Goal: Task Accomplishment & Management: Manage account settings

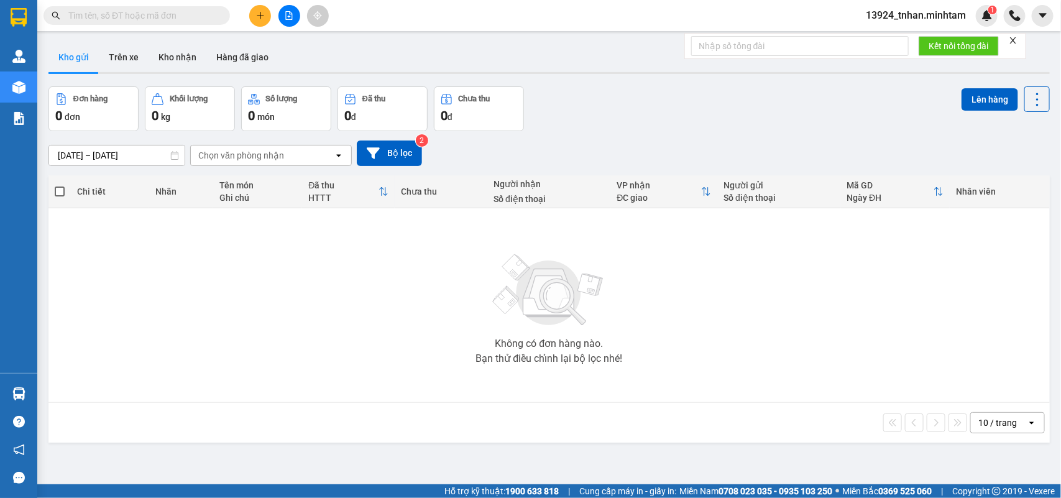
click at [892, 14] on span "13924_tnhan.minhtam" at bounding box center [916, 15] width 120 height 16
click at [894, 35] on span "Đăng xuất" at bounding box center [921, 39] width 93 height 14
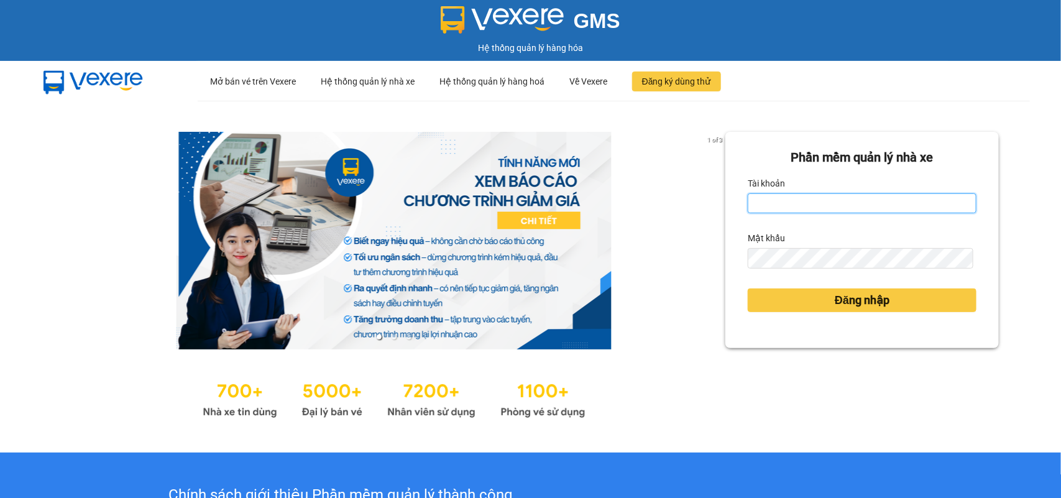
click at [773, 195] on input "Tài khoản" at bounding box center [862, 203] width 229 height 20
type input "nhuanbt.minhtam"
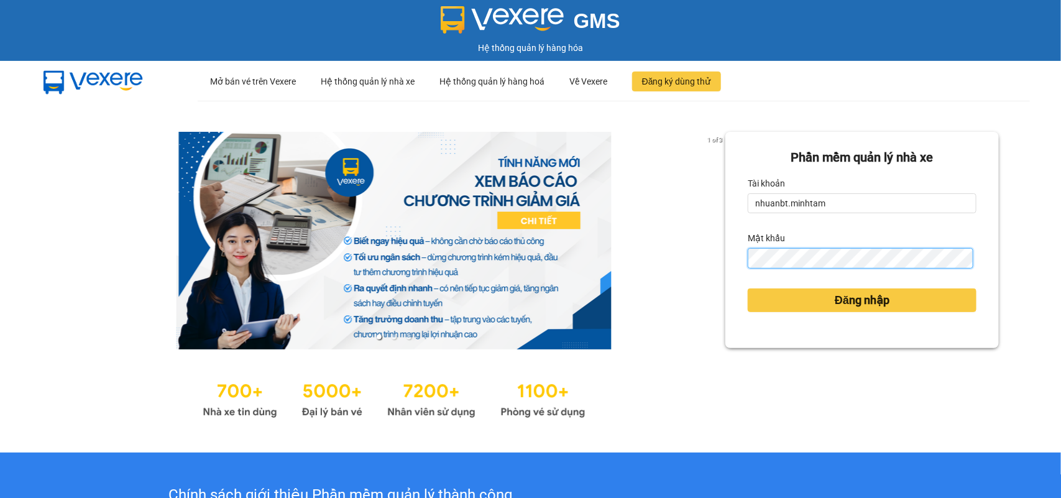
click at [748, 288] on button "Đăng nhập" at bounding box center [862, 300] width 229 height 24
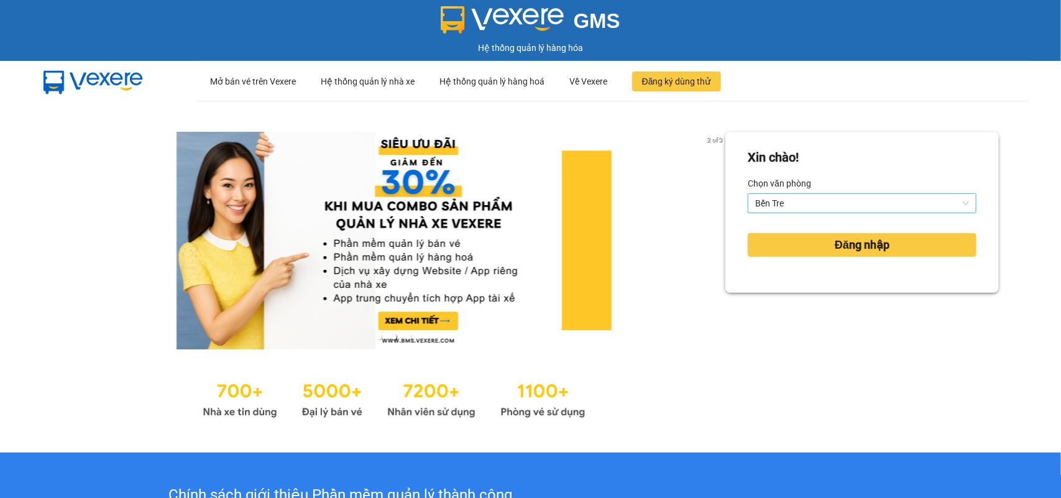
click at [831, 200] on span "Bến Tre" at bounding box center [862, 203] width 214 height 19
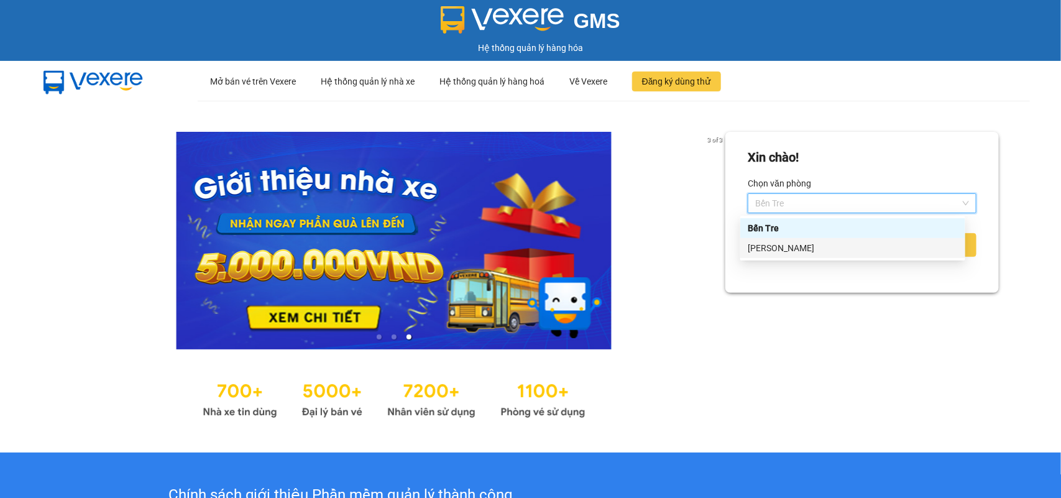
click at [768, 249] on div "[GEOGRAPHIC_DATA]" at bounding box center [853, 248] width 210 height 14
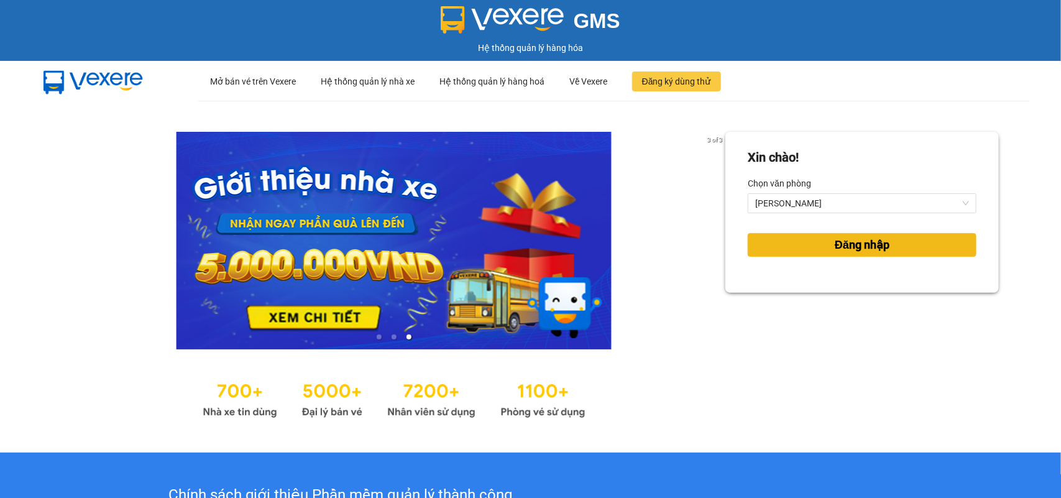
click at [835, 244] on span "Đăng nhập" at bounding box center [862, 244] width 55 height 17
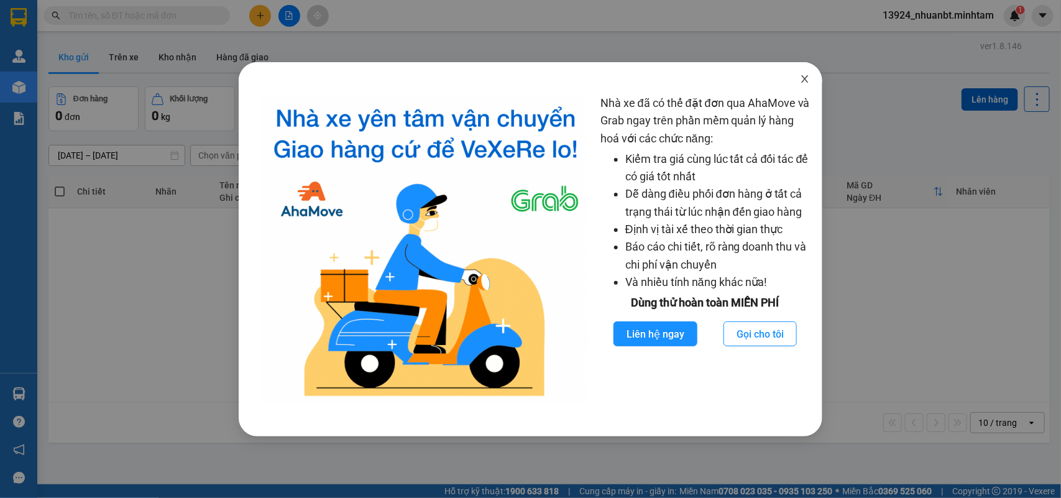
click at [806, 76] on icon "close" at bounding box center [805, 79] width 10 height 10
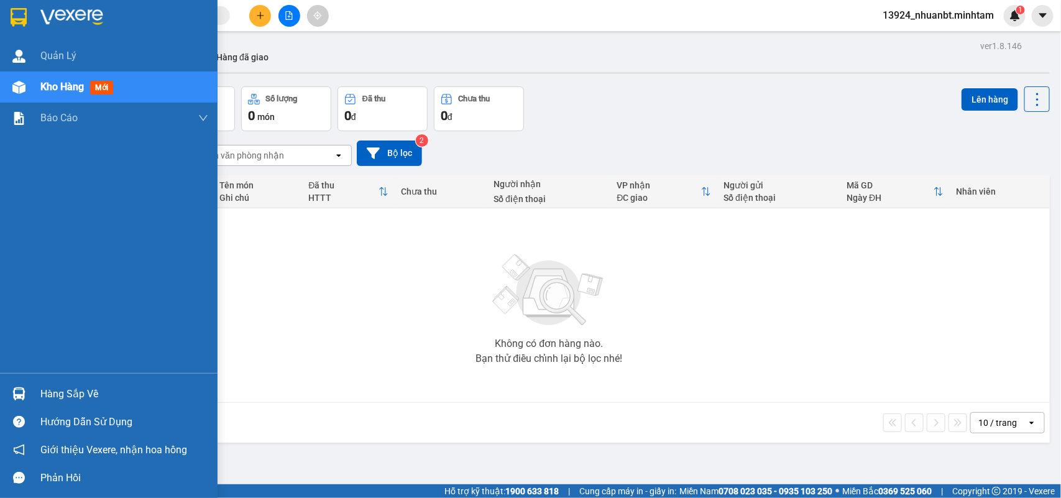
click at [14, 386] on div at bounding box center [19, 394] width 22 height 22
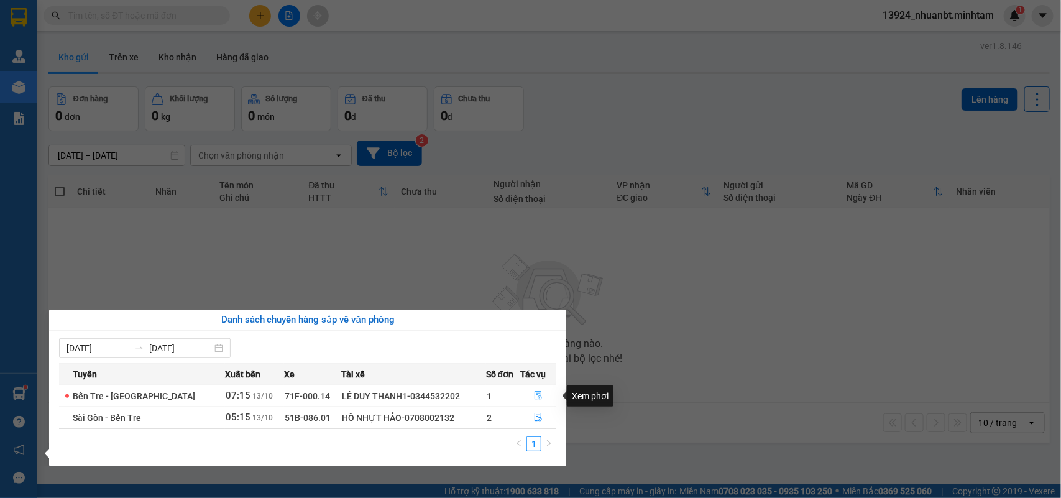
click at [542, 397] on button "button" at bounding box center [538, 396] width 35 height 20
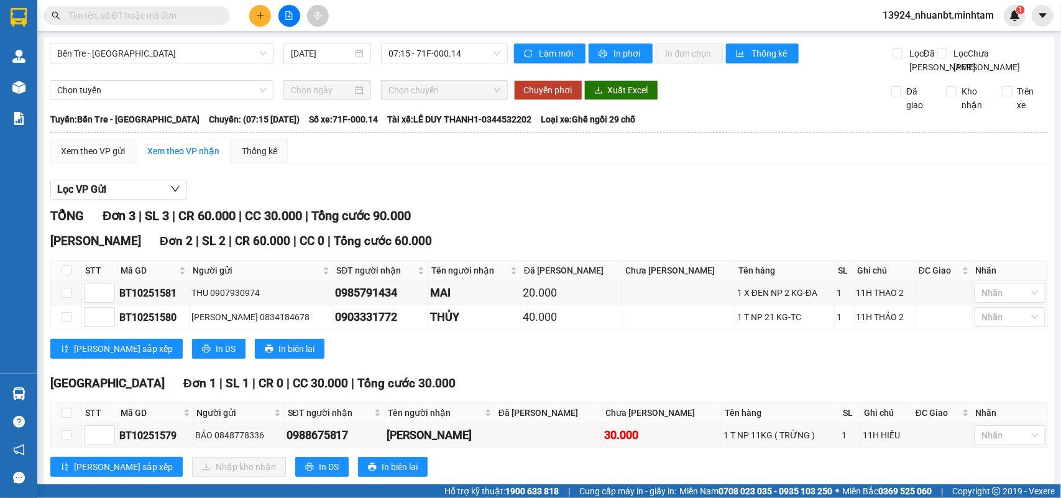
type input "[DATE]"
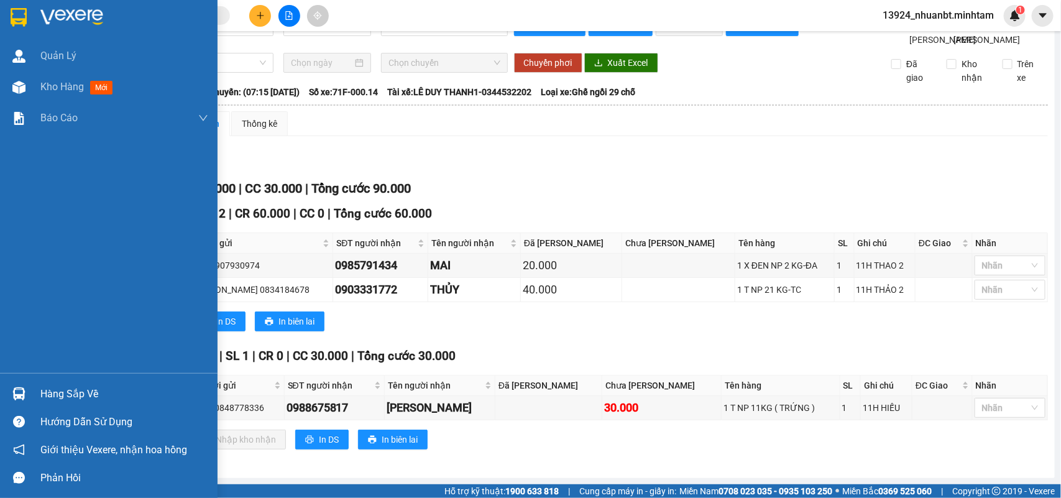
click at [11, 17] on img at bounding box center [19, 17] width 16 height 19
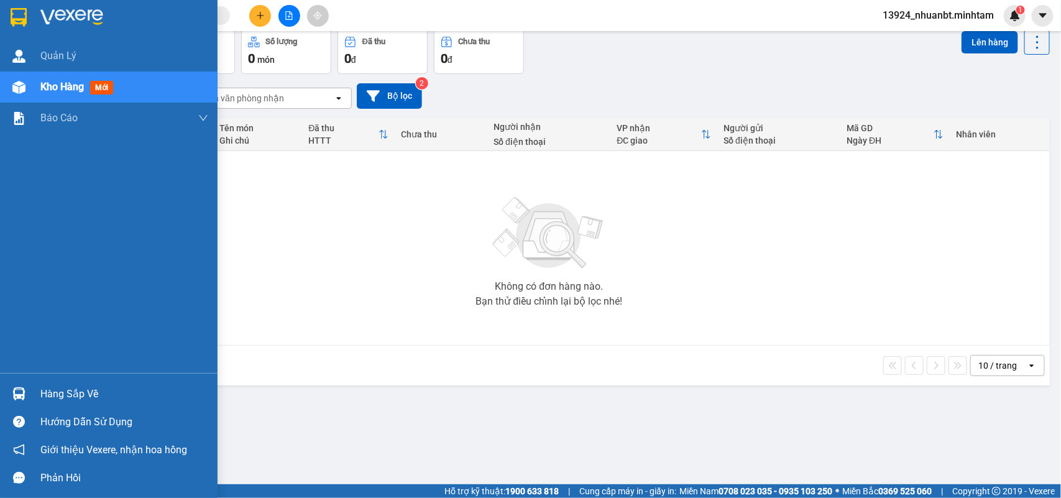
click at [26, 395] on div at bounding box center [19, 394] width 22 height 22
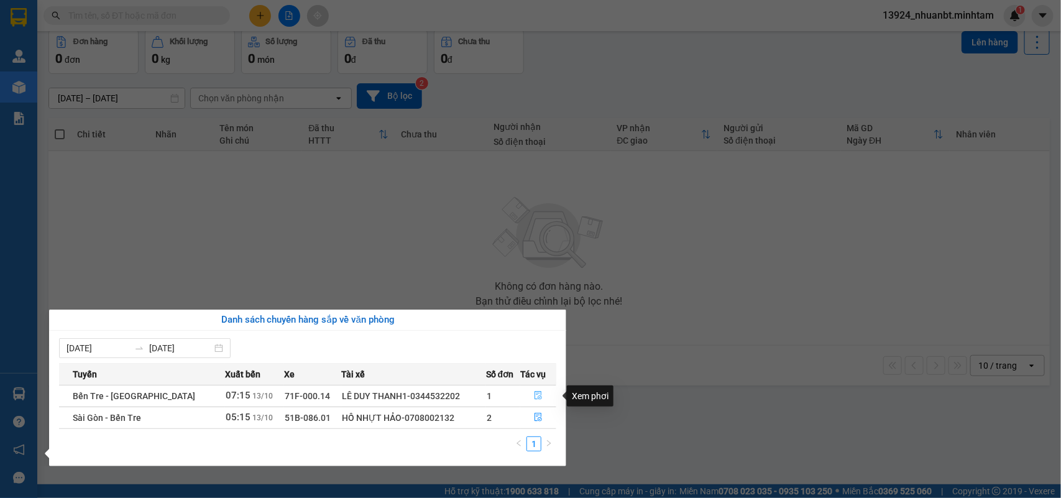
click at [530, 399] on button "button" at bounding box center [538, 396] width 35 height 20
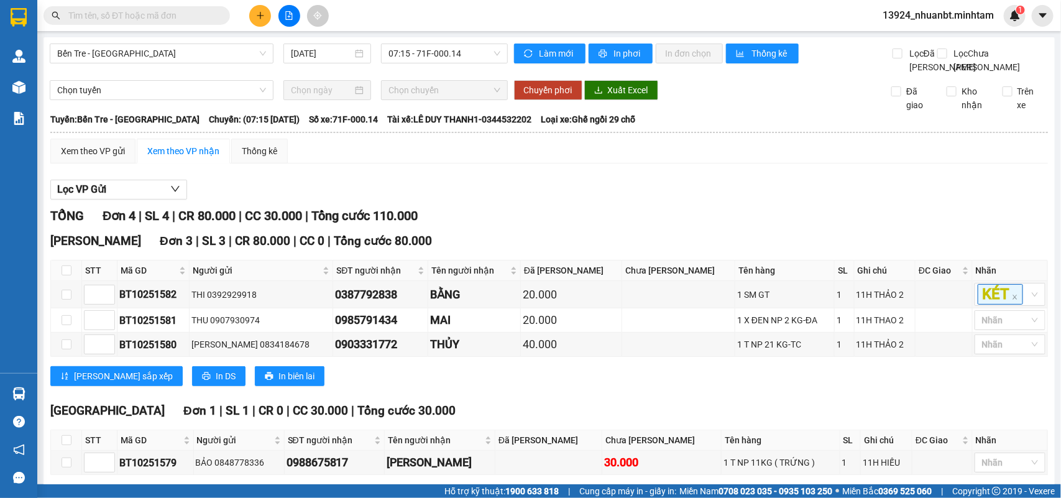
scroll to position [86, 0]
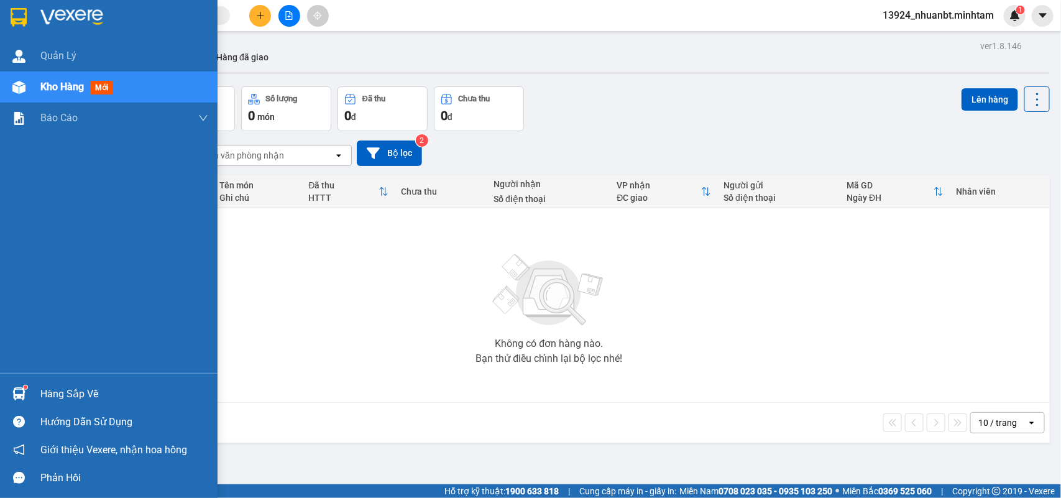
click at [26, 405] on div "Hàng sắp về" at bounding box center [109, 394] width 218 height 28
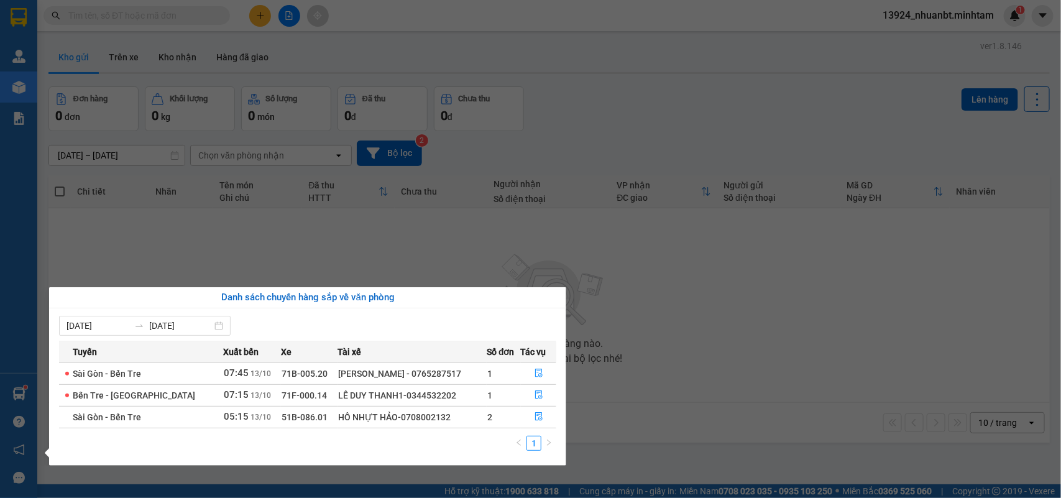
click at [147, 231] on section "Kết quả tìm kiếm ( 0 ) Bộ lọc No Data 13924_nhuanbt.minhtam 1 Quản [PERSON_NAME…" at bounding box center [530, 249] width 1061 height 498
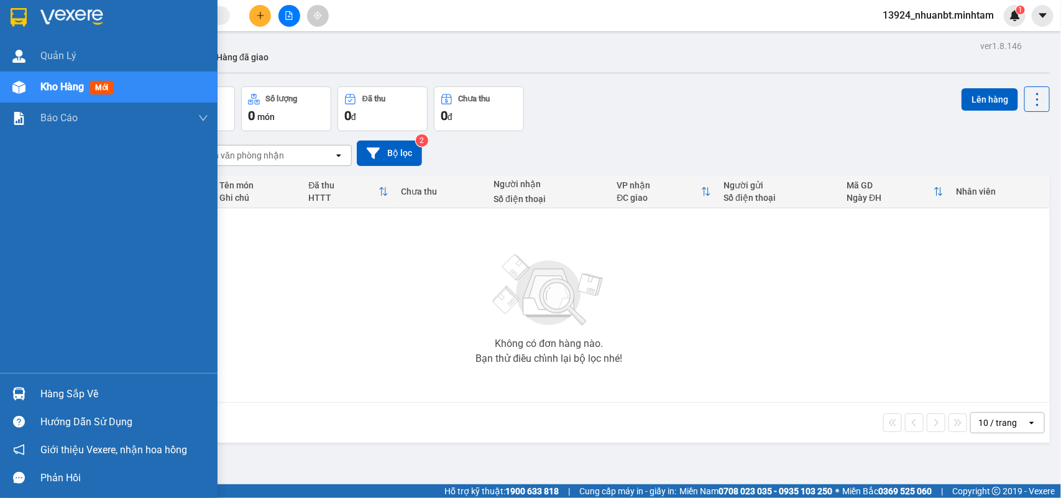
click at [17, 11] on img at bounding box center [19, 17] width 16 height 19
click at [39, 395] on div "Hàng sắp về" at bounding box center [109, 394] width 218 height 28
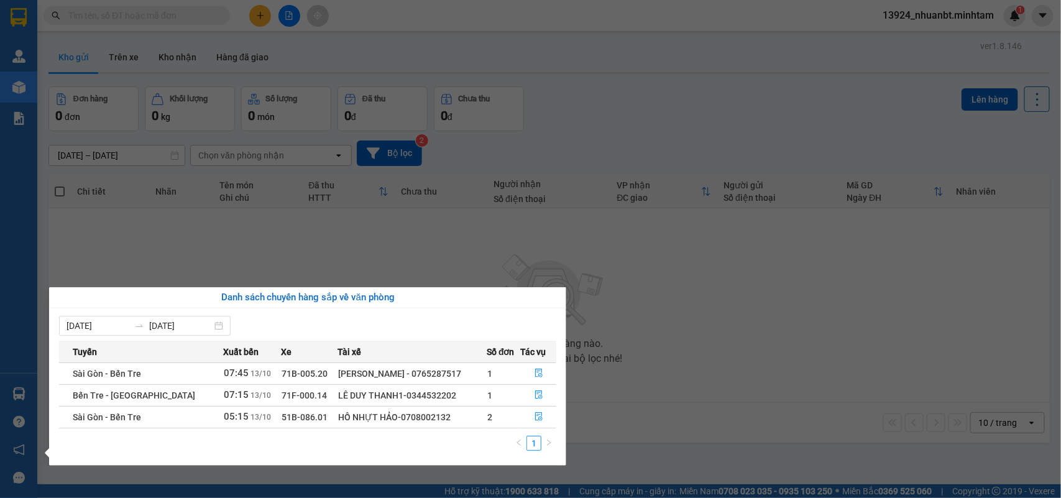
click at [399, 249] on section "Kết quả tìm kiếm ( 0 ) Bộ lọc No Data 13924_nhuanbt.minhtam 1 Quản [PERSON_NAME…" at bounding box center [530, 249] width 1061 height 498
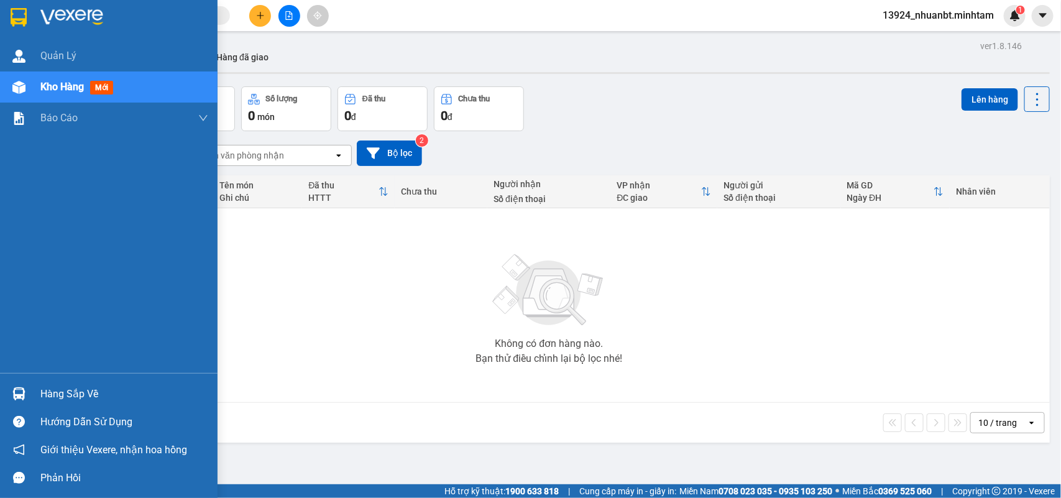
click at [50, 394] on div "Hàng sắp về" at bounding box center [124, 394] width 168 height 19
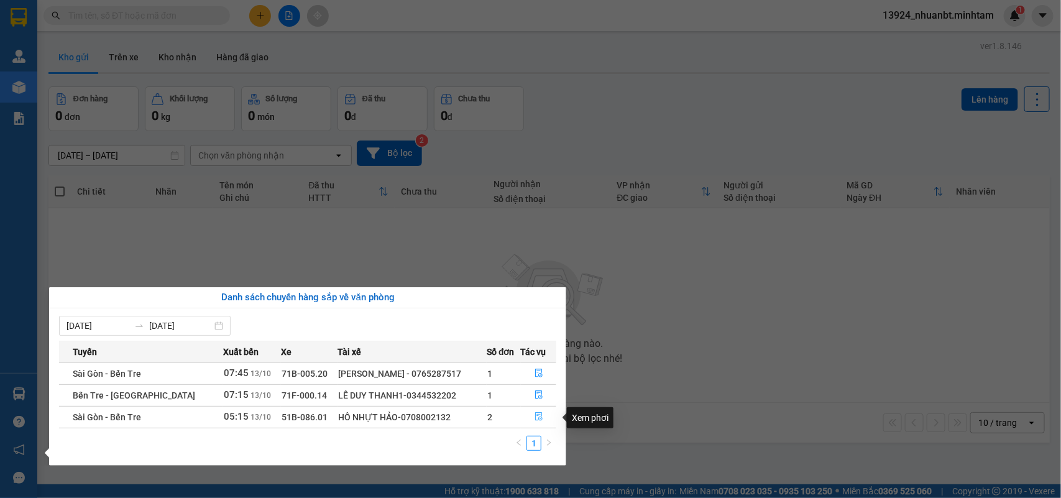
click at [538, 412] on button "button" at bounding box center [539, 417] width 35 height 20
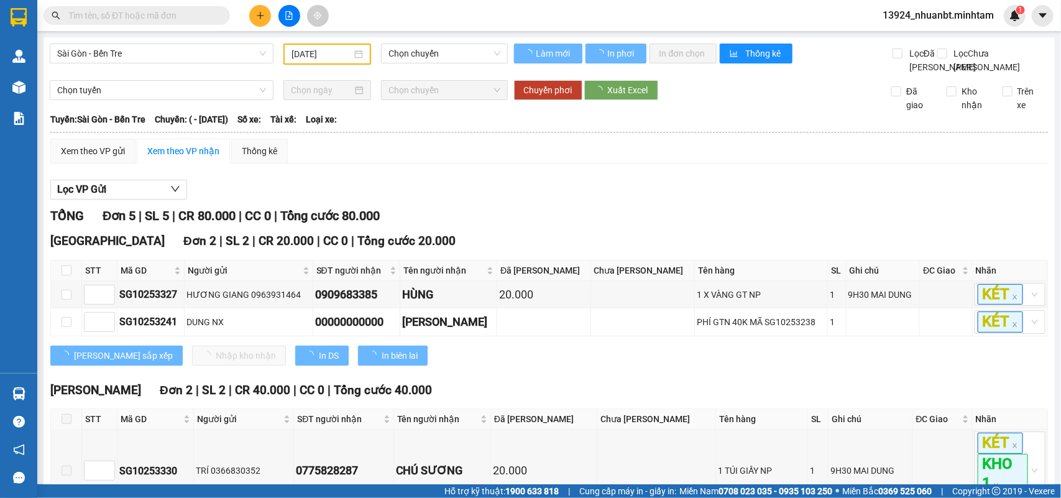
type input "[DATE]"
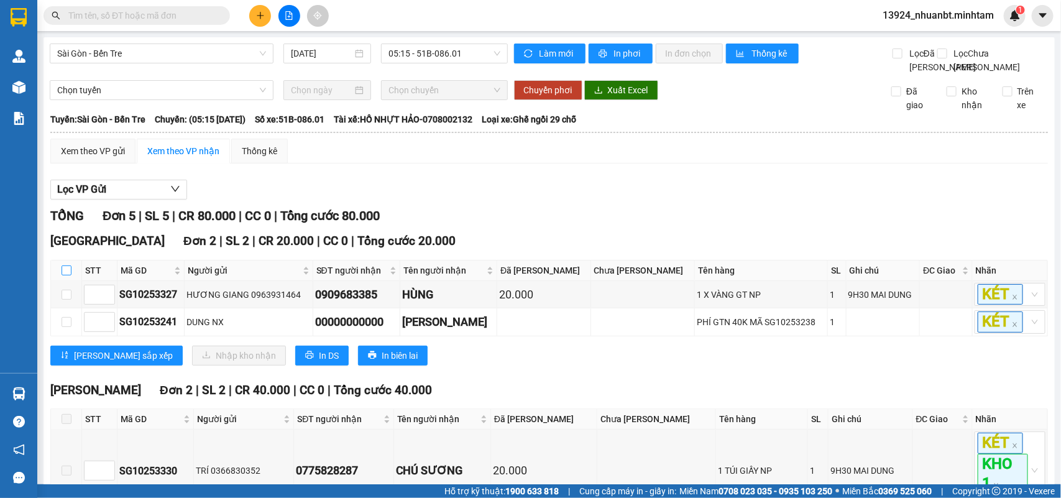
click at [63, 275] on input "checkbox" at bounding box center [67, 270] width 10 height 10
checkbox input "true"
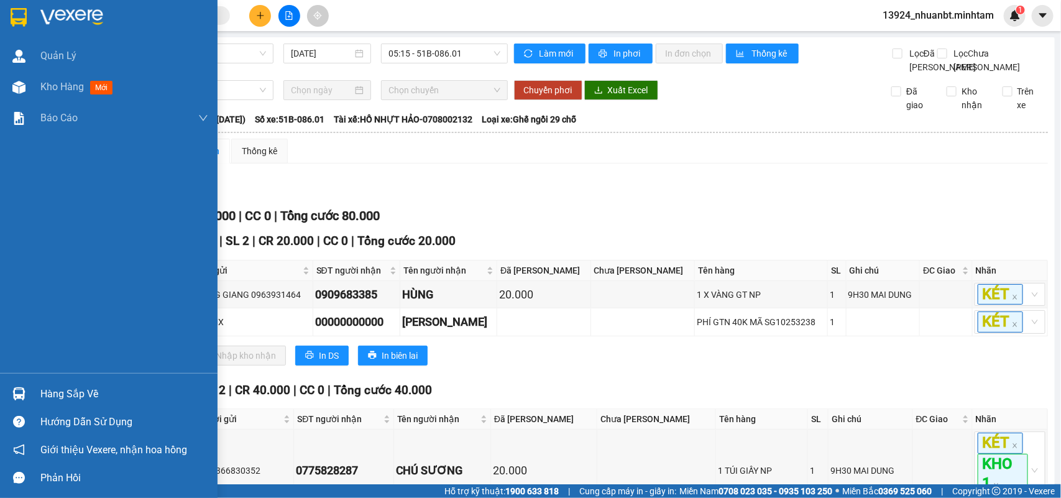
click at [20, 399] on img at bounding box center [18, 393] width 13 height 13
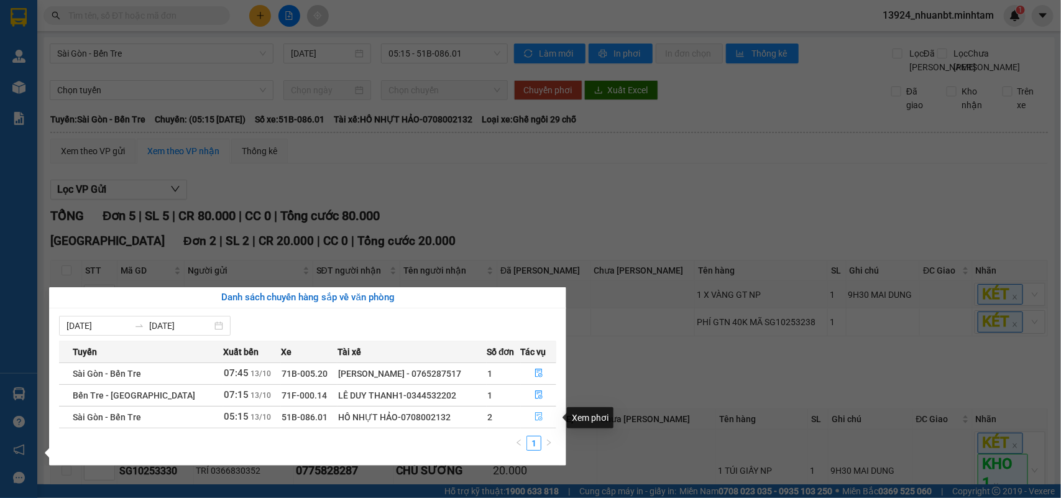
click at [538, 415] on icon "file-done" at bounding box center [538, 416] width 7 height 9
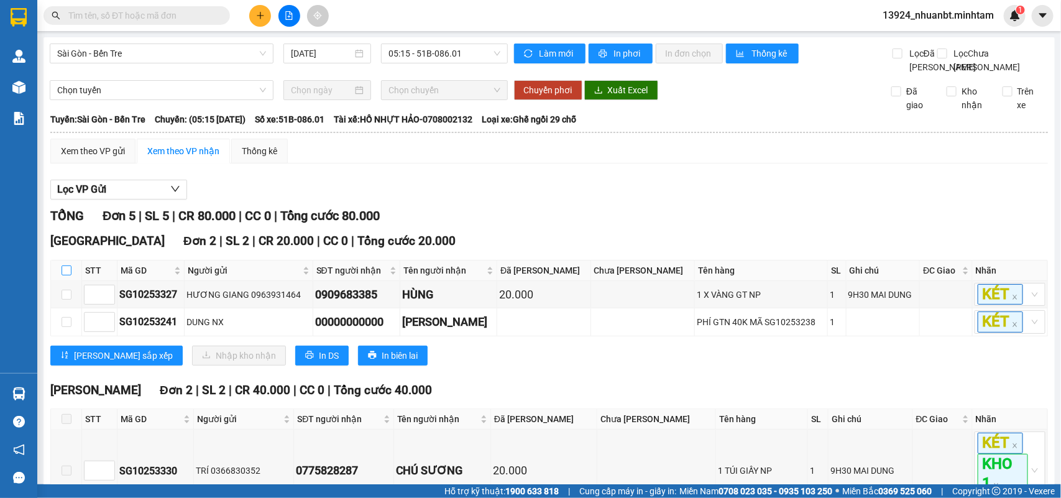
click at [66, 275] on input "checkbox" at bounding box center [67, 270] width 10 height 10
checkbox input "true"
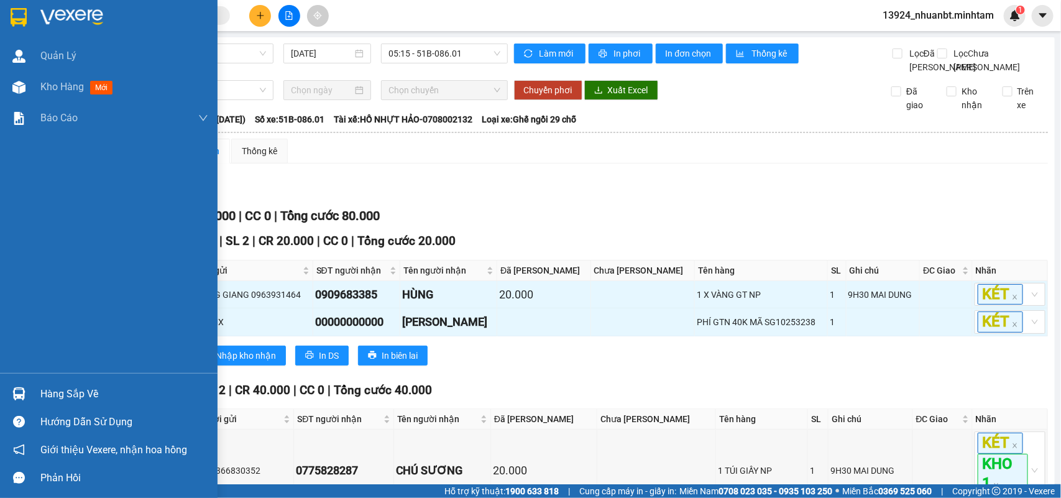
click at [24, 11] on img at bounding box center [19, 17] width 16 height 19
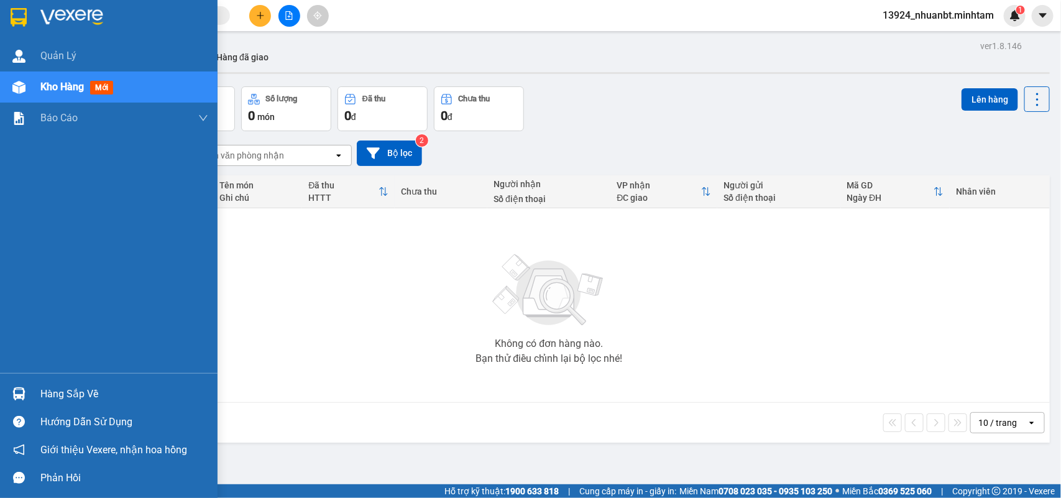
click at [16, 396] on img at bounding box center [18, 393] width 13 height 13
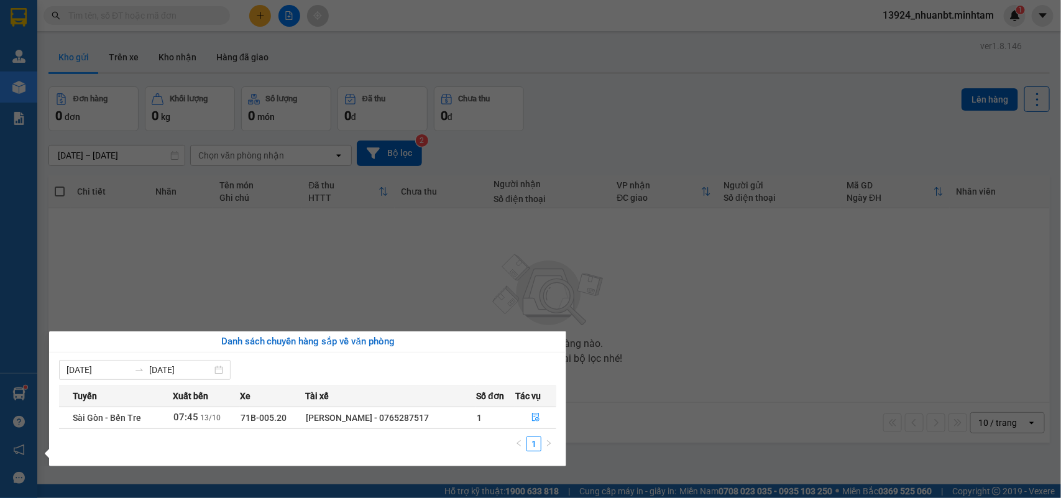
click at [381, 310] on section "Kết quả tìm kiếm ( 0 ) Bộ lọc No Data 13924_nhuanbt.minhtam 1 Quản Lý Kho hàng …" at bounding box center [530, 249] width 1061 height 498
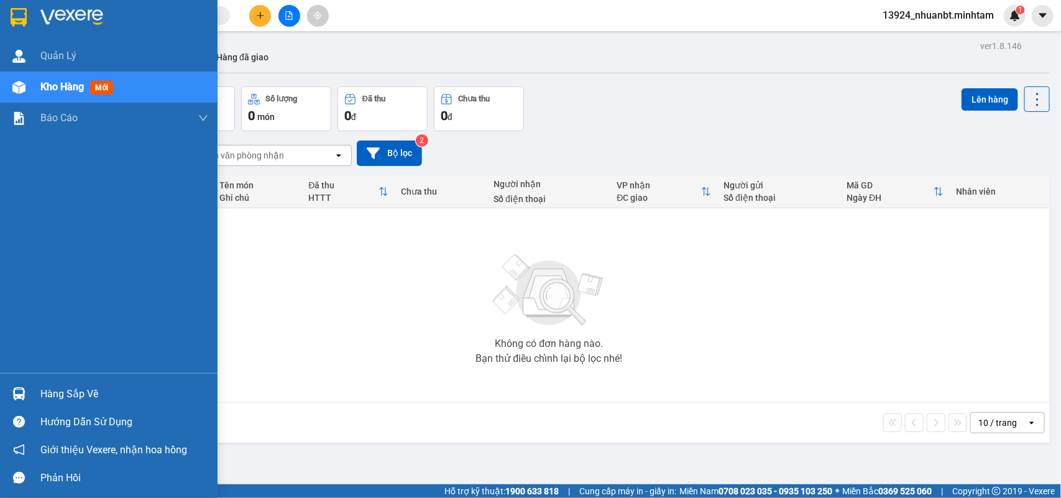
click at [11, 393] on div at bounding box center [19, 394] width 22 height 22
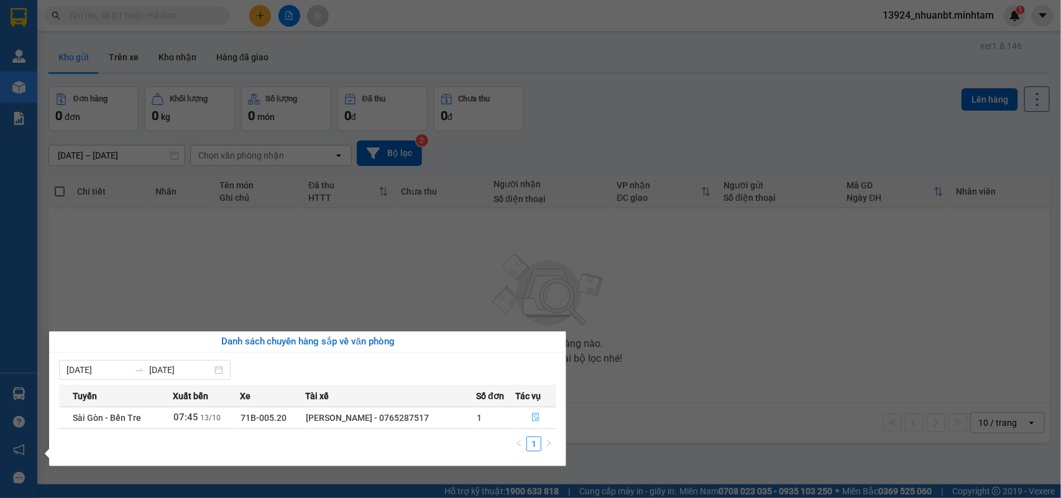
click at [538, 409] on button "button" at bounding box center [536, 418] width 40 height 20
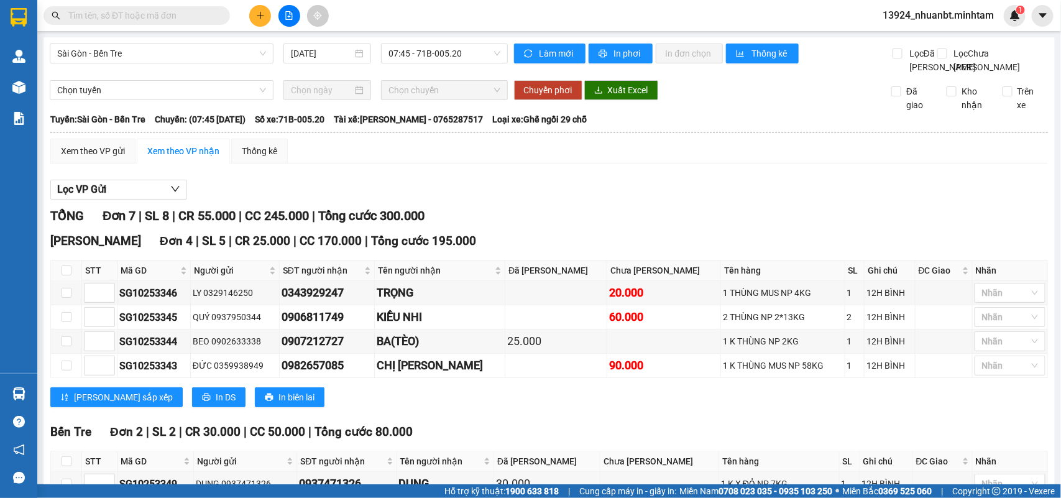
click at [160, 20] on input "text" at bounding box center [141, 16] width 147 height 14
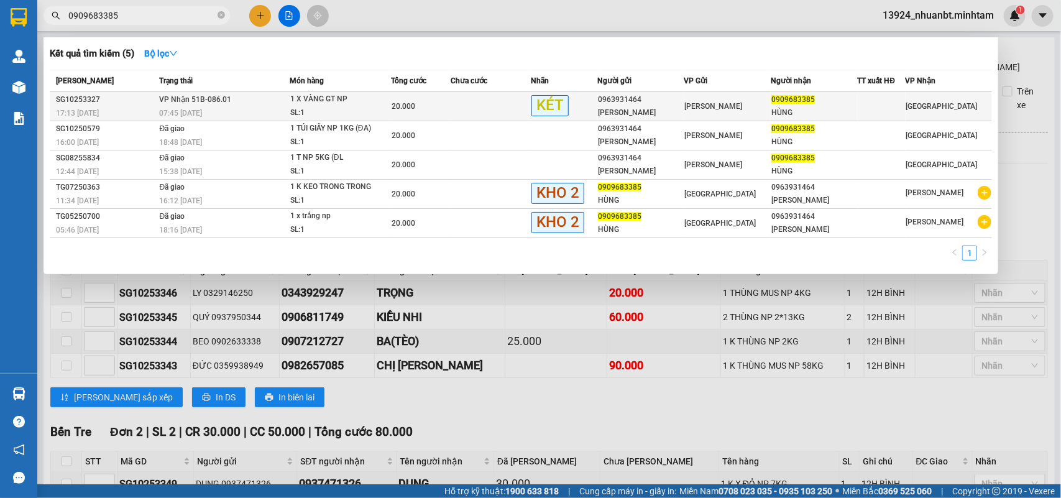
type input "0909683385"
click at [510, 107] on td at bounding box center [491, 106] width 80 height 29
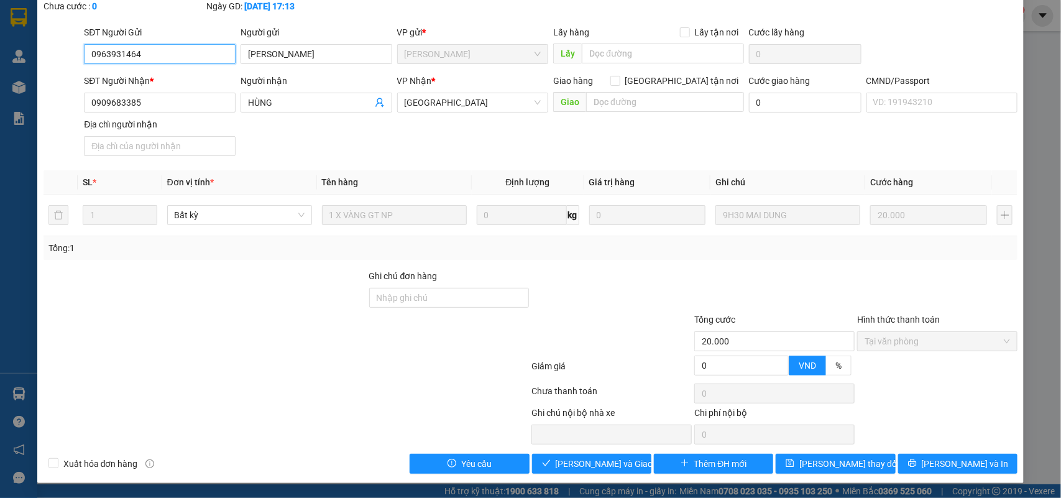
type input "0963931464"
type input "[PERSON_NAME]"
type input "0909683385"
type input "HÙNG"
type input "20.000"
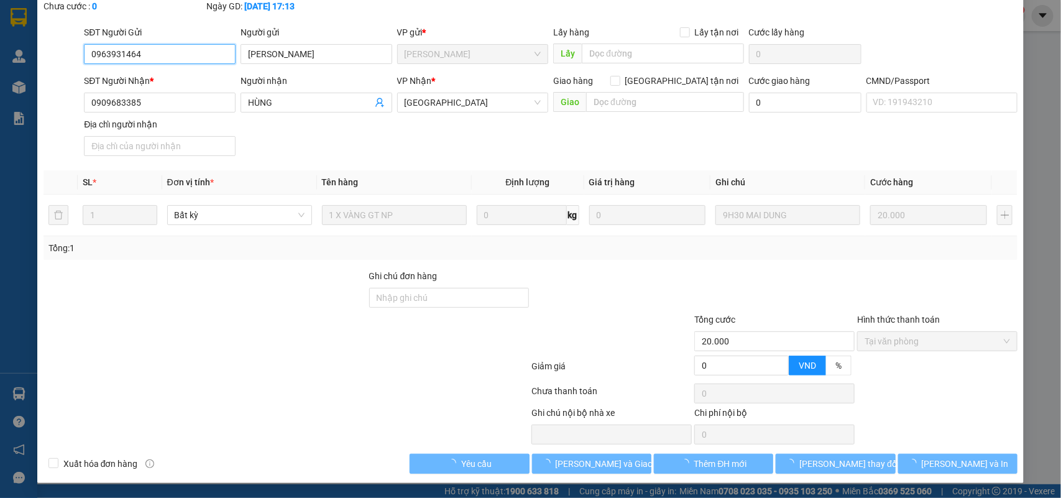
scroll to position [76, 0]
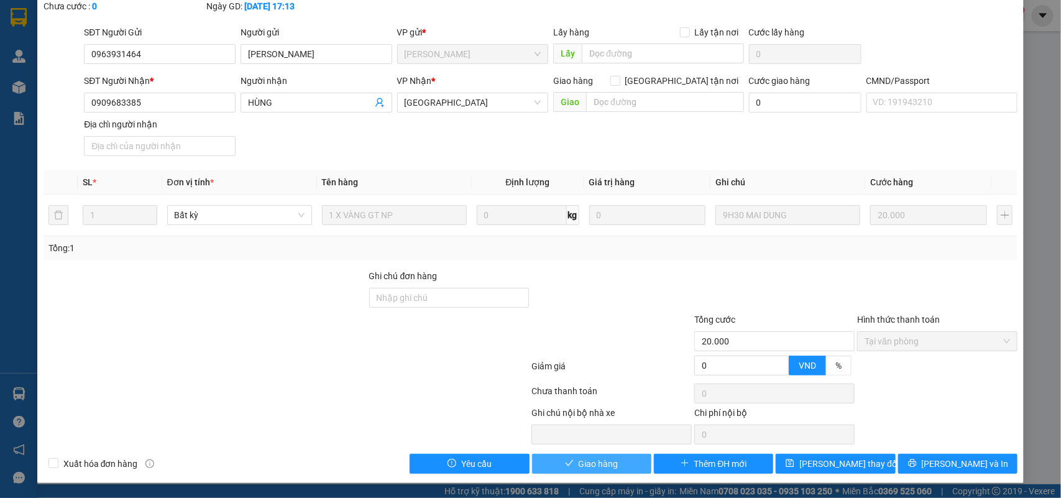
click at [579, 464] on span "Giao hàng" at bounding box center [599, 464] width 40 height 14
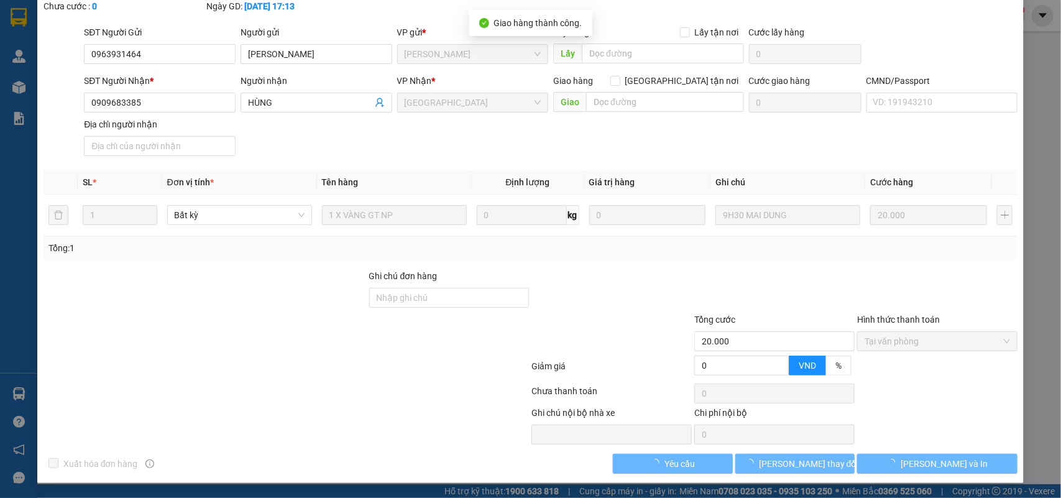
scroll to position [87, 0]
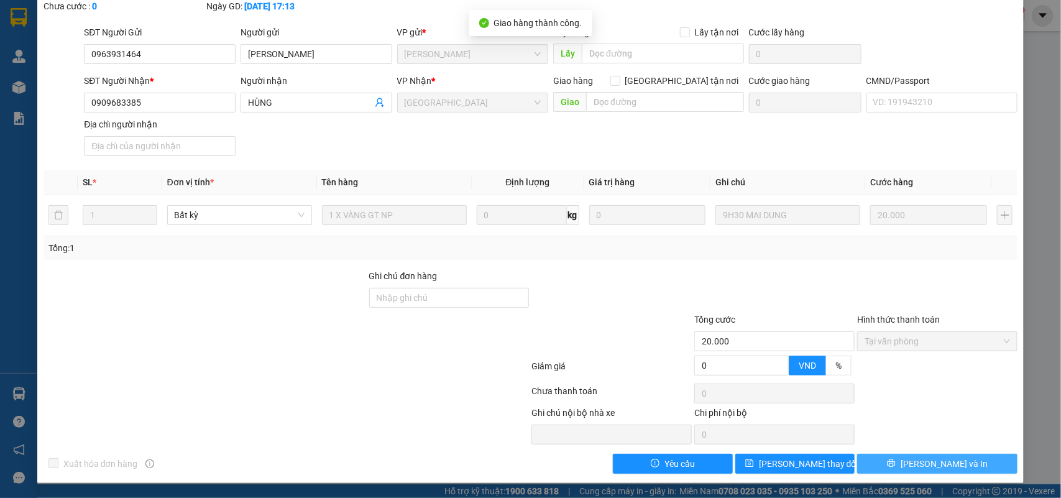
click at [968, 454] on button "Lưu và In" at bounding box center [937, 464] width 160 height 20
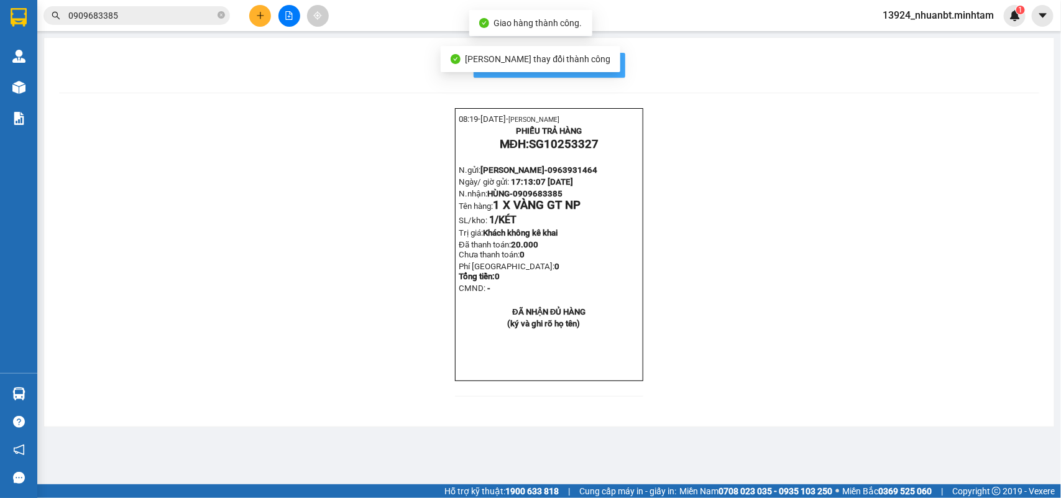
click at [600, 63] on span "In mẫu biên lai tự cấu hình" at bounding box center [557, 65] width 117 height 16
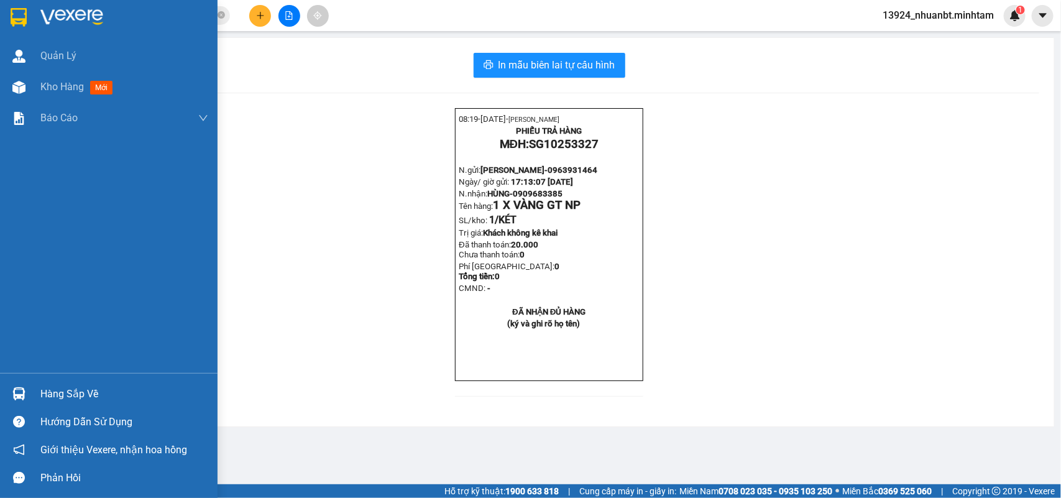
click at [87, 387] on div "Hàng sắp về" at bounding box center [124, 394] width 168 height 19
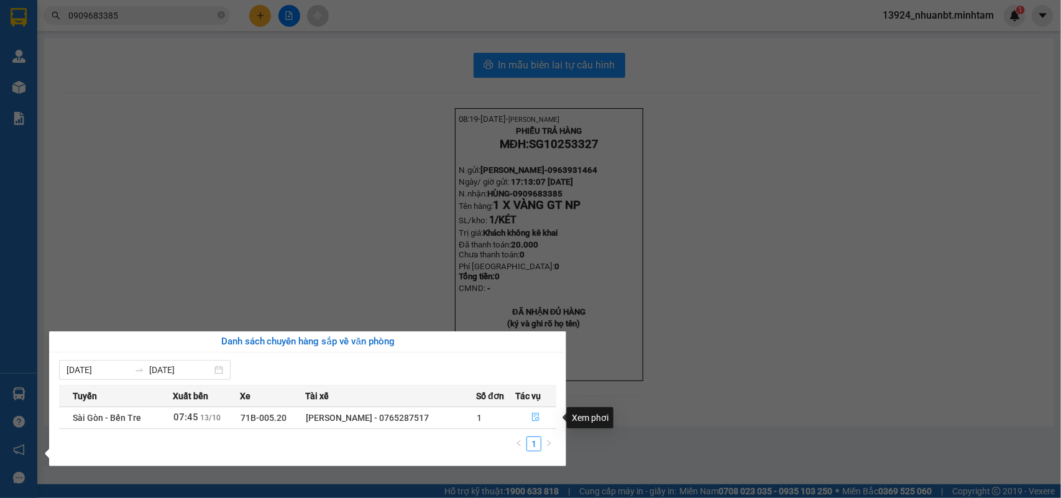
click at [535, 422] on icon "file-done" at bounding box center [535, 417] width 7 height 9
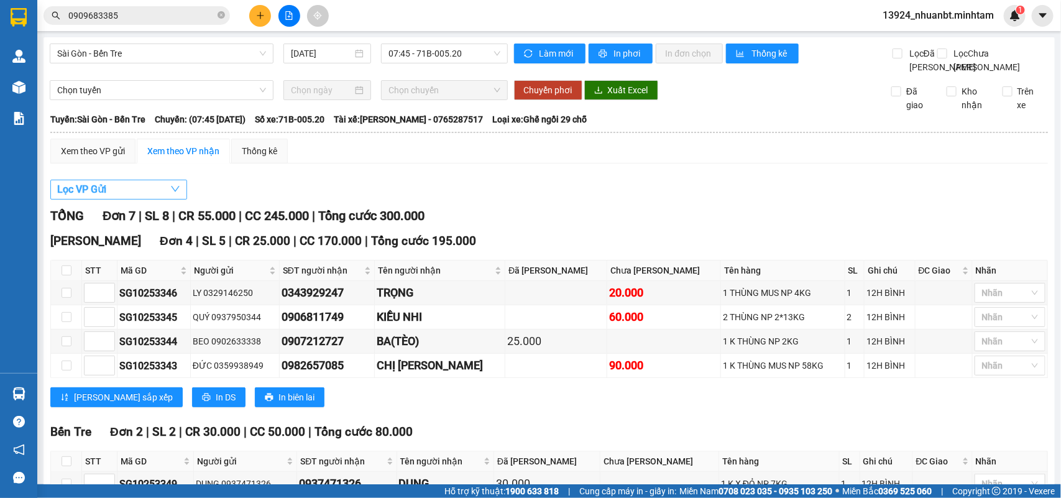
scroll to position [233, 0]
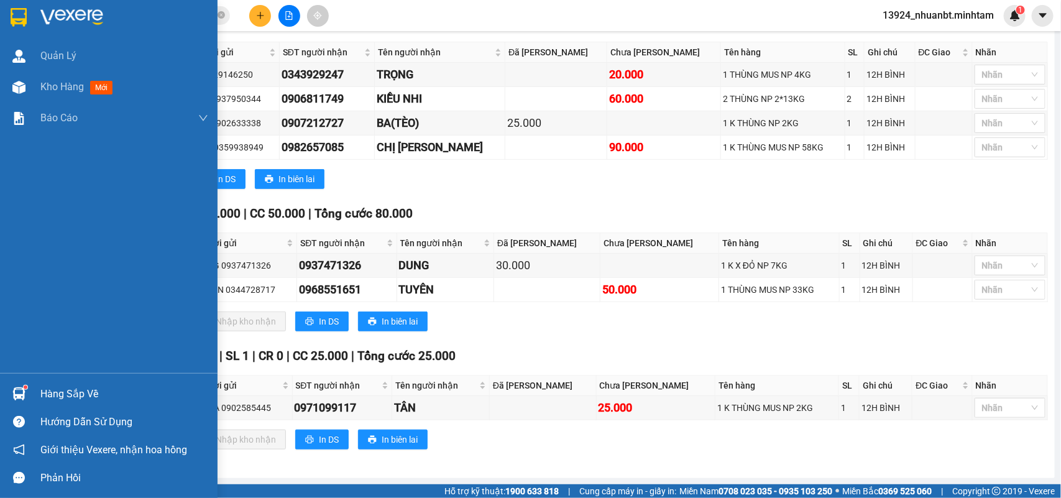
click at [11, 0] on div at bounding box center [109, 20] width 218 height 40
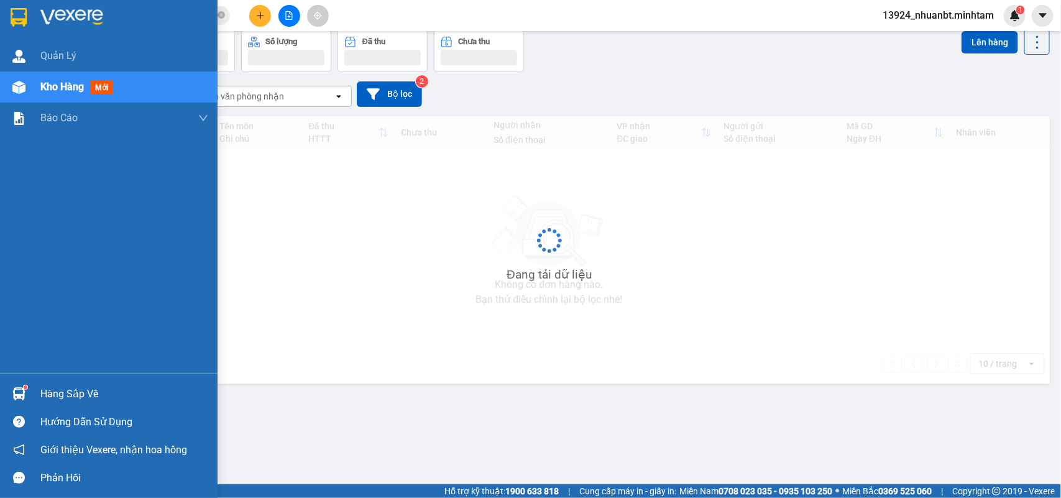
scroll to position [57, 0]
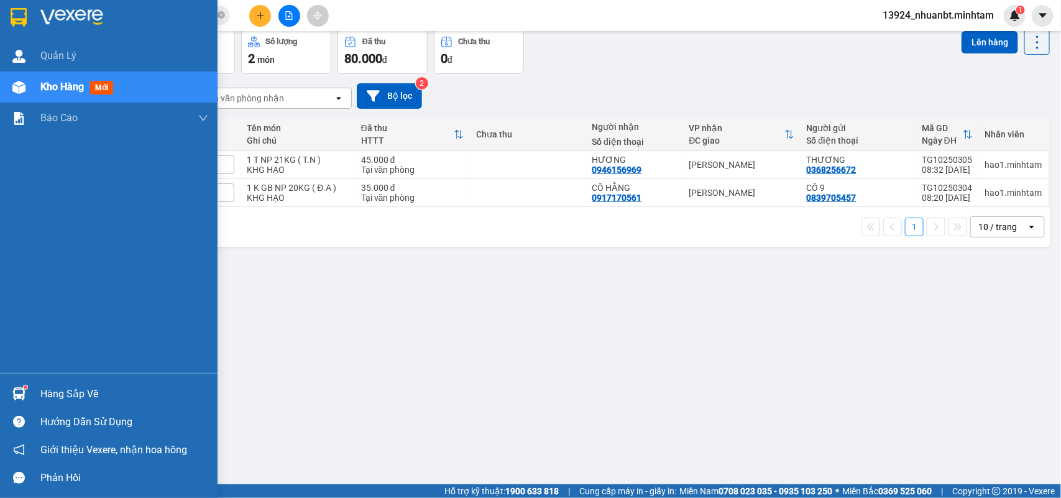
click at [11, 17] on img at bounding box center [19, 17] width 16 height 19
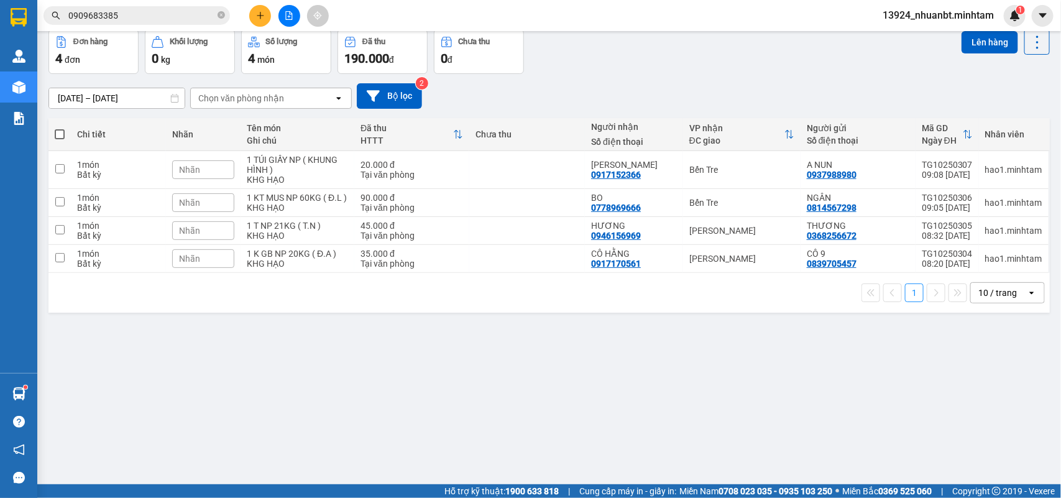
click at [55, 397] on div "ver 1.8.146 Kho gửi Trên xe Kho nhận Hàng đã giao Đơn hàng 4 đơn Khối lượng 0 k…" at bounding box center [550, 229] width 1012 height 498
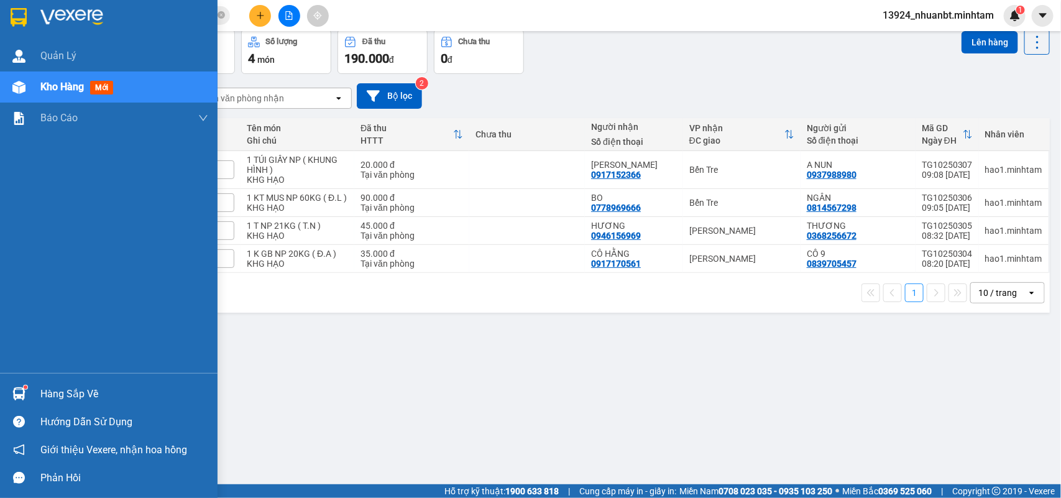
click at [31, 390] on div "Hàng sắp về" at bounding box center [109, 394] width 218 height 28
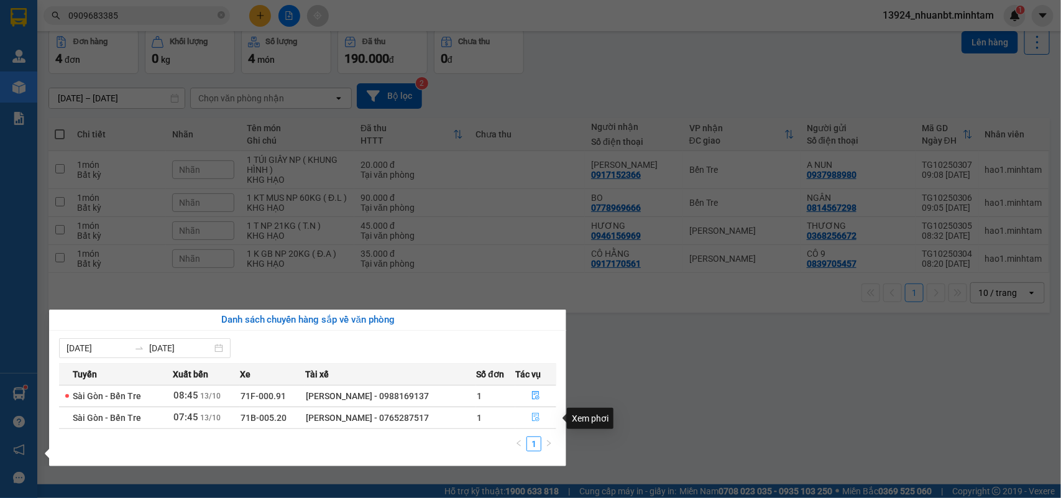
click at [539, 420] on icon "file-done" at bounding box center [536, 417] width 9 height 9
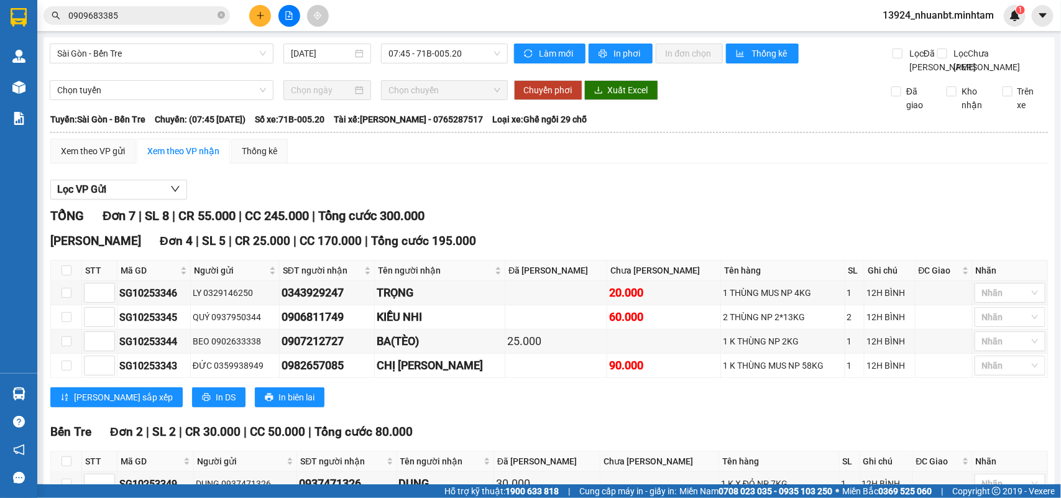
drag, startPoint x: 501, startPoint y: 226, endPoint x: 439, endPoint y: 82, distance: 156.5
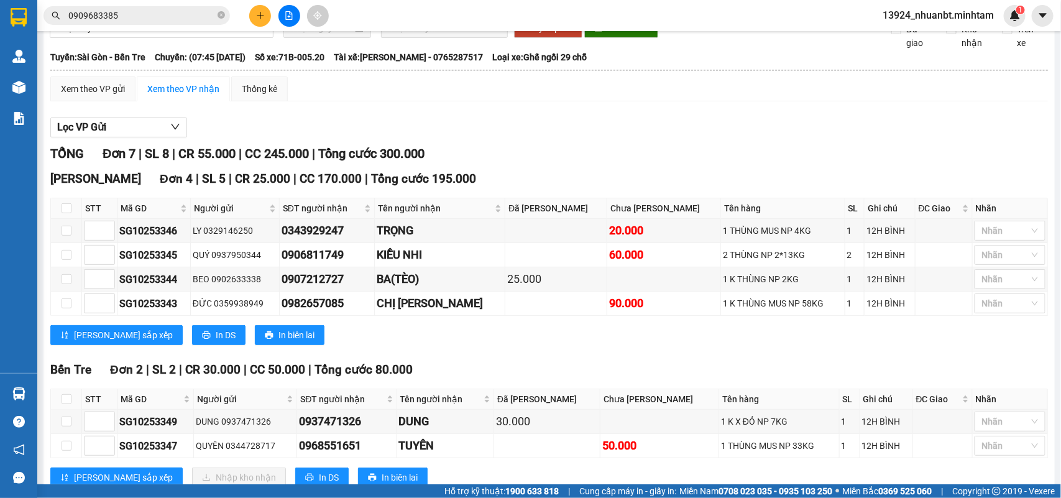
scroll to position [53, 0]
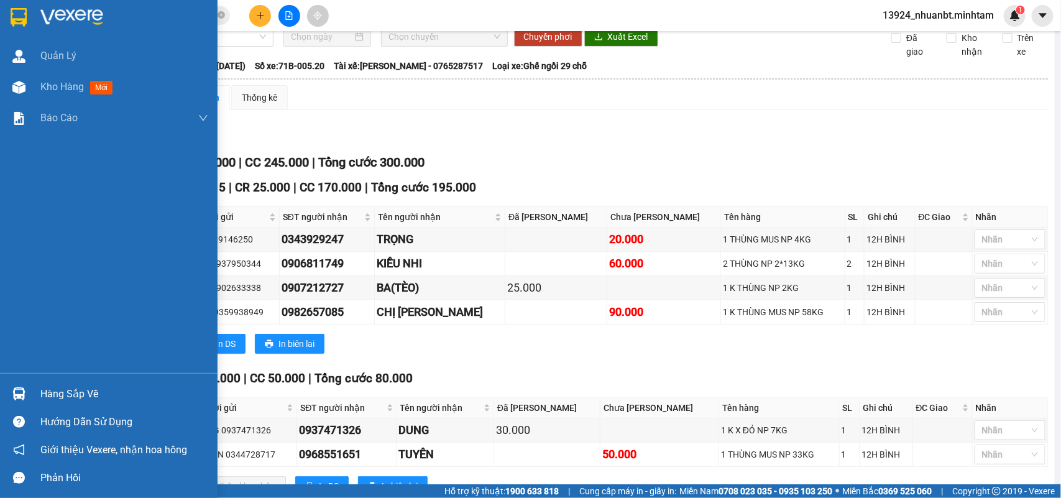
click at [40, 381] on div "Hàng sắp về" at bounding box center [109, 394] width 218 height 28
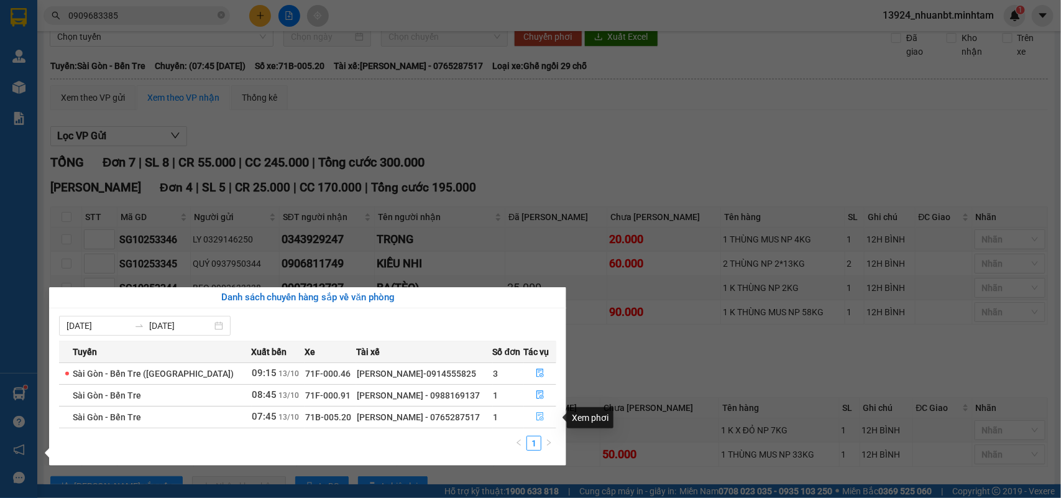
click at [529, 422] on button "button" at bounding box center [541, 417] width 32 height 20
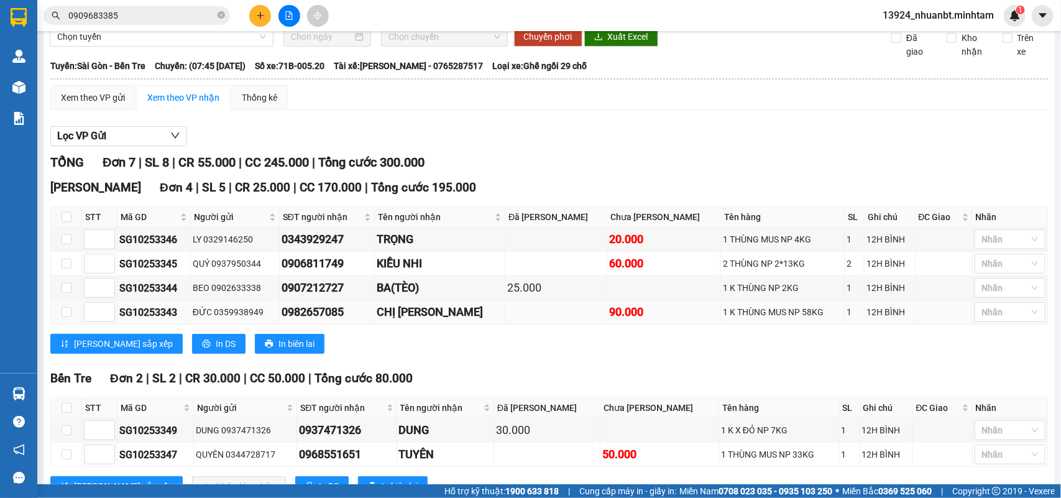
scroll to position [250, 0]
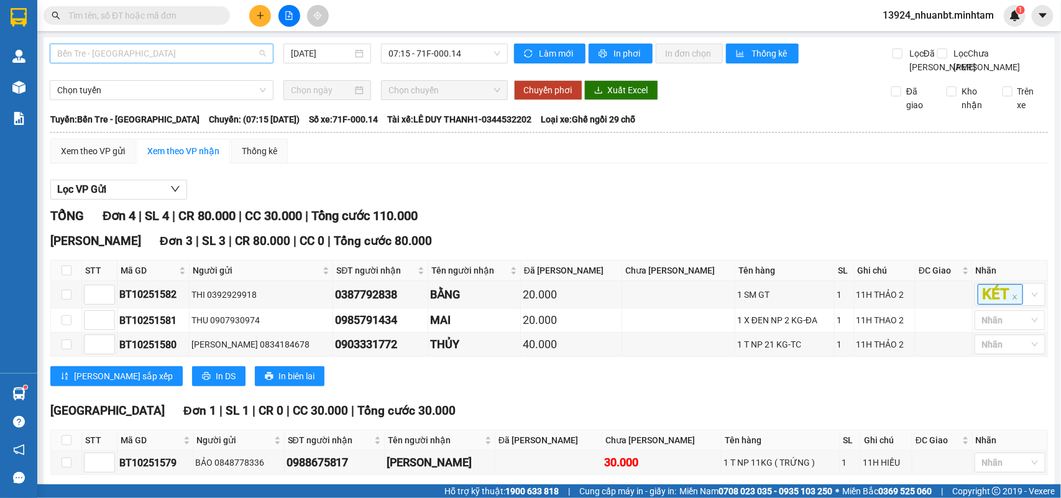
click at [162, 61] on span "Bến Tre - [GEOGRAPHIC_DATA]" at bounding box center [161, 53] width 209 height 19
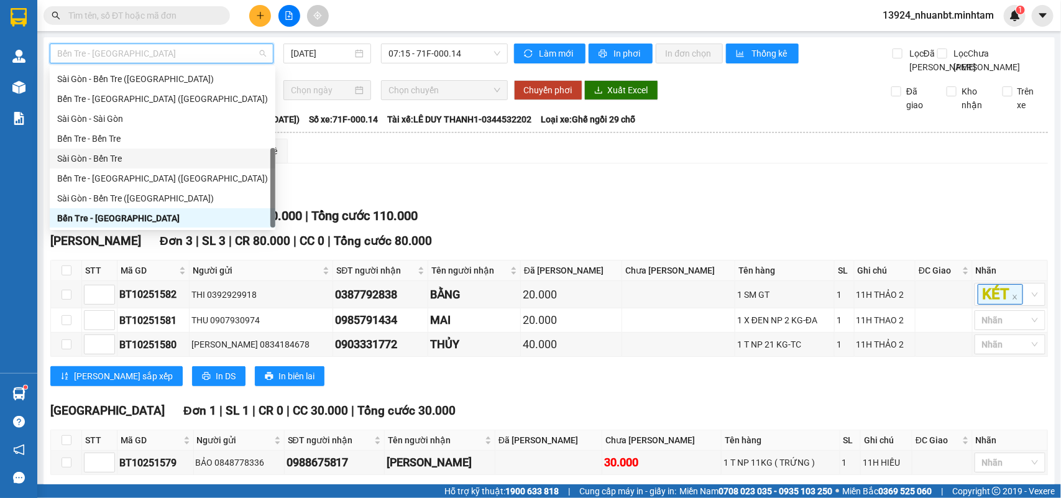
click at [119, 162] on div "Sài Gòn - Bến Tre" at bounding box center [162, 159] width 211 height 14
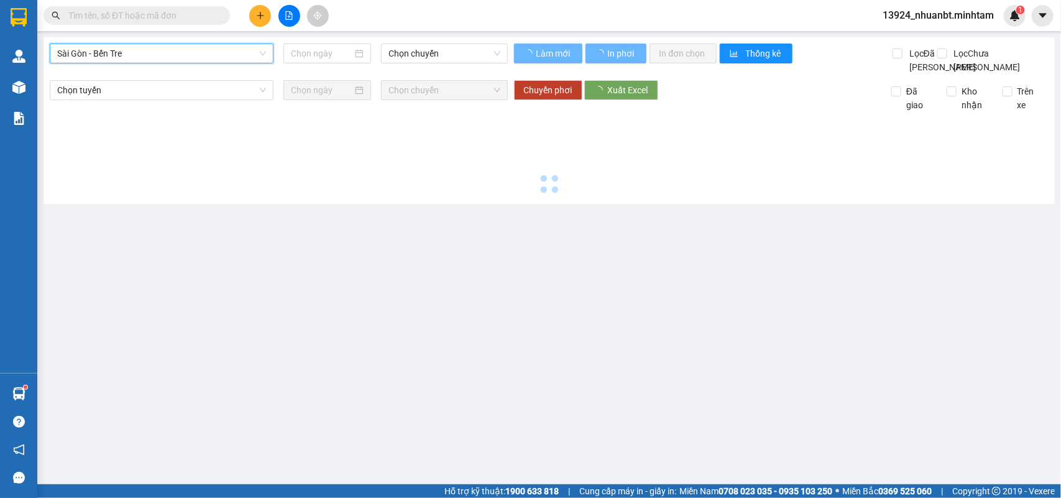
type input "[DATE]"
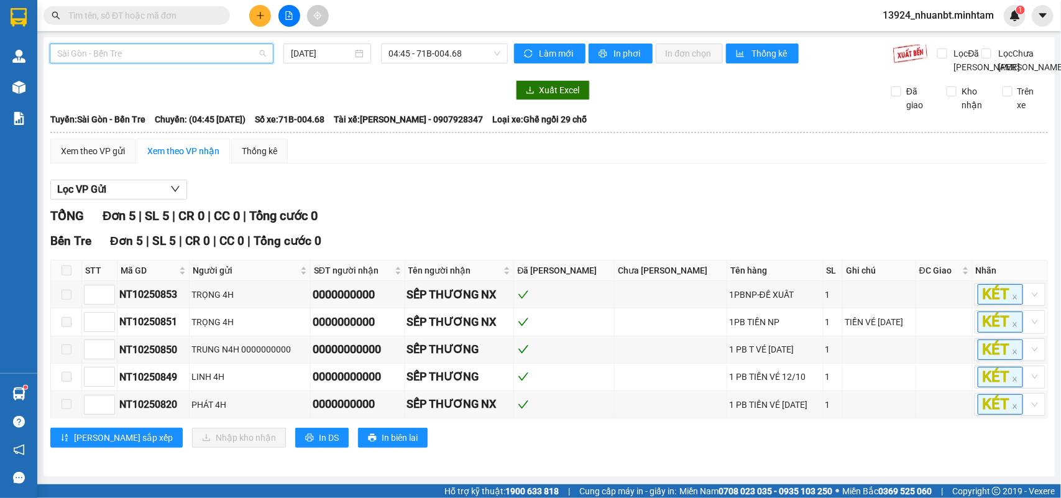
click at [176, 60] on span "Sài Gòn - Bến Tre" at bounding box center [161, 53] width 209 height 19
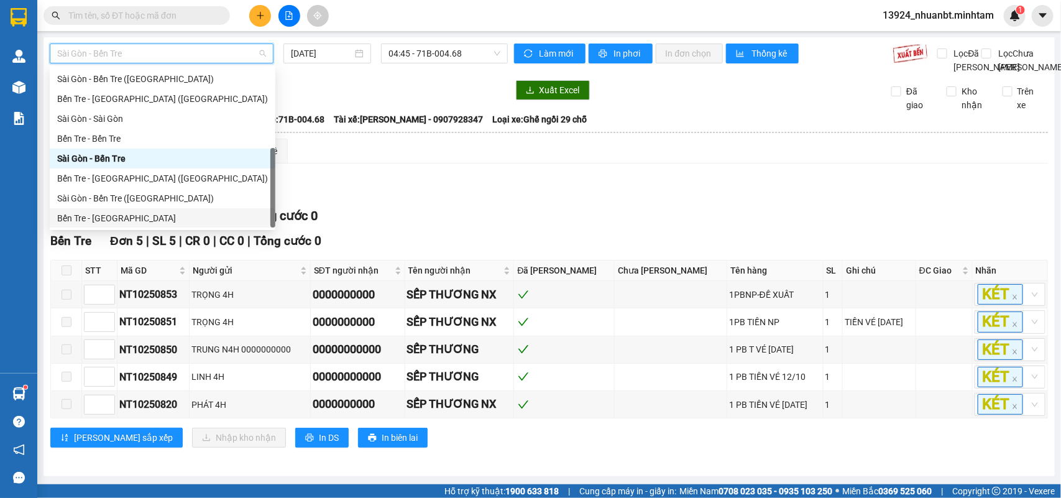
click at [129, 215] on div "Bến Tre - Sài Gòn" at bounding box center [162, 218] width 211 height 14
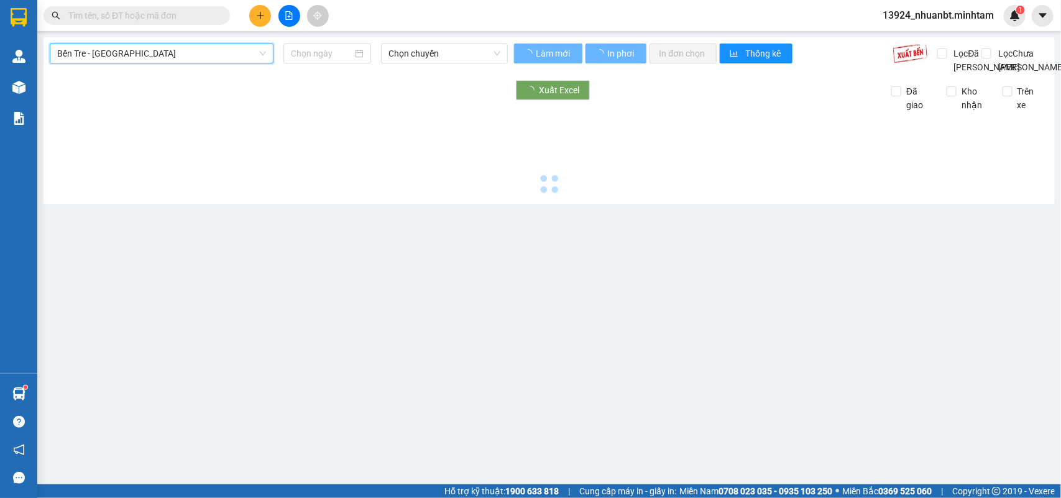
type input "[DATE]"
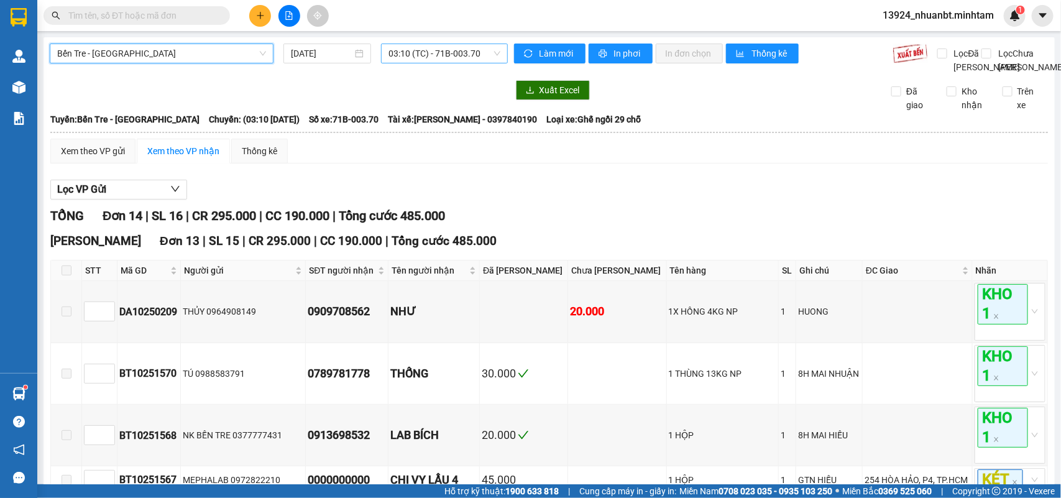
click at [441, 55] on span "03:10 (TC) - 71B-003.70" at bounding box center [444, 53] width 111 height 19
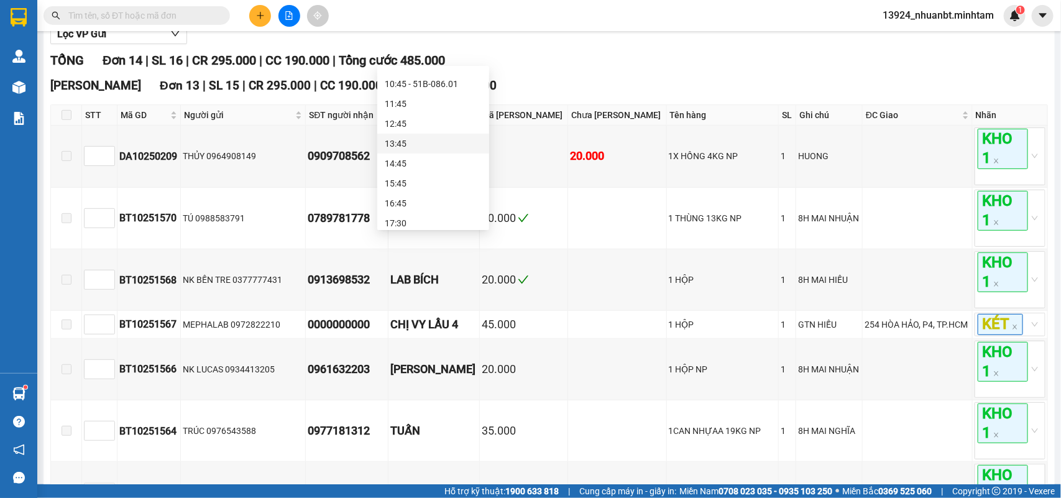
scroll to position [78, 0]
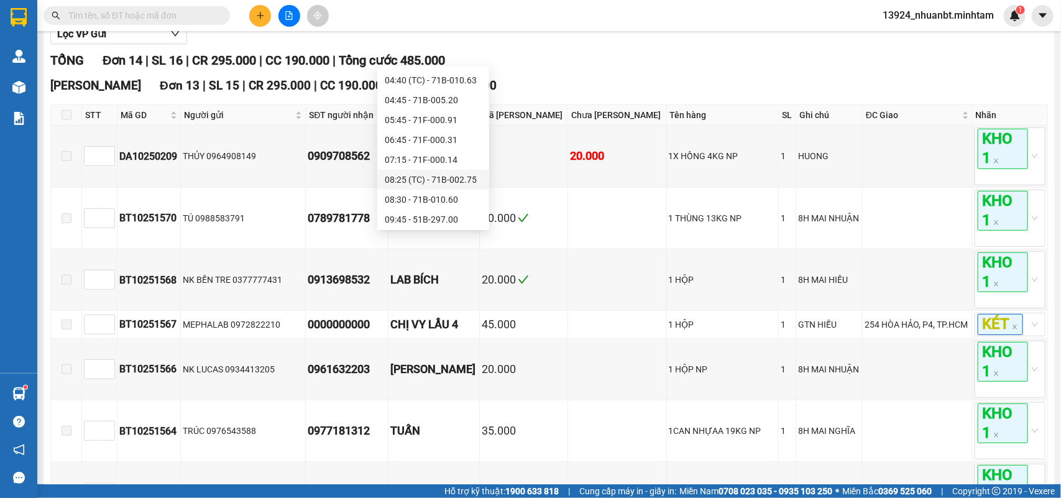
click at [405, 180] on div "08:25 (TC) - 71B-002.75" at bounding box center [433, 180] width 97 height 14
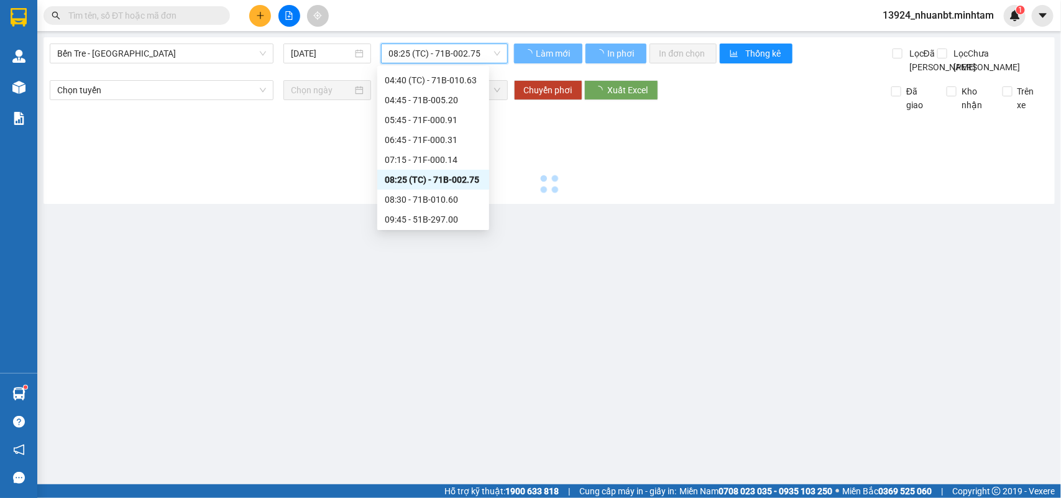
scroll to position [0, 0]
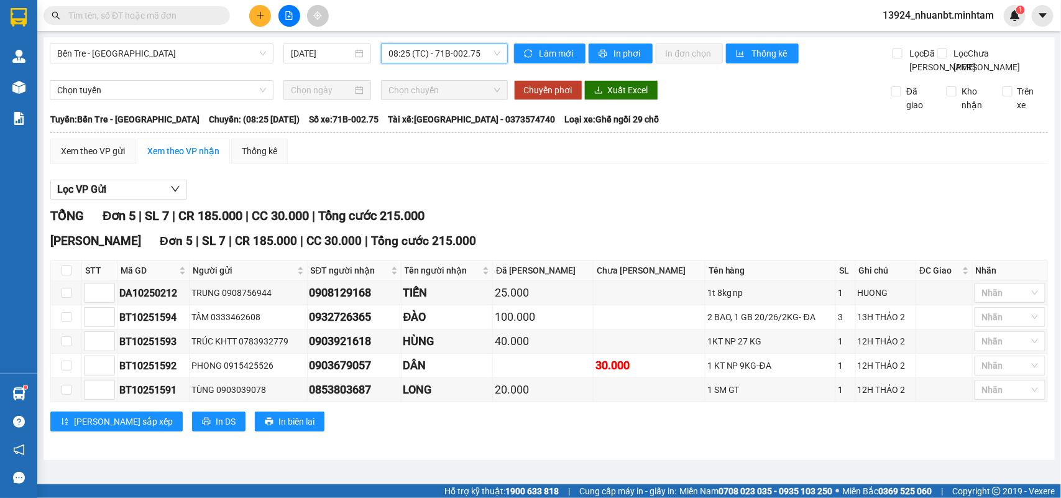
scroll to position [13, 0]
click at [400, 44] on span "08:25 (TC) - 71B-002.75" at bounding box center [444, 53] width 111 height 19
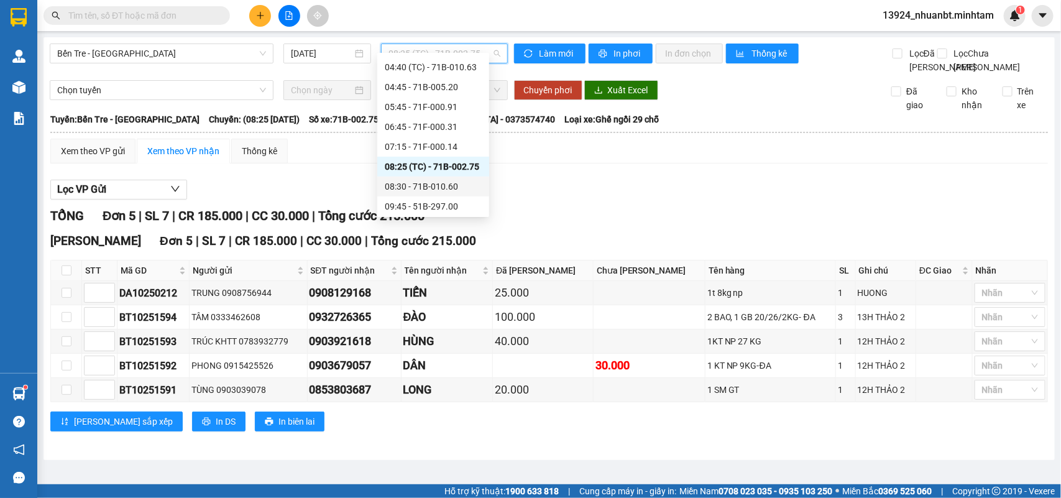
click at [399, 187] on div "08:30 - 71B-010.60" at bounding box center [433, 187] width 97 height 14
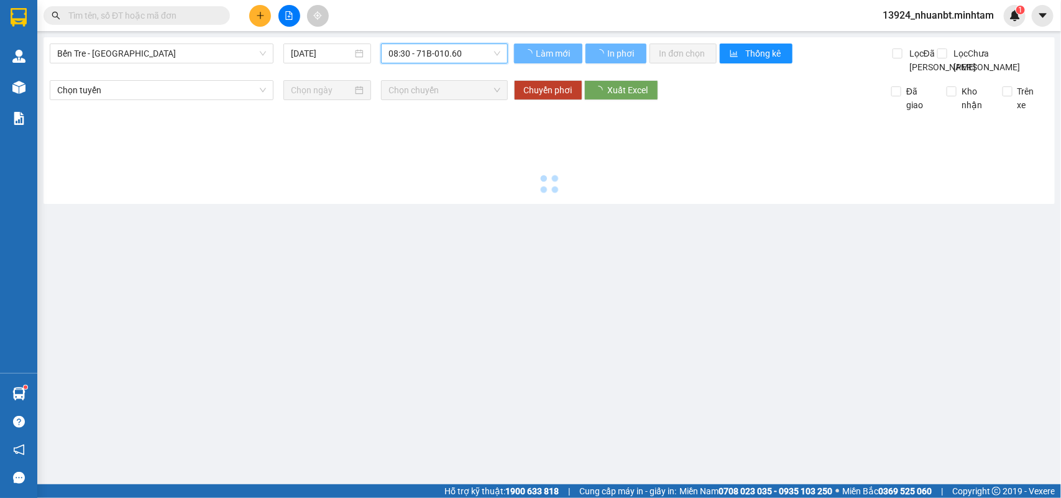
scroll to position [0, 0]
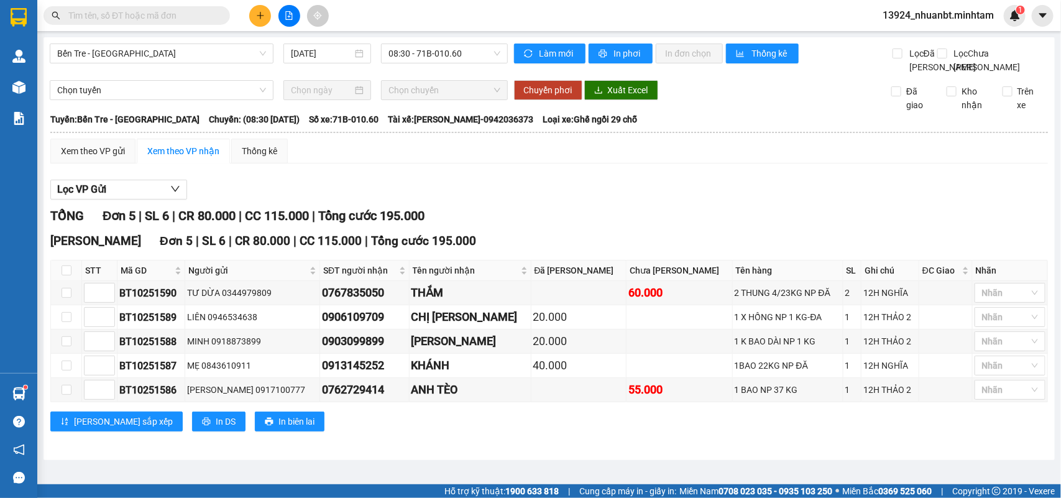
click at [154, 19] on input "text" at bounding box center [141, 16] width 147 height 14
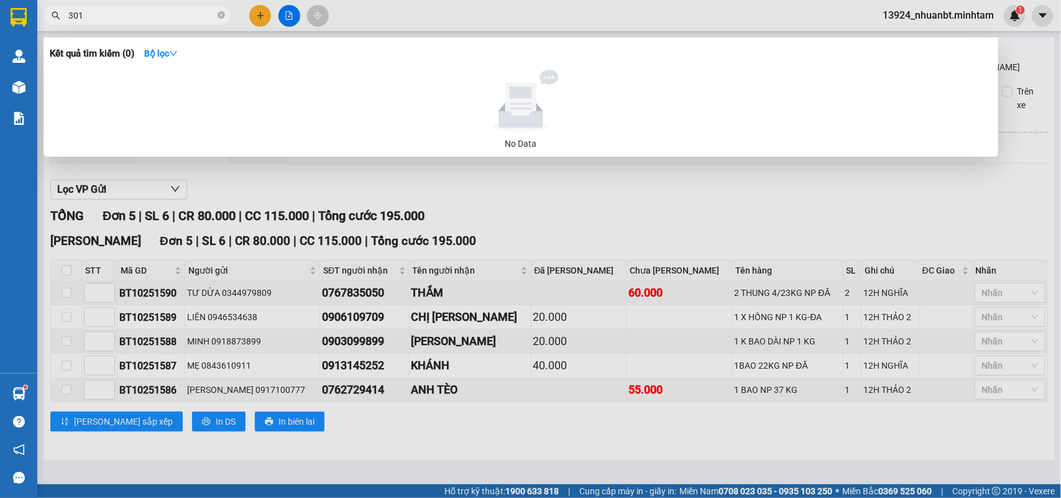
type input "3010"
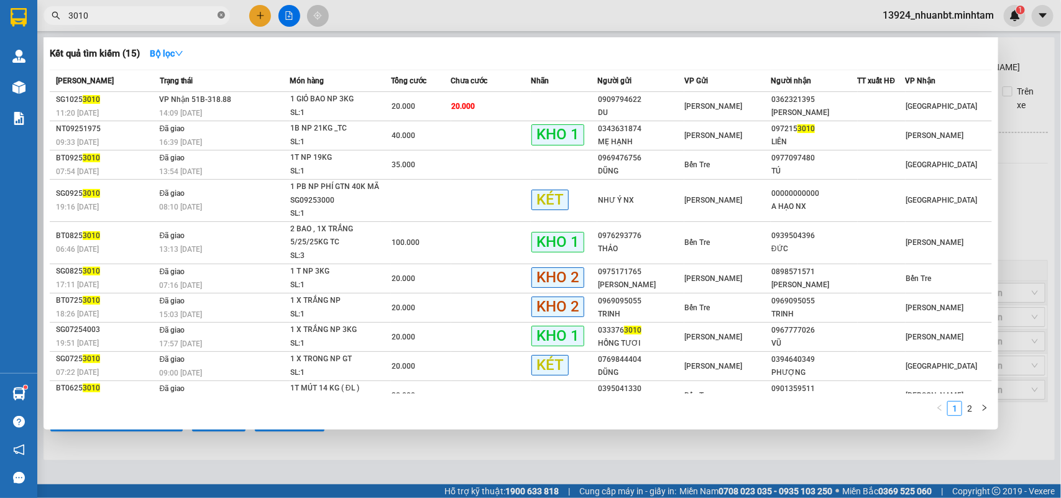
click at [224, 14] on icon "close-circle" at bounding box center [221, 14] width 7 height 7
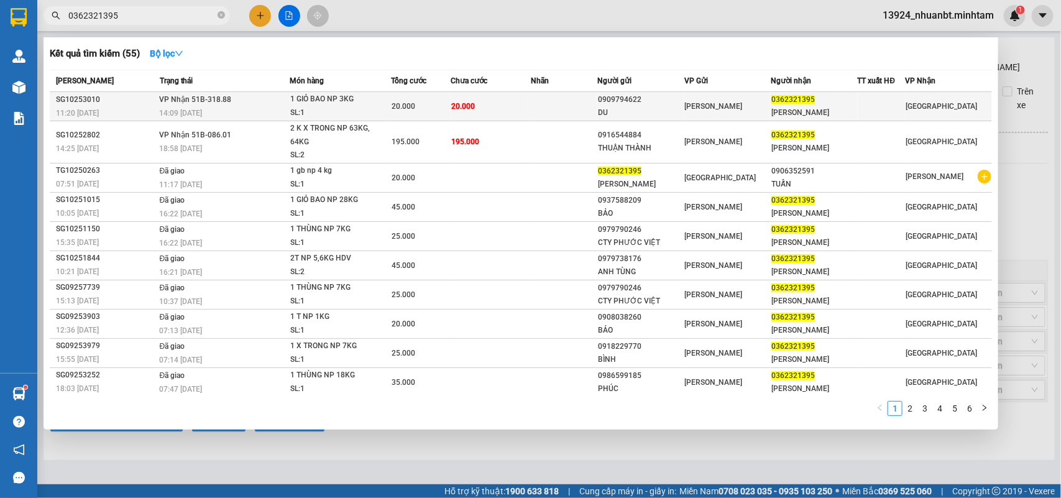
type input "0362321395"
click at [569, 104] on td at bounding box center [564, 106] width 67 height 29
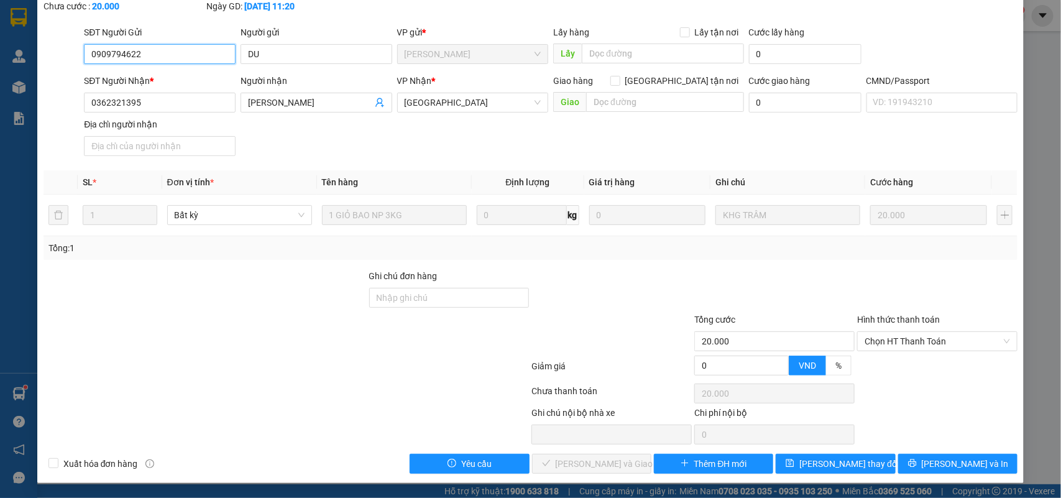
type input "0909794622"
type input "DU"
type input "0362321395"
type input "[PERSON_NAME]"
type input "20.000"
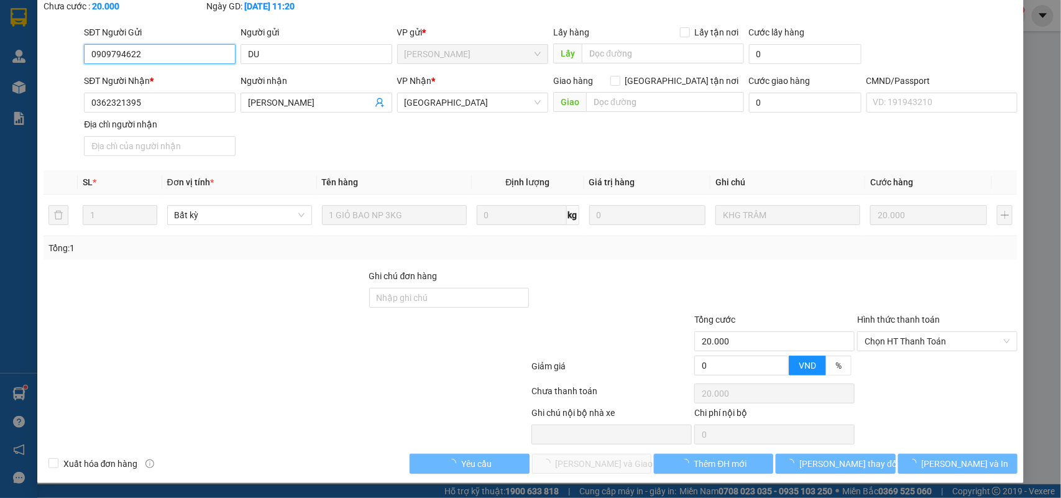
scroll to position [73, 0]
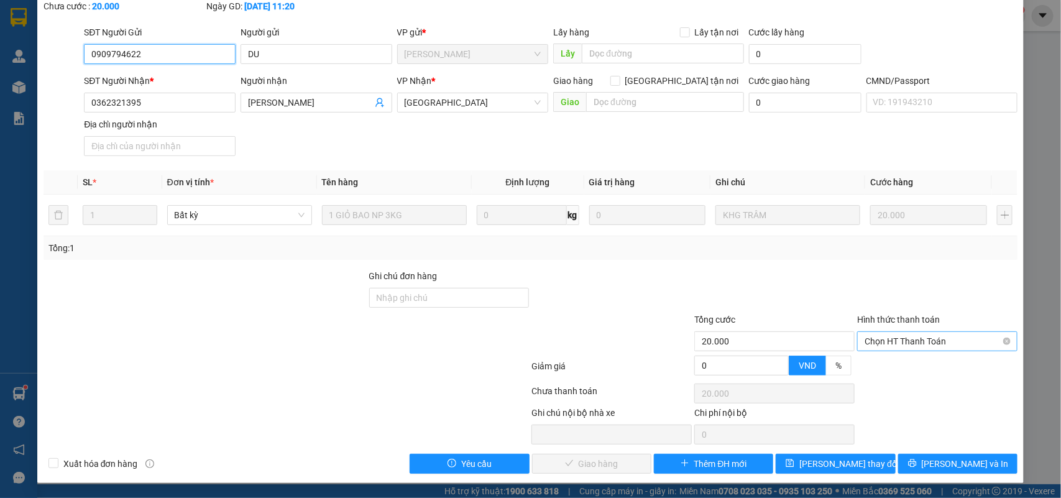
click at [877, 338] on span "Chọn HT Thanh Toán" at bounding box center [937, 341] width 145 height 19
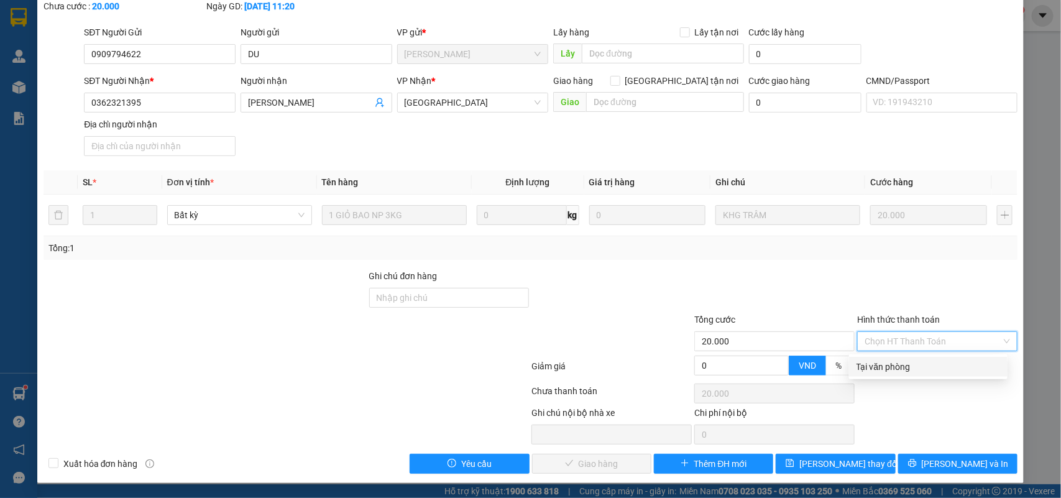
click at [875, 361] on div "Tại văn phòng" at bounding box center [929, 367] width 144 height 14
type input "0"
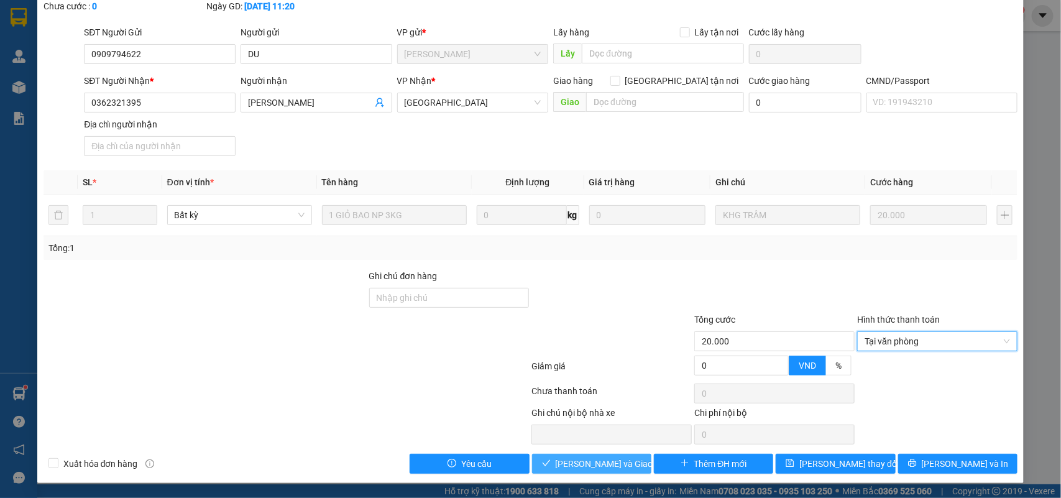
click at [595, 460] on span "Lưu và Giao hàng" at bounding box center [615, 464] width 119 height 14
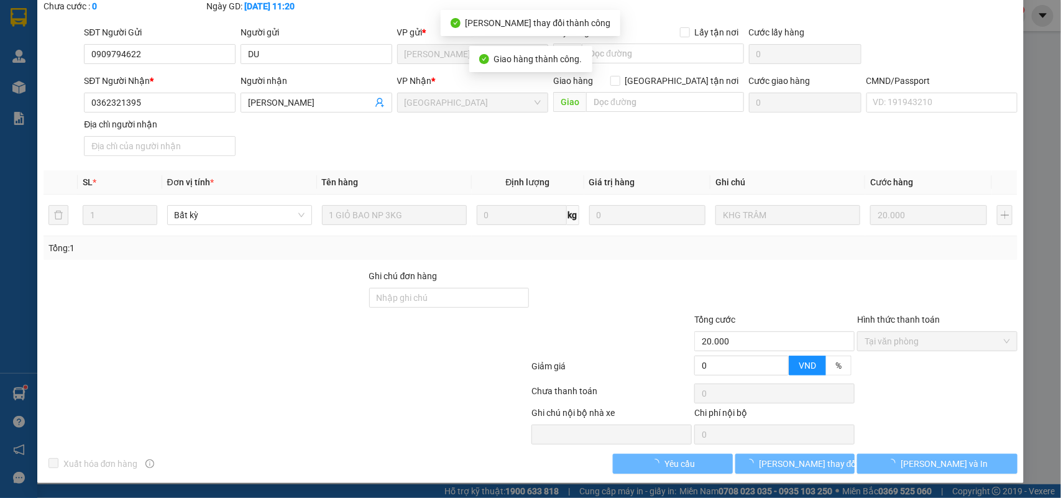
scroll to position [87, 0]
drag, startPoint x: 949, startPoint y: 455, endPoint x: 954, endPoint y: 464, distance: 10.9
click at [954, 464] on button "Lưu và In" at bounding box center [937, 464] width 160 height 20
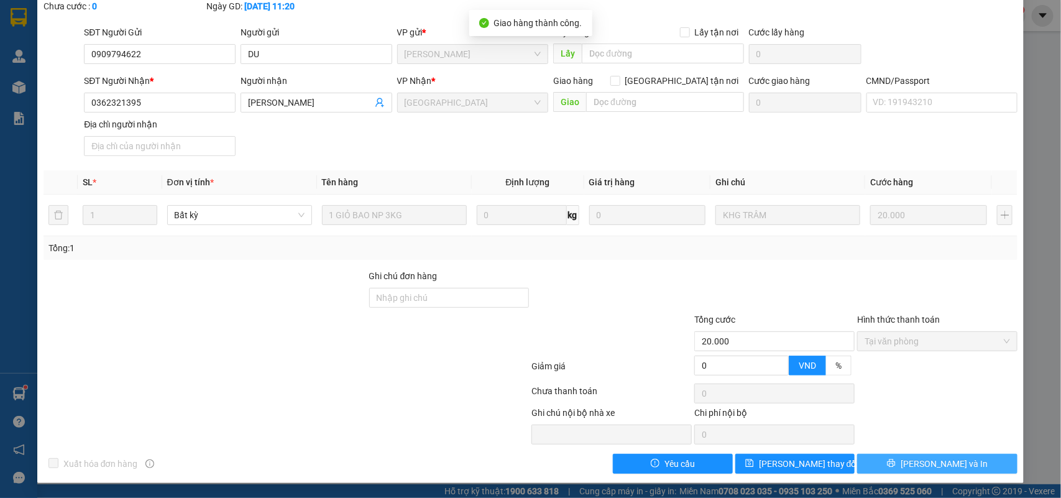
click at [953, 463] on button "Lưu và In" at bounding box center [937, 464] width 160 height 20
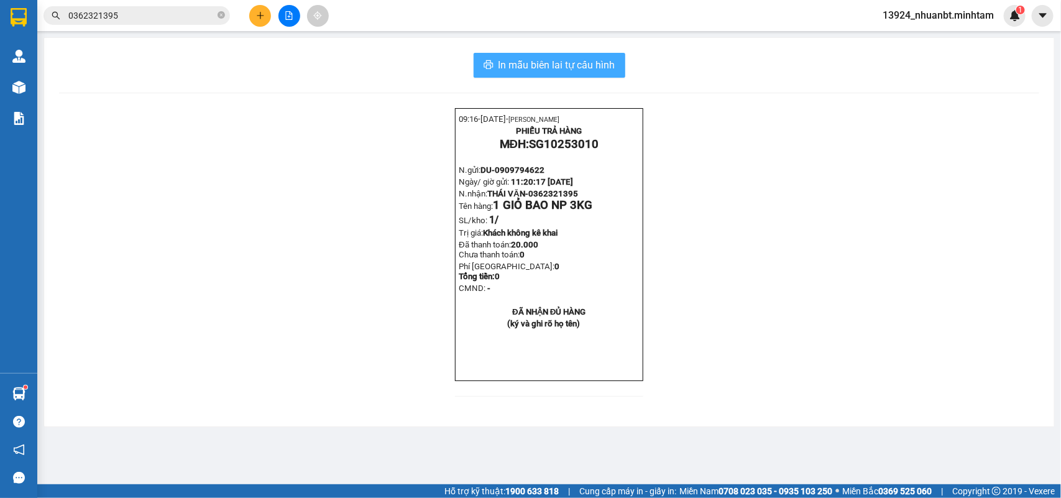
click at [554, 66] on span "In mẫu biên lai tự cấu hình" at bounding box center [557, 65] width 117 height 16
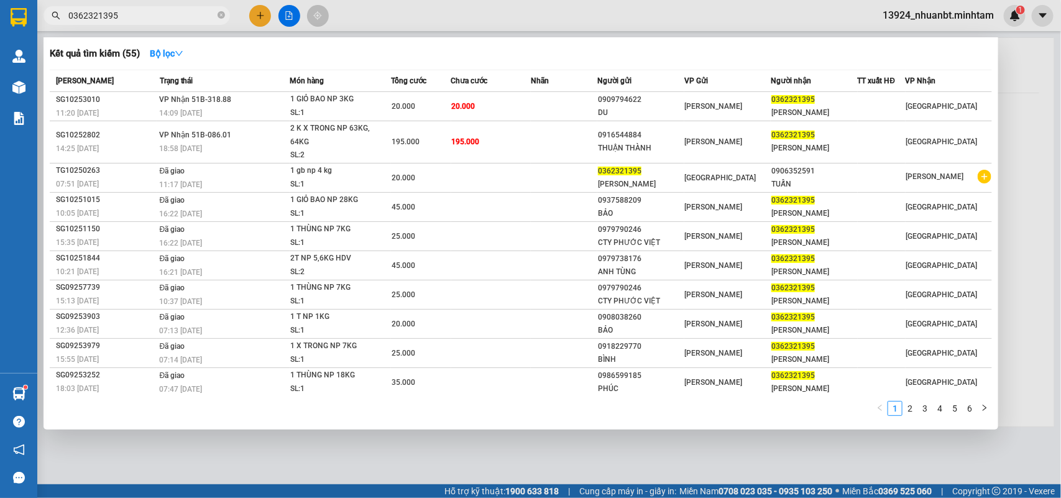
click at [175, 17] on input "0362321395" at bounding box center [141, 16] width 147 height 14
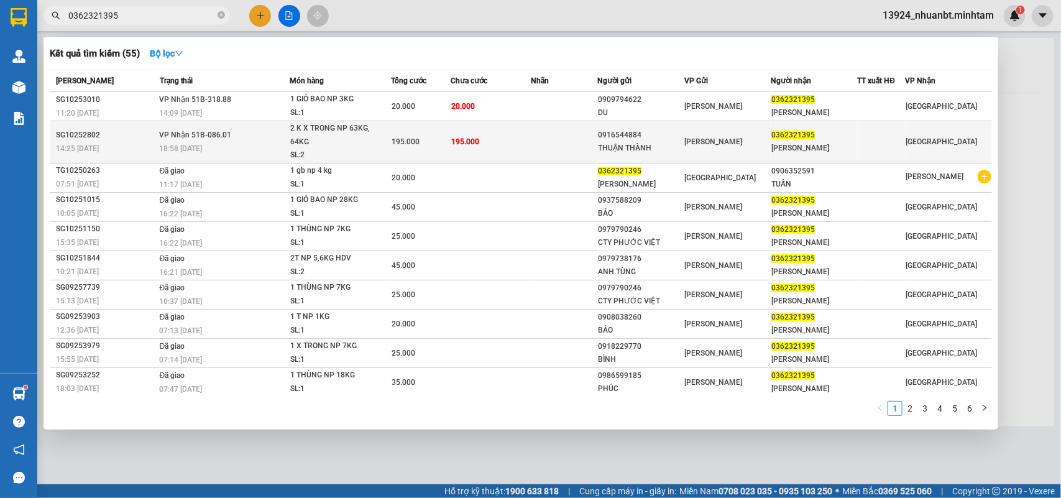
click at [430, 141] on div "195.000" at bounding box center [421, 142] width 59 height 14
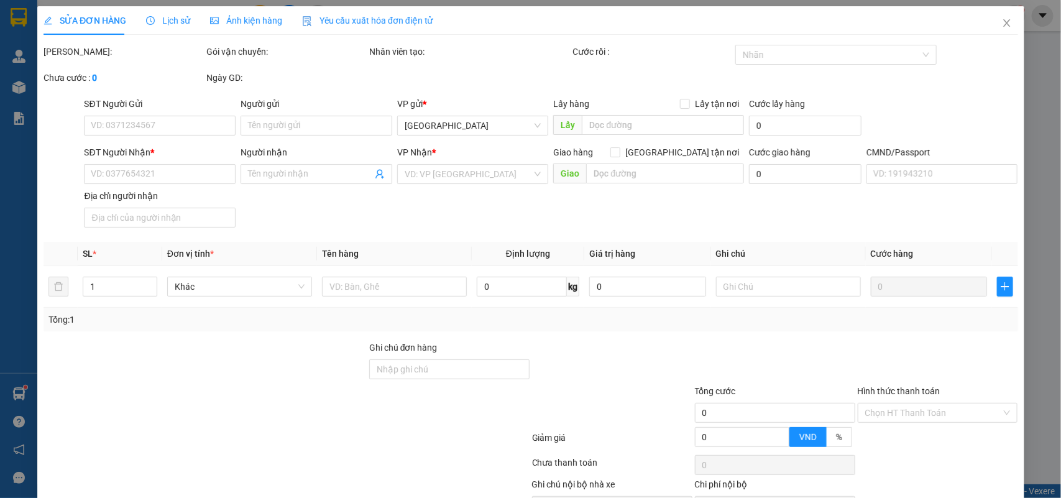
type input "0916544884"
type input "THUẬN THÀNH"
type input "0362321395"
type input "[PERSON_NAME]"
type input "195.000"
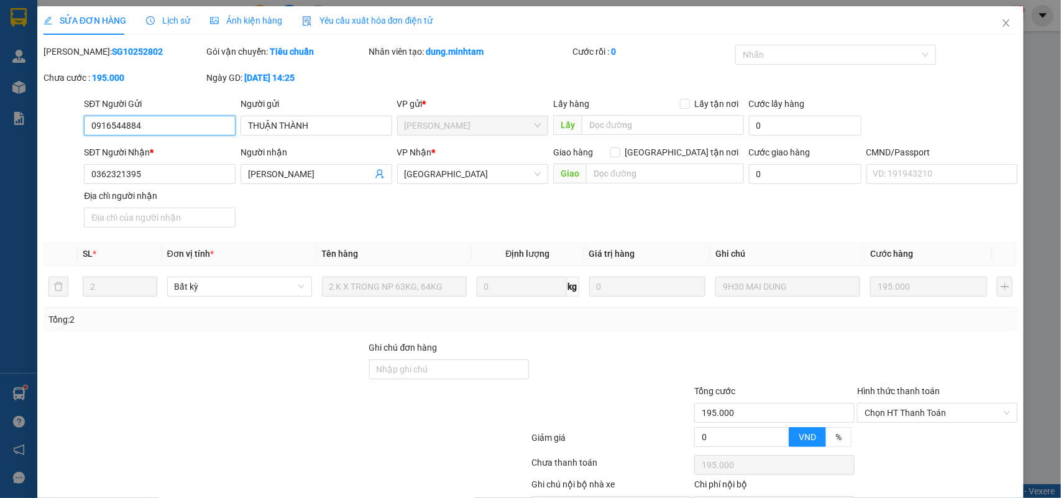
scroll to position [73, 0]
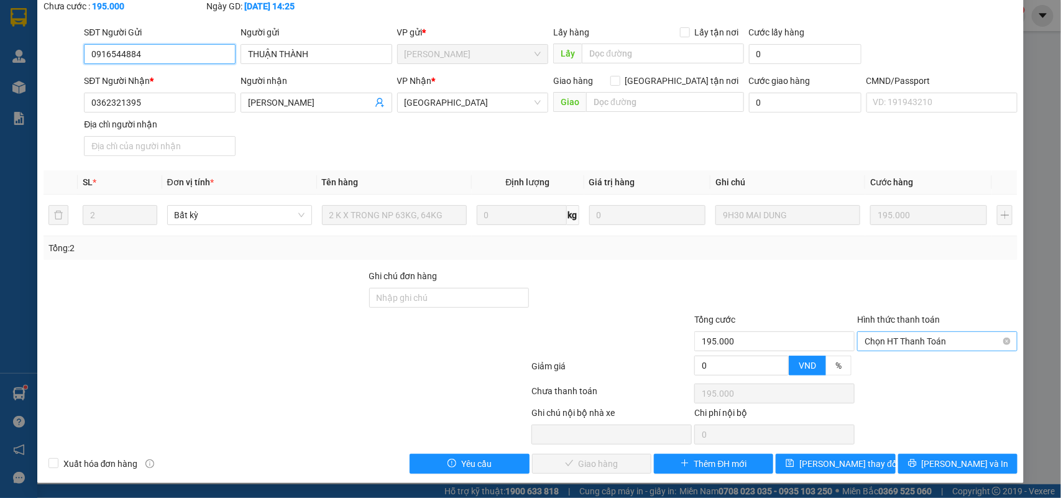
click at [908, 346] on span "Chọn HT Thanh Toán" at bounding box center [937, 341] width 145 height 19
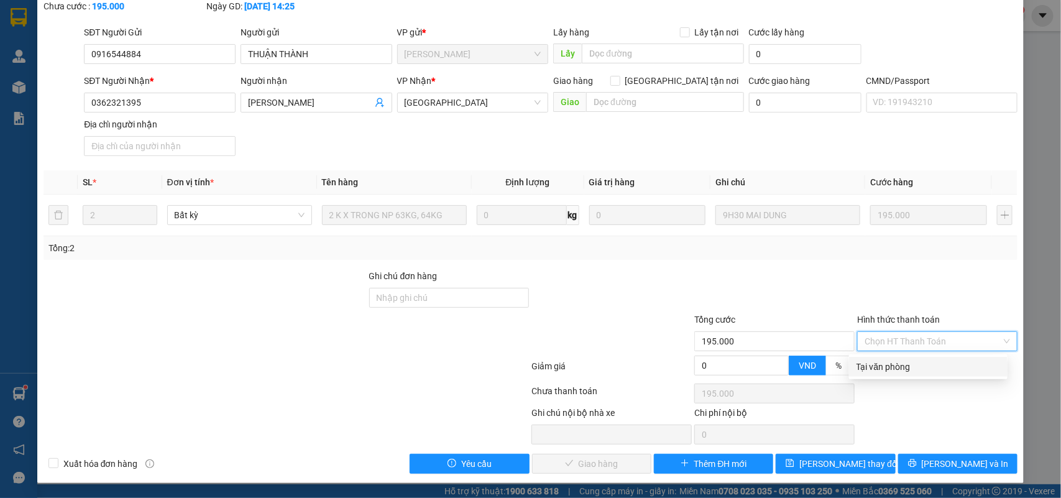
click at [897, 370] on div "Tại văn phòng" at bounding box center [929, 367] width 144 height 14
type input "0"
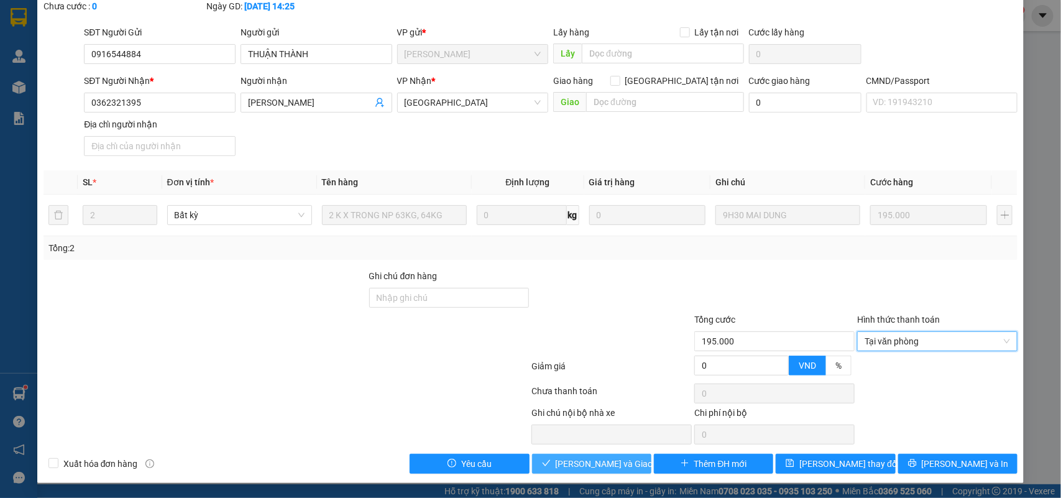
click at [612, 458] on span "Lưu và Giao hàng" at bounding box center [615, 464] width 119 height 14
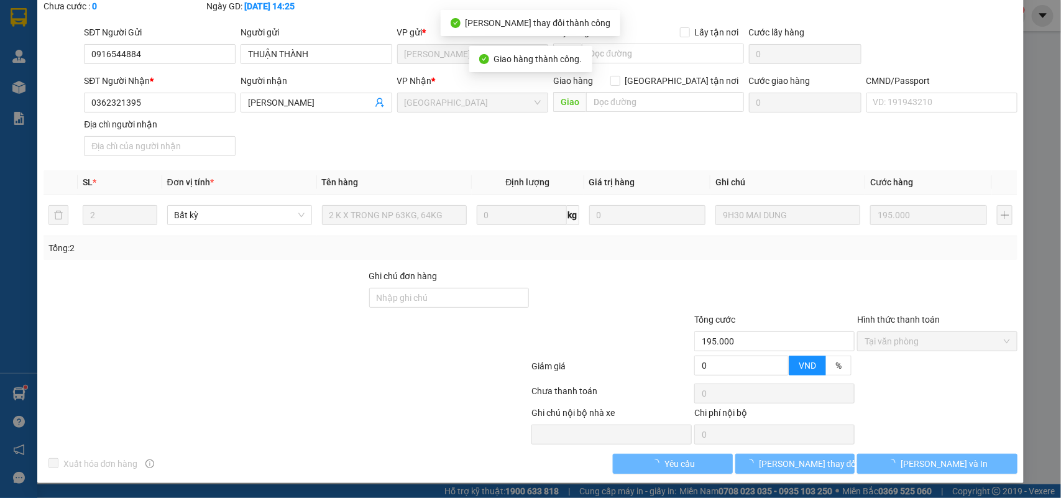
scroll to position [87, 0]
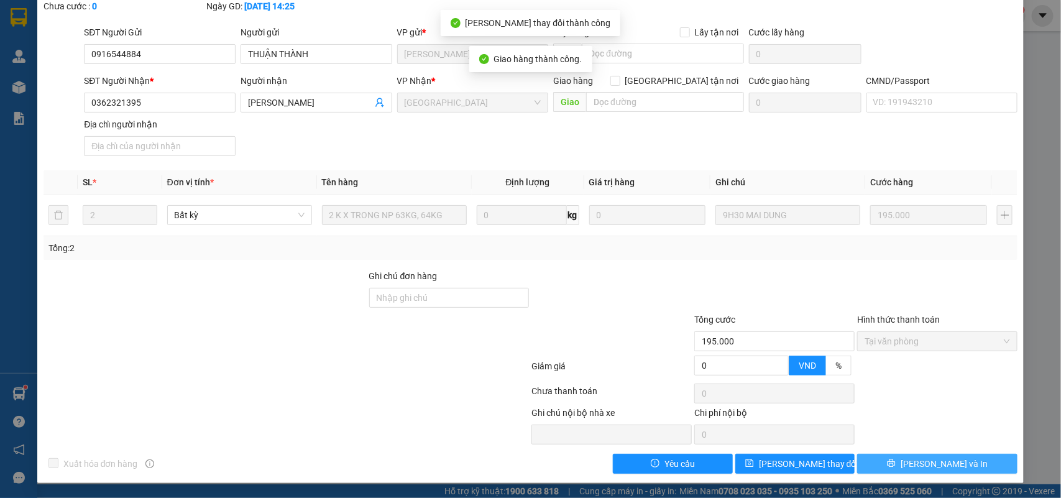
click at [971, 461] on button "Lưu và In" at bounding box center [937, 464] width 160 height 20
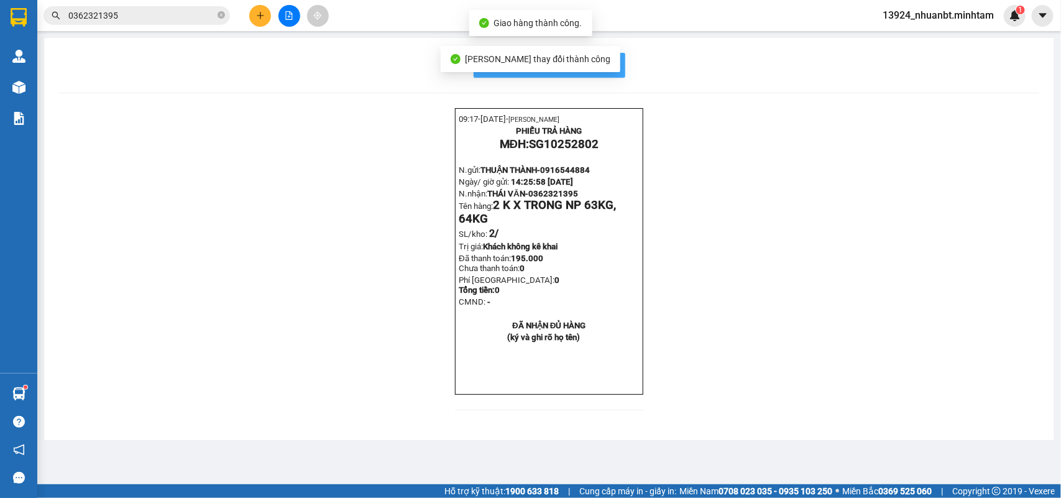
click at [610, 57] on button "In mẫu biên lai tự cấu hình" at bounding box center [550, 65] width 152 height 25
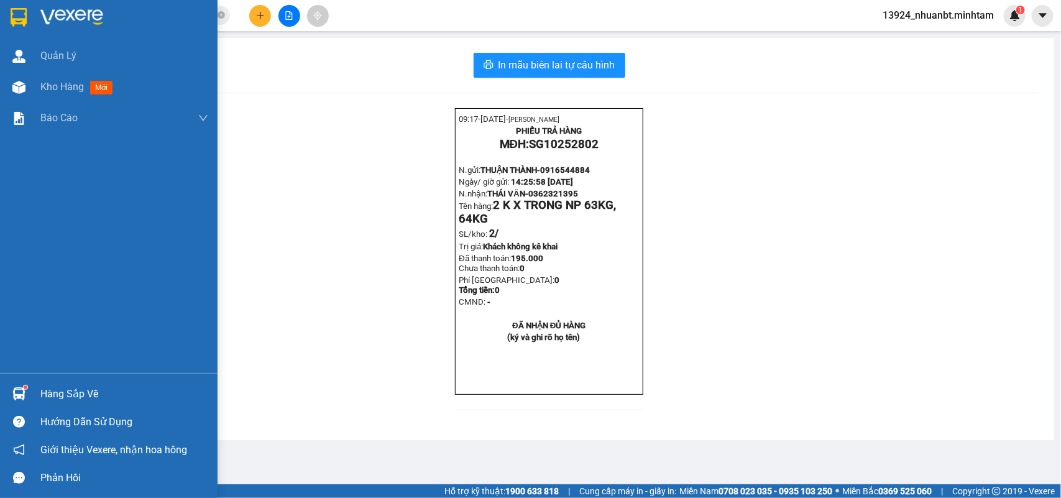
click at [22, 13] on img at bounding box center [19, 17] width 16 height 19
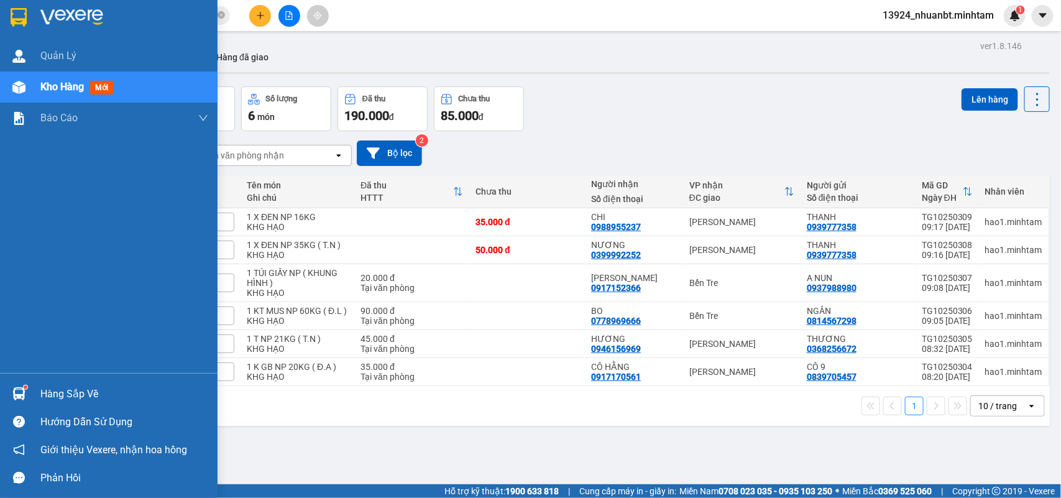
click at [5, 11] on div at bounding box center [109, 20] width 218 height 40
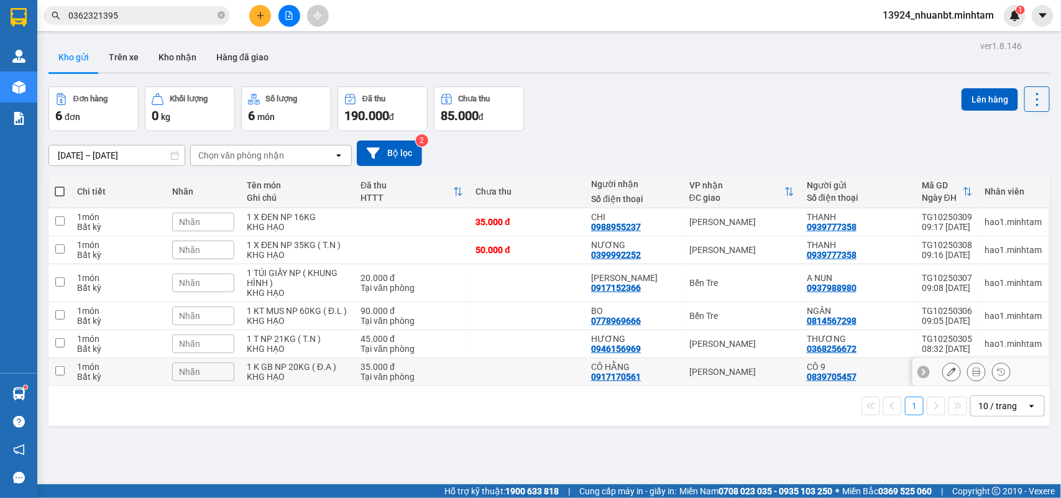
click at [272, 376] on div "KHG HẠO" at bounding box center [297, 377] width 101 height 10
checkbox input "true"
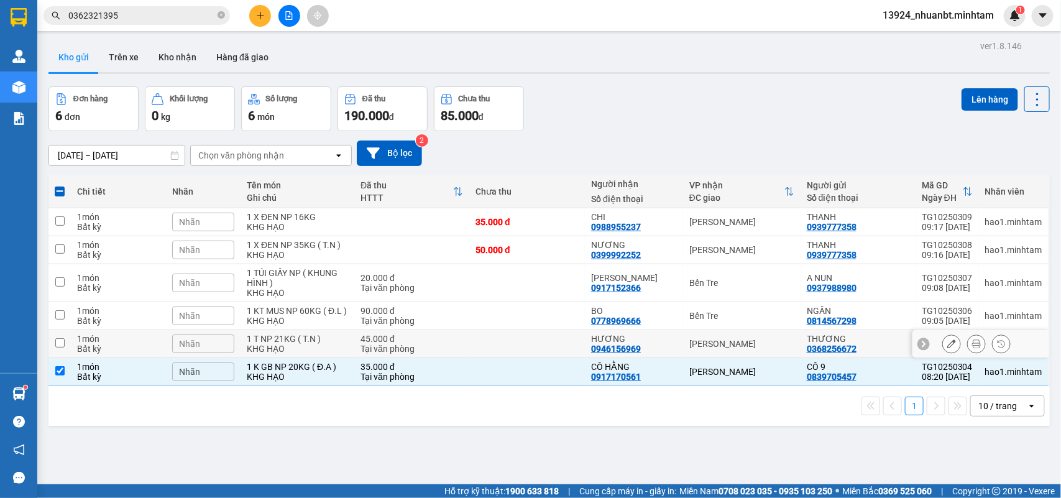
click at [278, 350] on div "KHG HẠO" at bounding box center [297, 349] width 101 height 10
checkbox input "true"
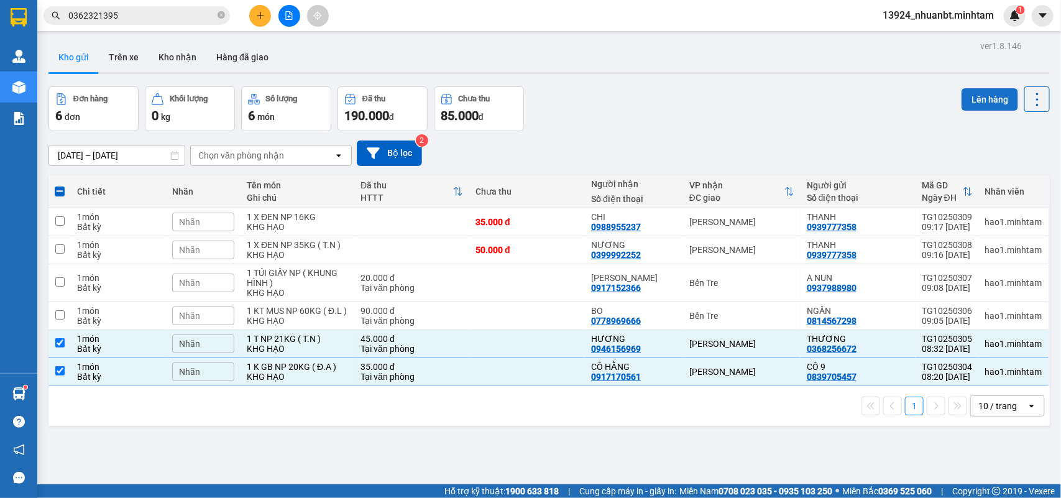
click at [962, 106] on button "Lên hàng" at bounding box center [990, 99] width 57 height 22
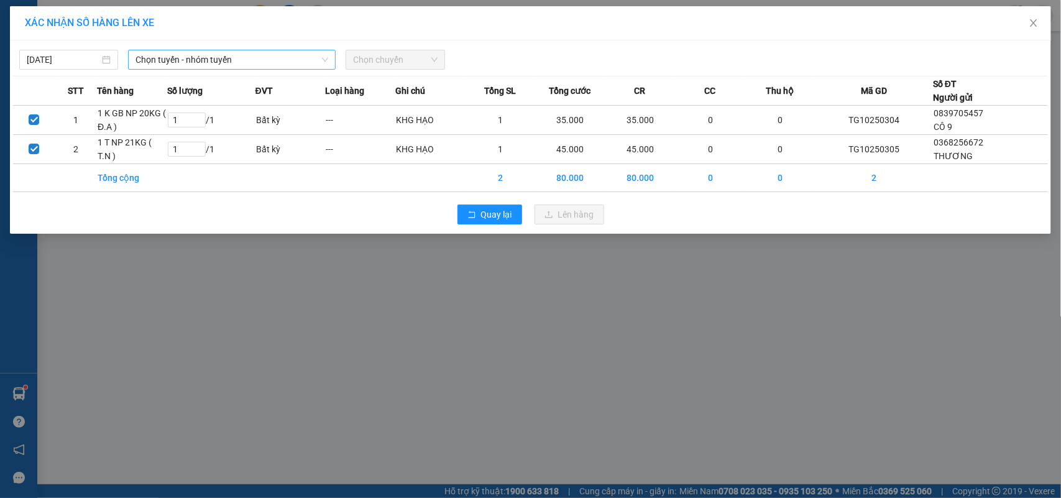
click at [183, 53] on span "Chọn tuyến - nhóm tuyến" at bounding box center [232, 59] width 193 height 19
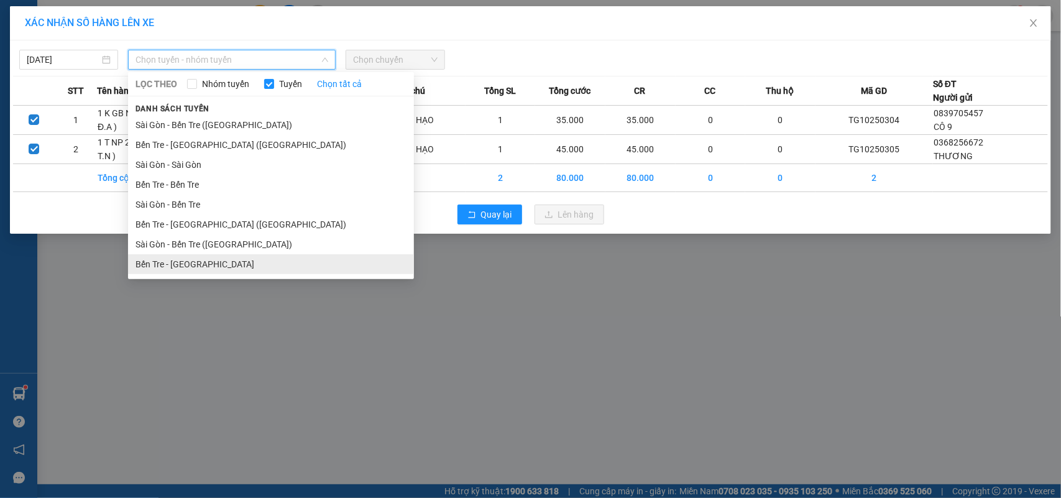
drag, startPoint x: 175, startPoint y: 265, endPoint x: 318, endPoint y: 191, distance: 161.3
click at [175, 265] on li "Bến Tre - Sài Gòn" at bounding box center [271, 264] width 286 height 20
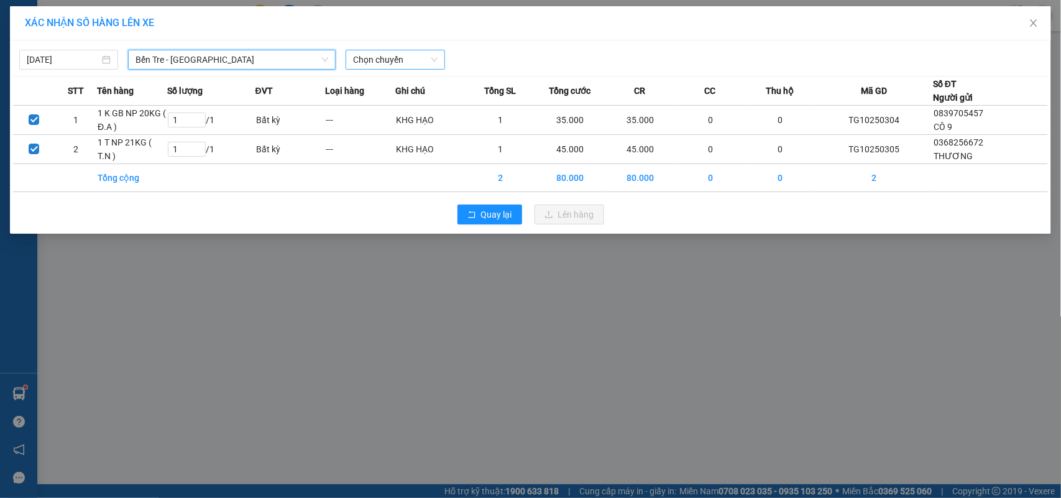
click at [377, 51] on span "Chọn chuyến" at bounding box center [395, 59] width 84 height 19
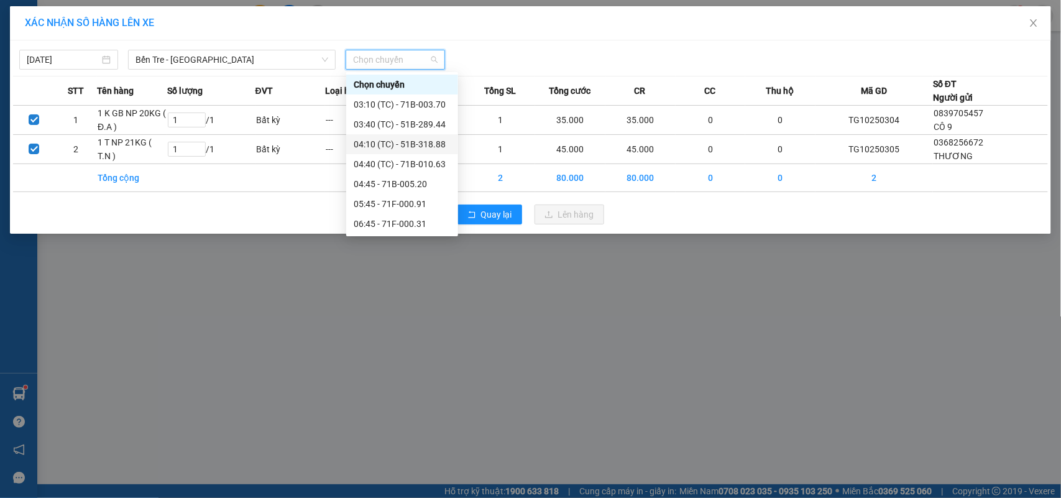
scroll to position [155, 0]
click at [375, 114] on div "08:25 (TC) - 71B-002.75" at bounding box center [402, 108] width 97 height 14
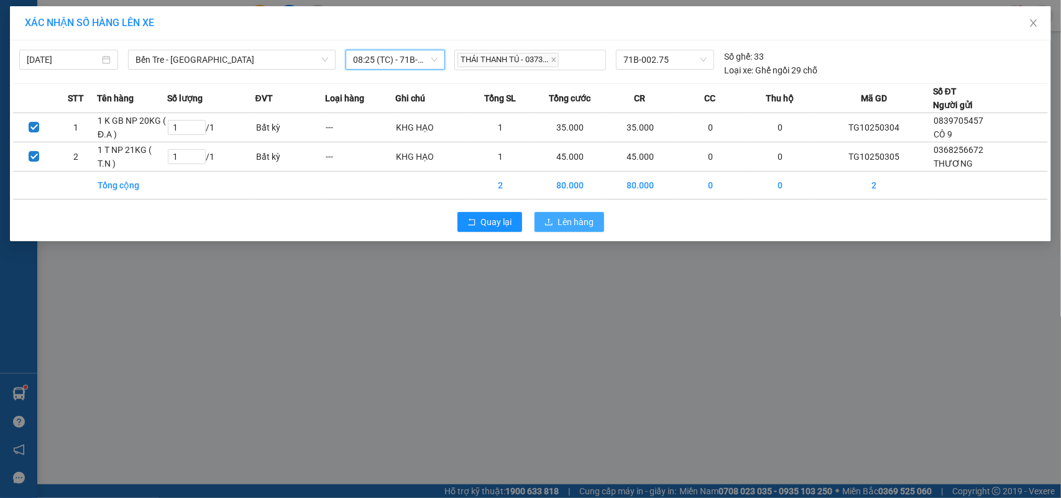
click at [575, 229] on span "Lên hàng" at bounding box center [576, 222] width 36 height 14
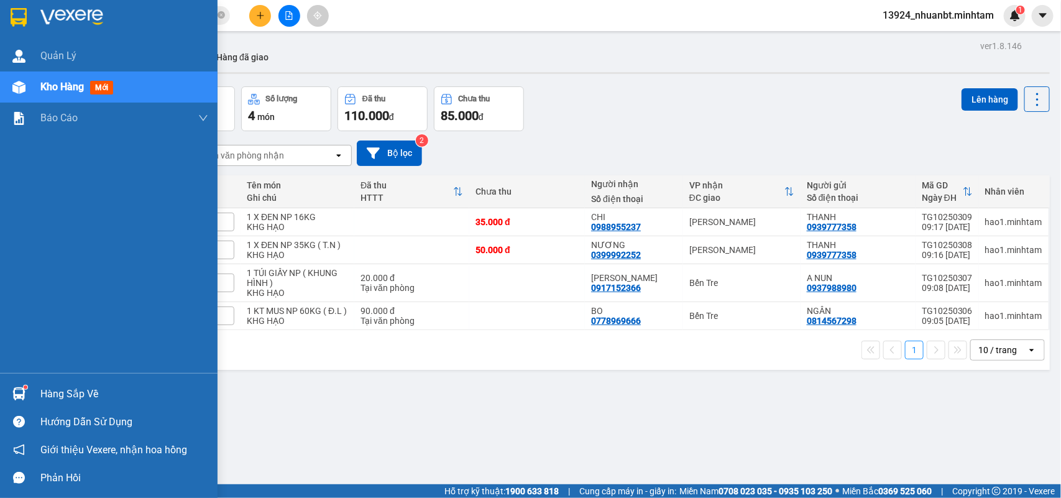
click at [35, 390] on div "Hàng sắp về" at bounding box center [109, 394] width 218 height 28
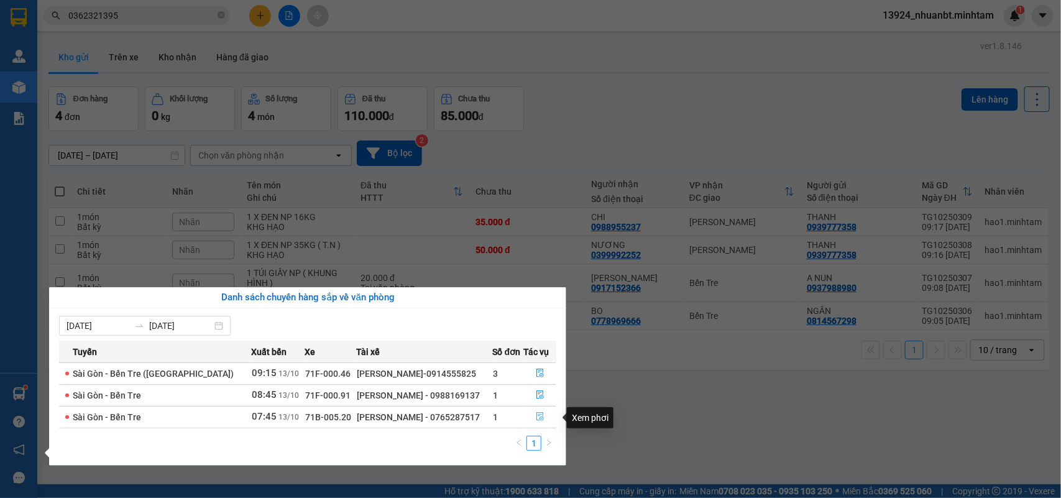
click at [537, 418] on icon "file-done" at bounding box center [540, 416] width 9 height 9
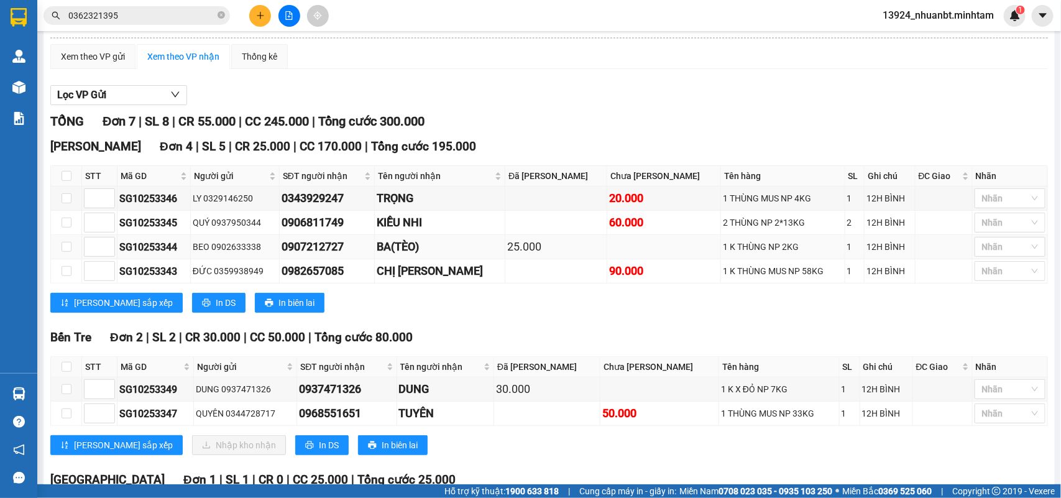
scroll to position [250, 0]
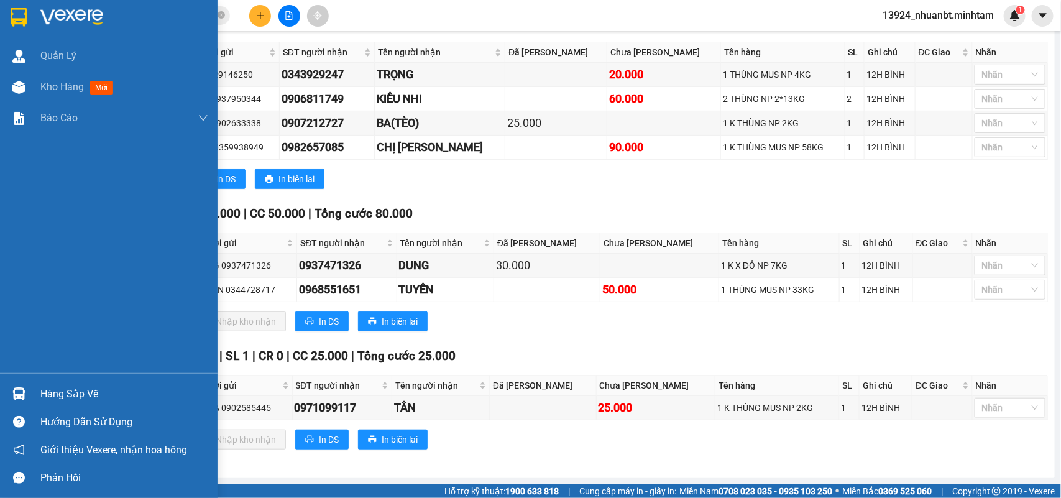
click at [12, 4] on div at bounding box center [109, 20] width 218 height 40
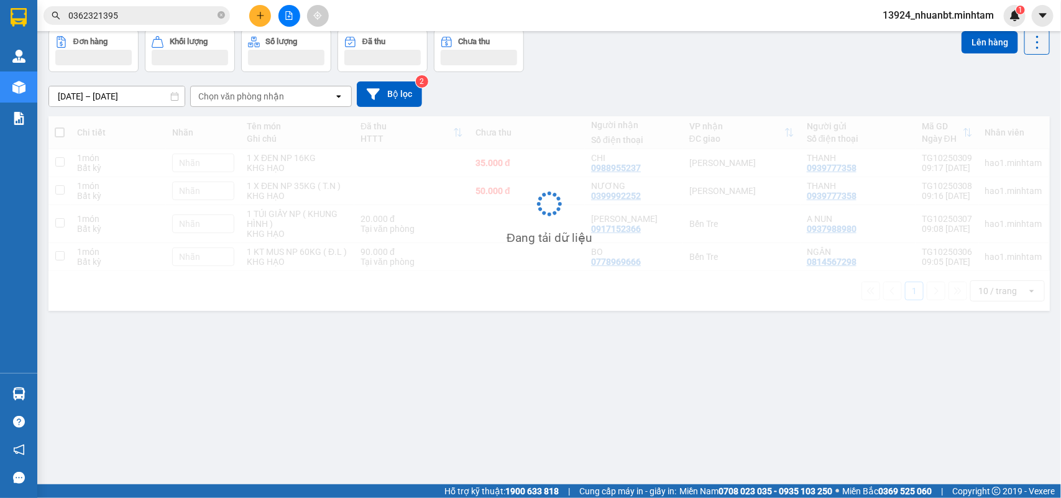
scroll to position [57, 0]
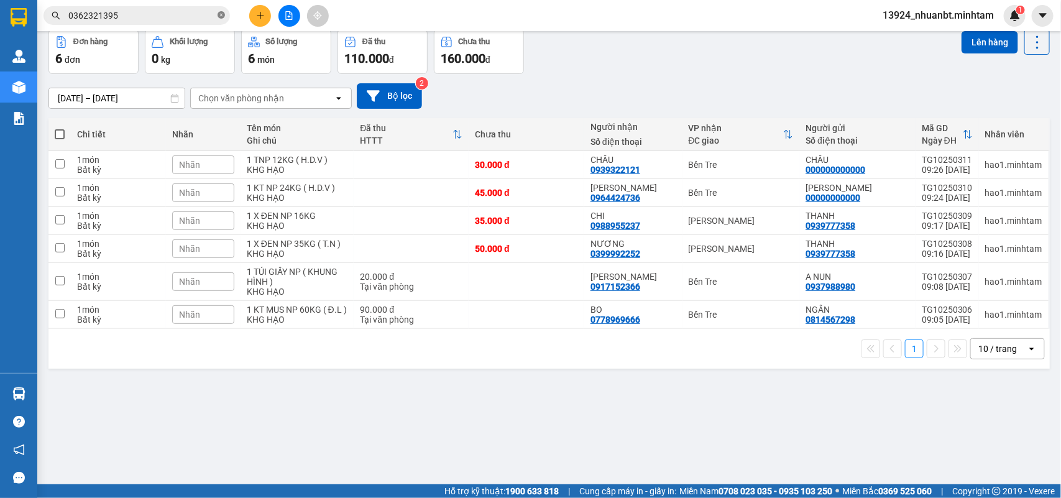
click at [224, 20] on span at bounding box center [221, 16] width 7 height 12
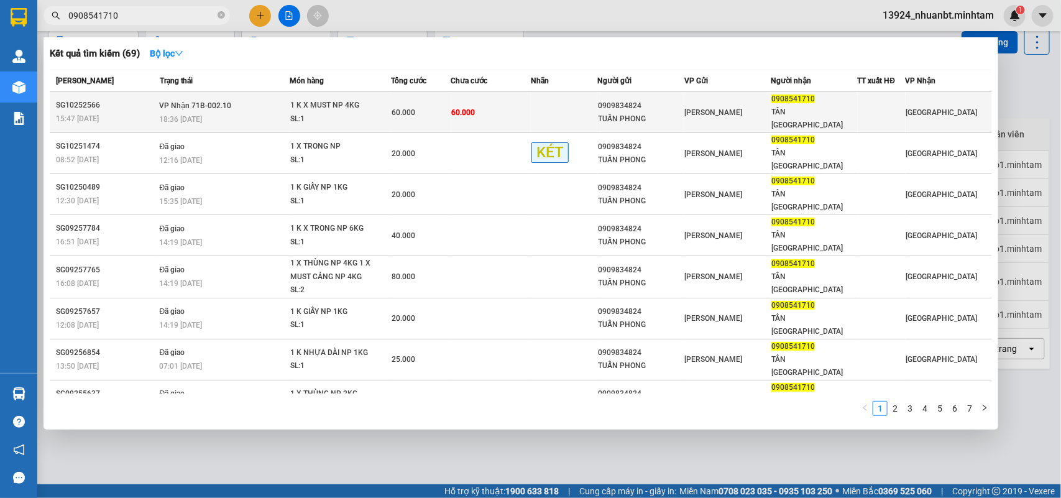
type input "0908541710"
click at [298, 99] on div "1 K X MUST NP 4KG" at bounding box center [336, 106] width 93 height 14
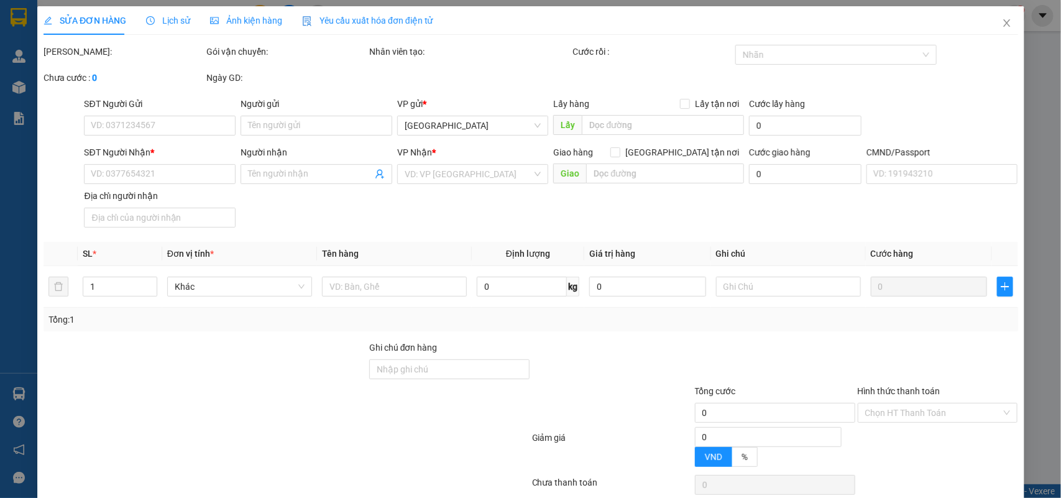
type input "0909834824"
type input "TUẤN PHONG"
type input "0908541710"
type input "TÂN ĐẠI NAM"
type input "60.000"
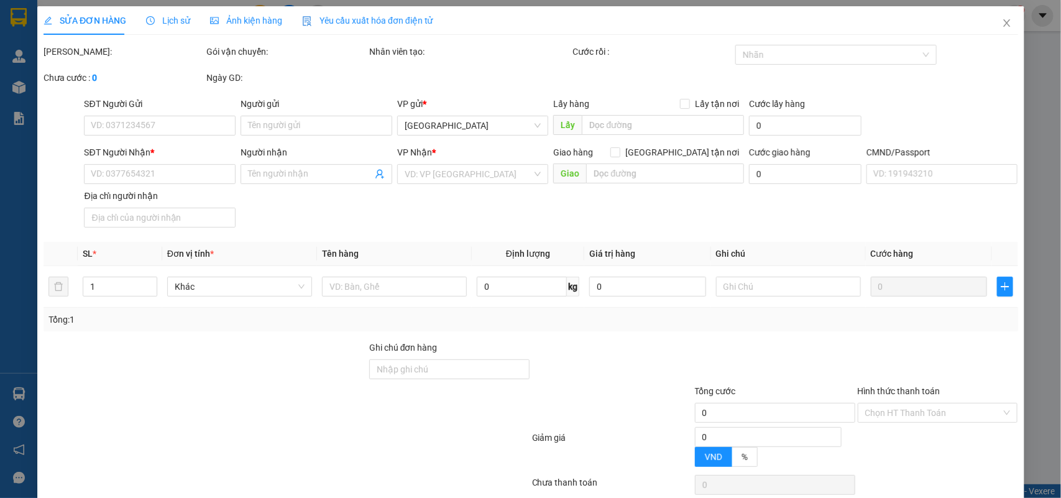
type input "60.000"
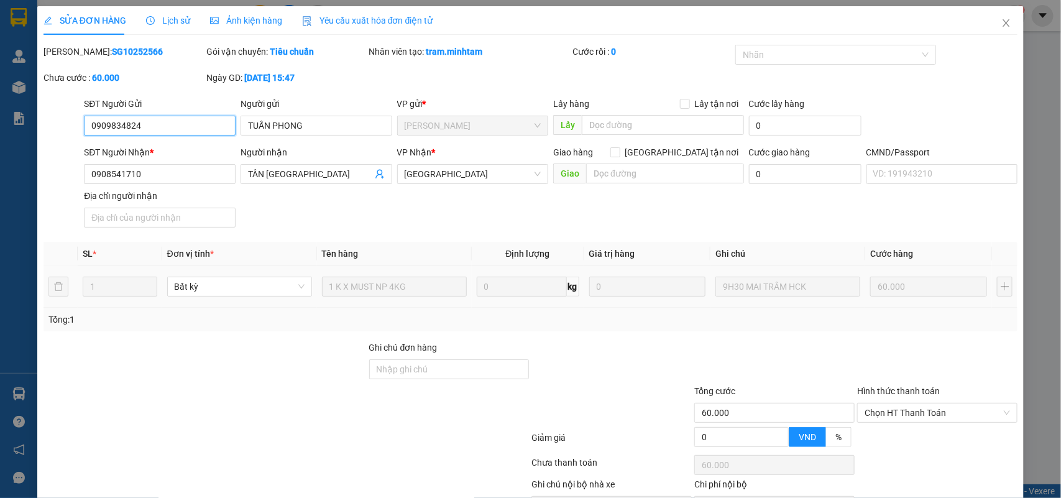
scroll to position [73, 0]
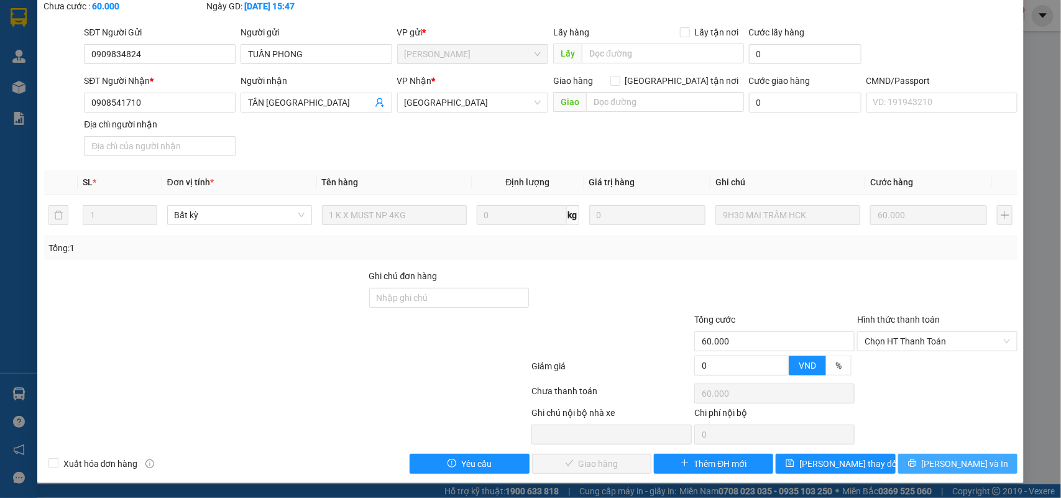
click at [933, 465] on button "Lưu và In" at bounding box center [957, 464] width 119 height 20
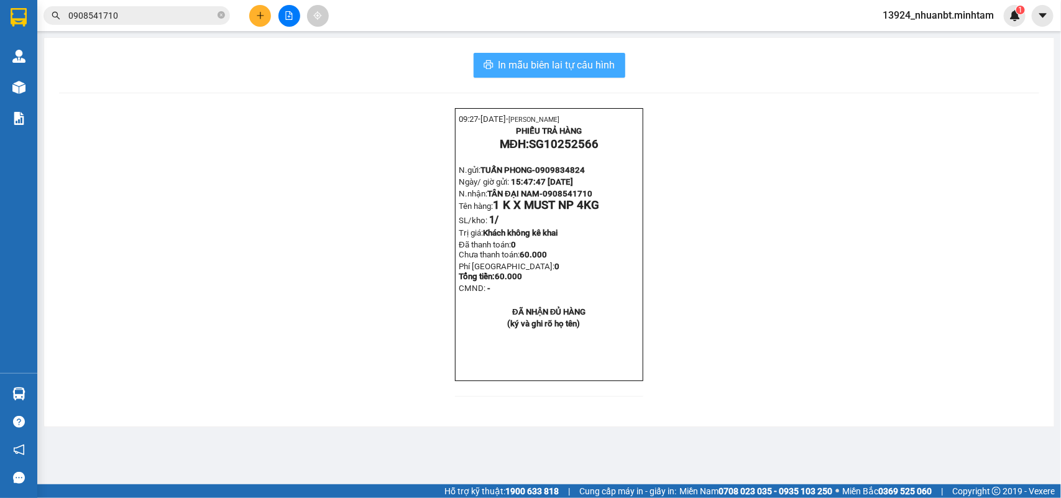
click at [548, 72] on span "In mẫu biên lai tự cấu hình" at bounding box center [557, 65] width 117 height 16
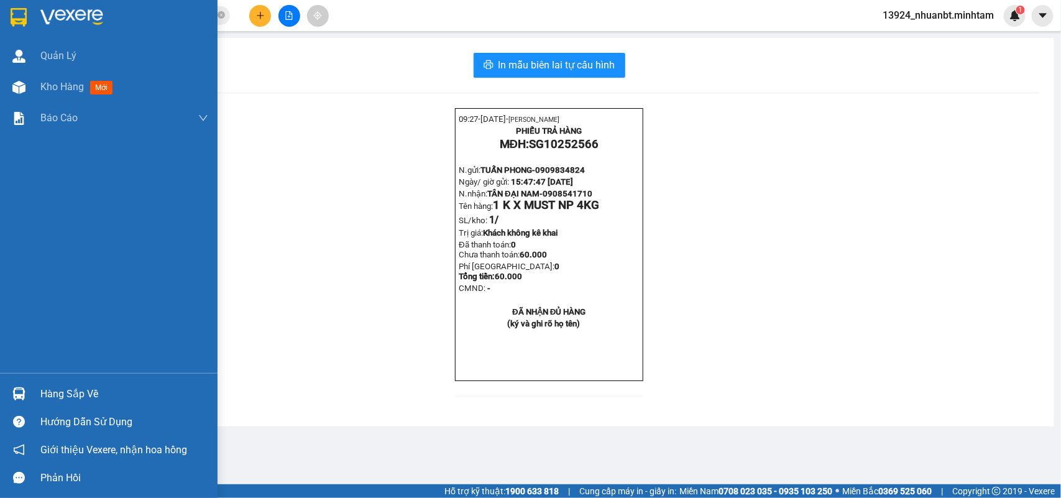
click at [82, 393] on div "Hàng sắp về" at bounding box center [124, 394] width 168 height 19
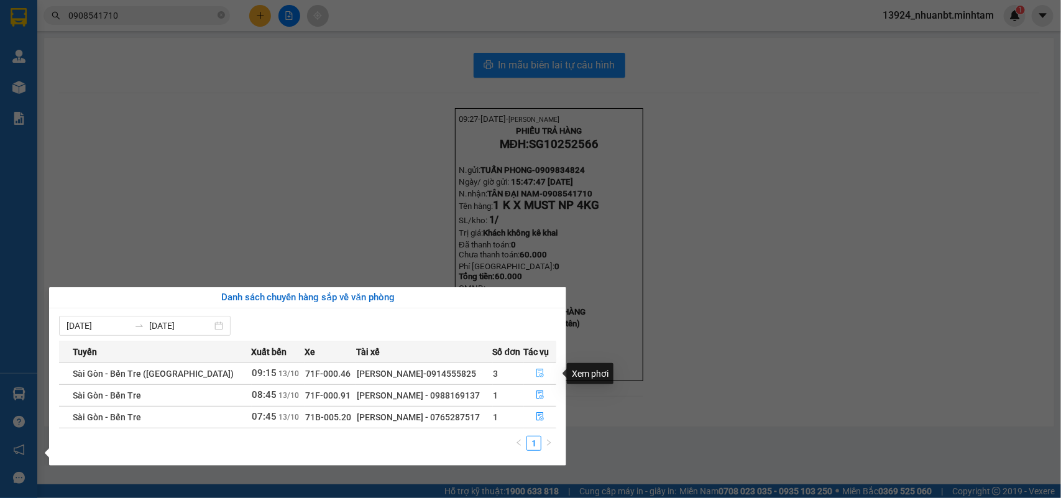
click at [532, 373] on button "button" at bounding box center [541, 374] width 32 height 20
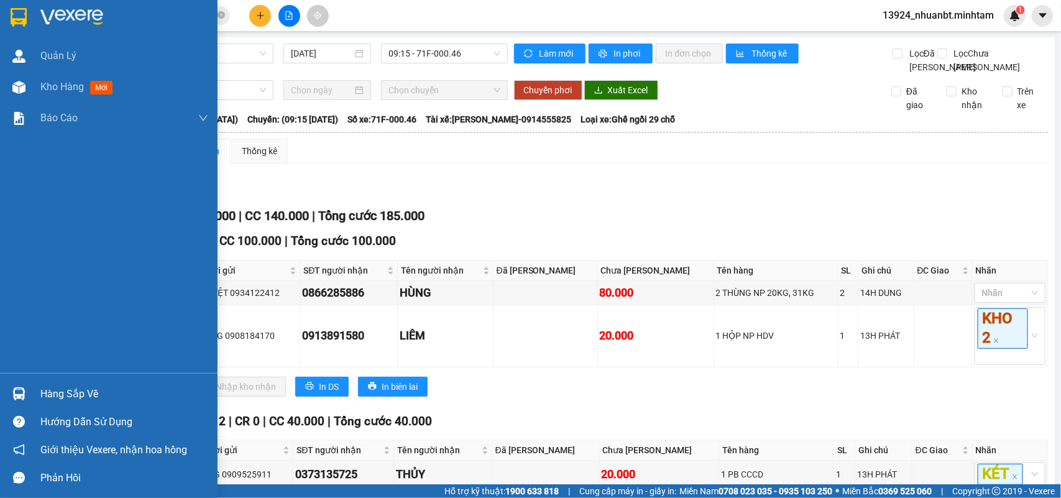
click at [3, 14] on div at bounding box center [109, 20] width 218 height 40
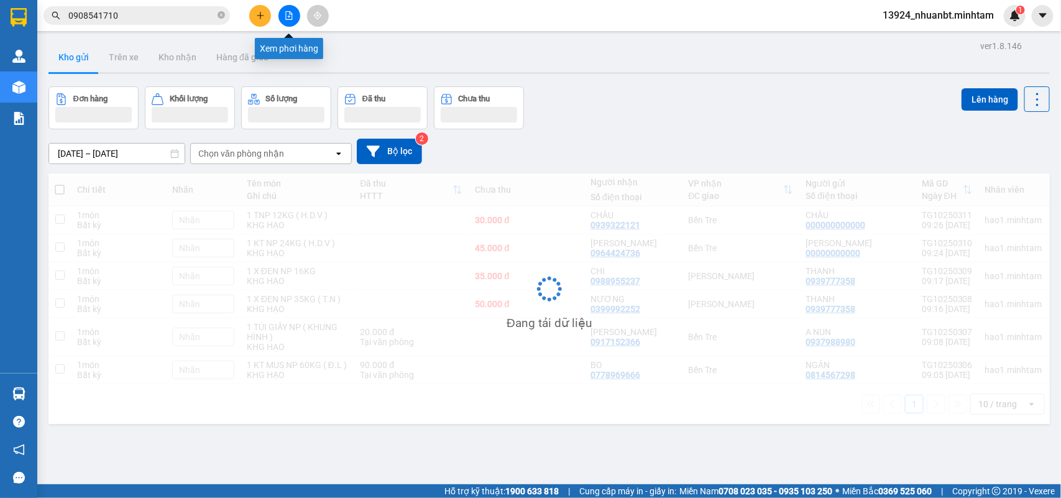
click at [281, 11] on button at bounding box center [290, 16] width 22 height 22
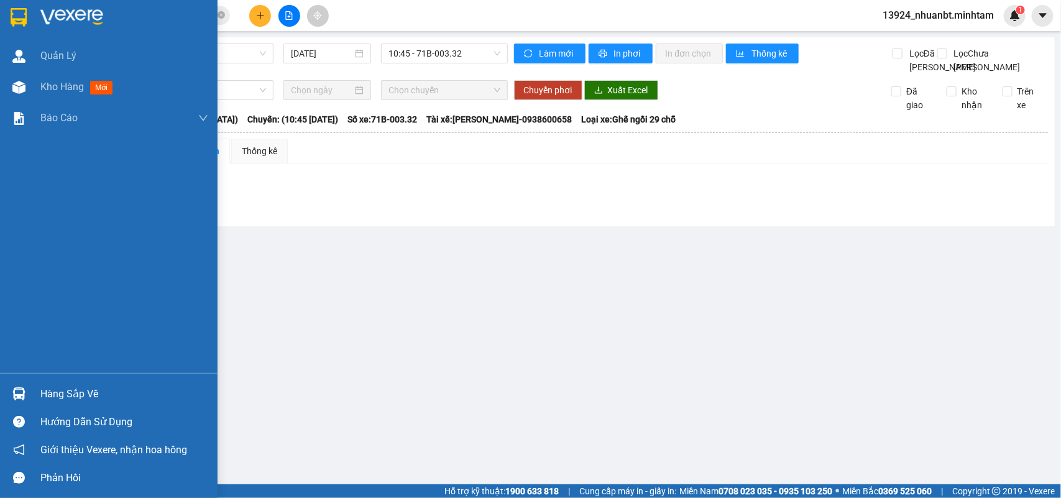
click at [78, 395] on div "Hàng sắp về" at bounding box center [124, 394] width 168 height 19
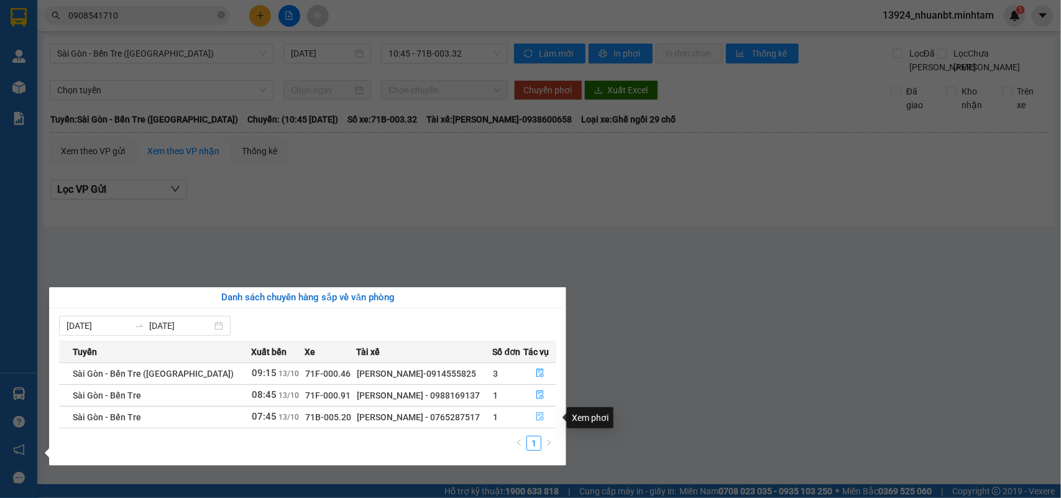
click at [538, 418] on icon "file-done" at bounding box center [540, 416] width 7 height 9
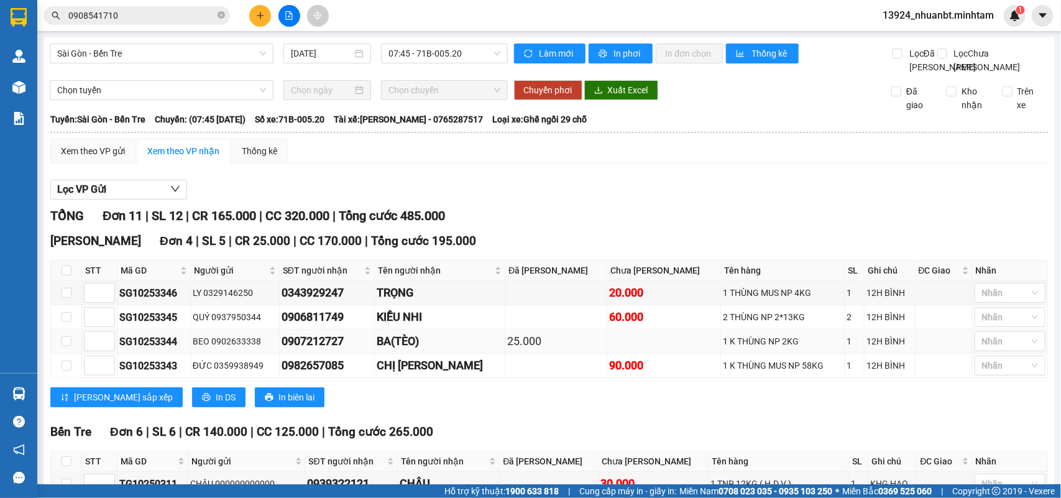
scroll to position [349, 0]
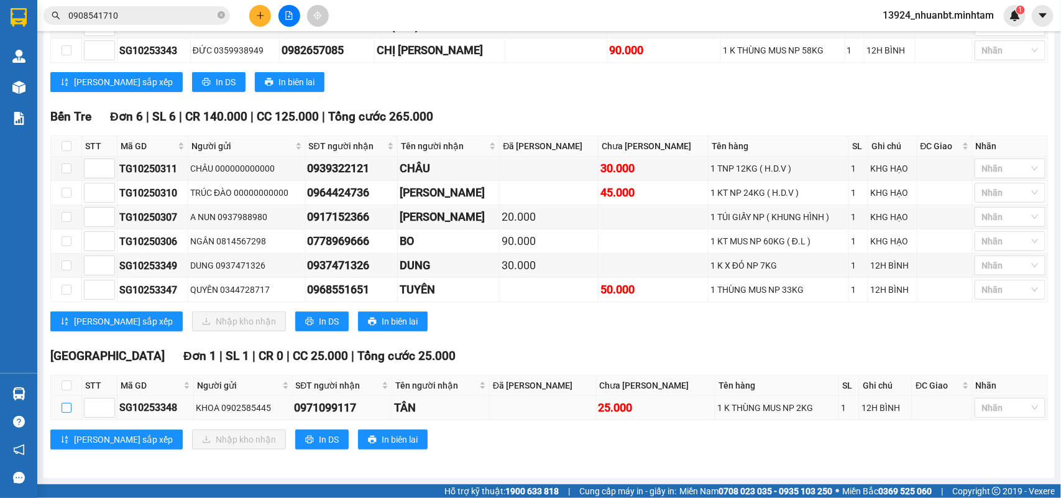
click at [62, 403] on input "checkbox" at bounding box center [67, 408] width 10 height 10
checkbox input "true"
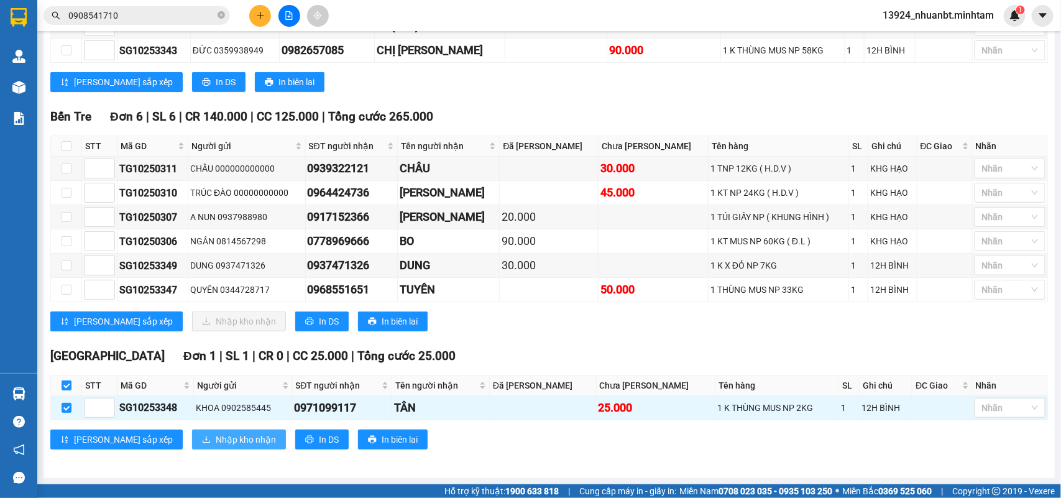
click at [216, 437] on span "Nhập kho nhận" at bounding box center [246, 440] width 60 height 14
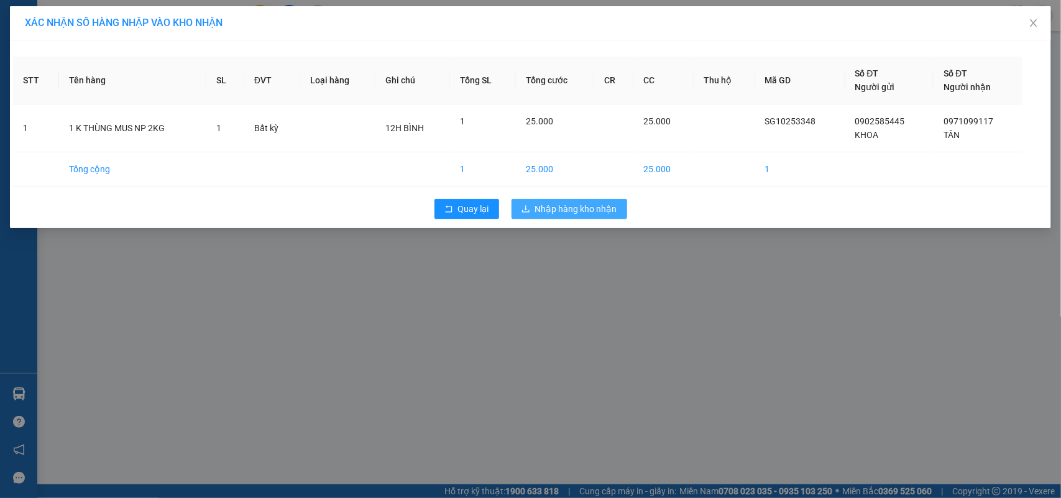
click at [570, 213] on span "Nhập hàng kho nhận" at bounding box center [576, 209] width 82 height 14
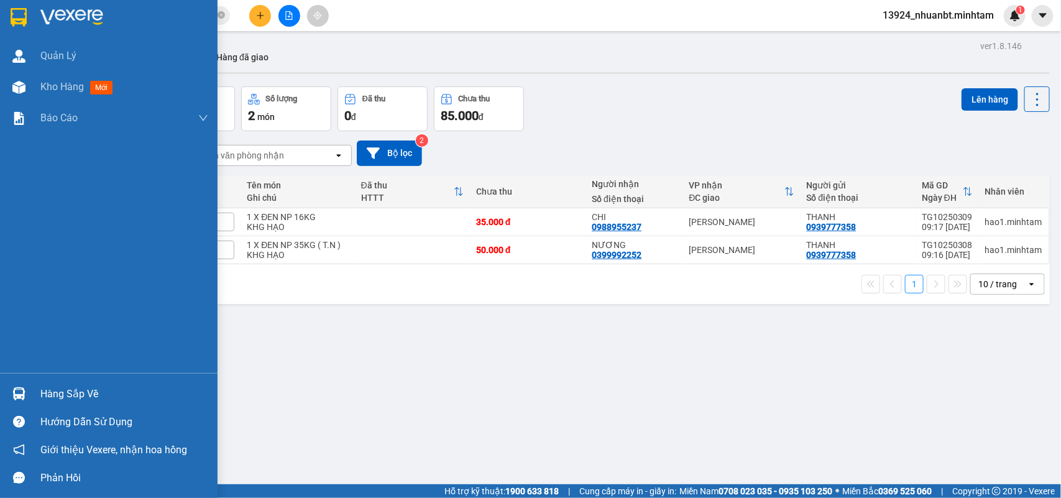
click at [21, 9] on img at bounding box center [19, 17] width 16 height 19
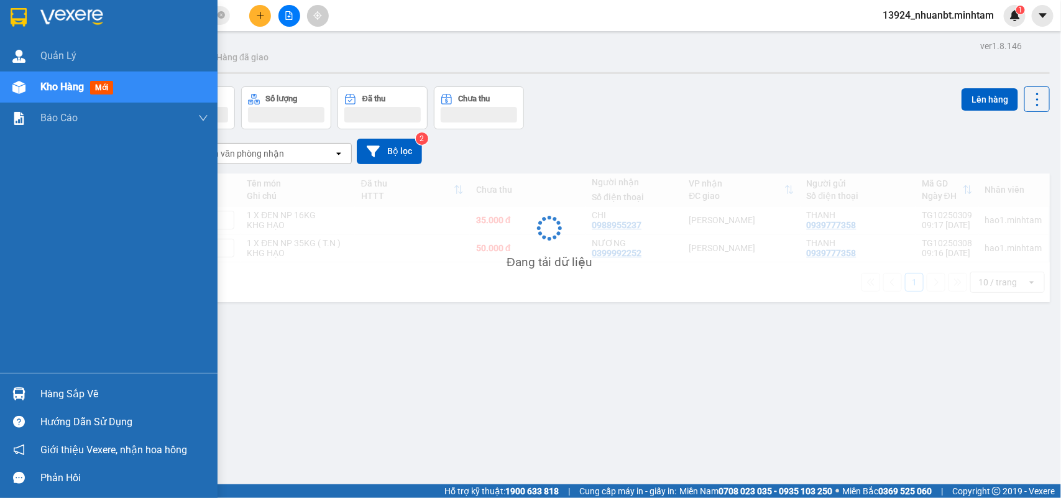
click at [50, 392] on div "Hàng sắp về" at bounding box center [124, 394] width 168 height 19
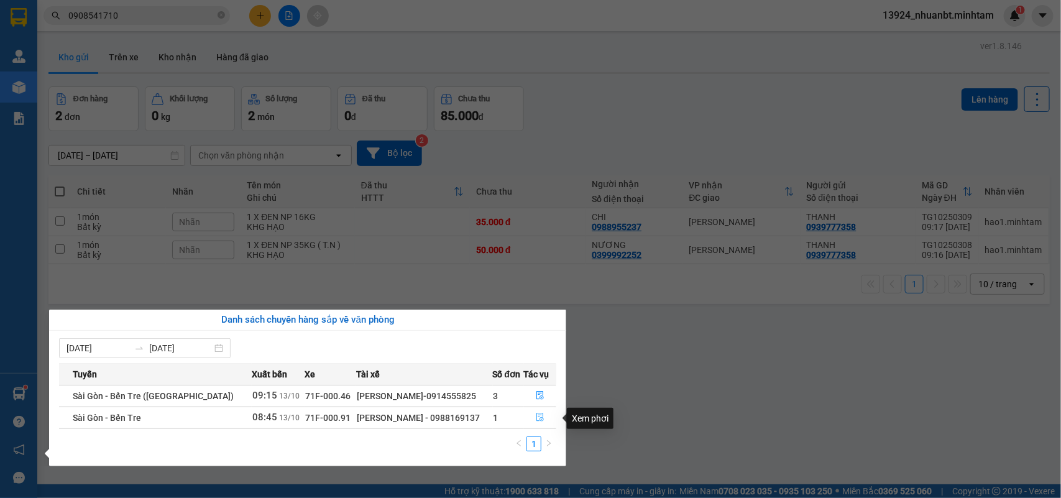
click at [530, 418] on button "button" at bounding box center [541, 418] width 32 height 20
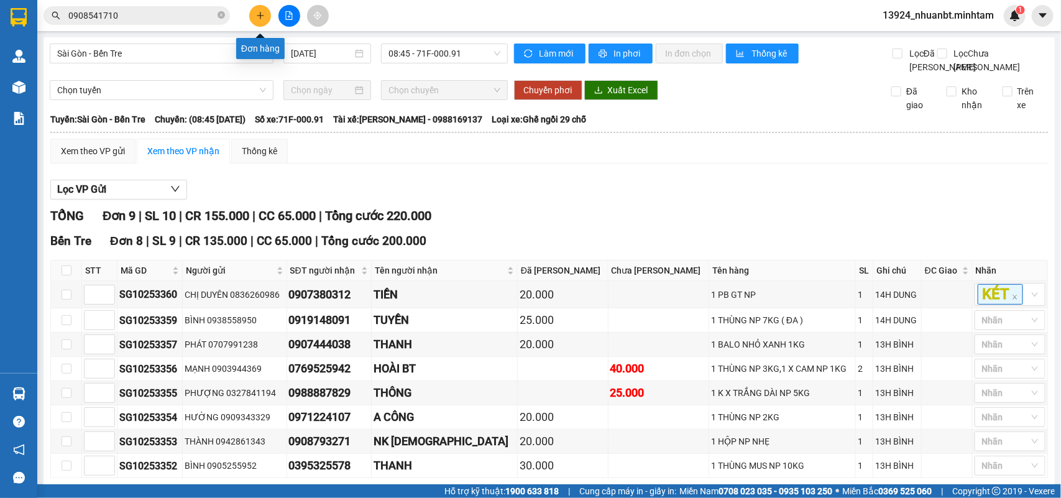
click at [253, 16] on button at bounding box center [260, 16] width 22 height 22
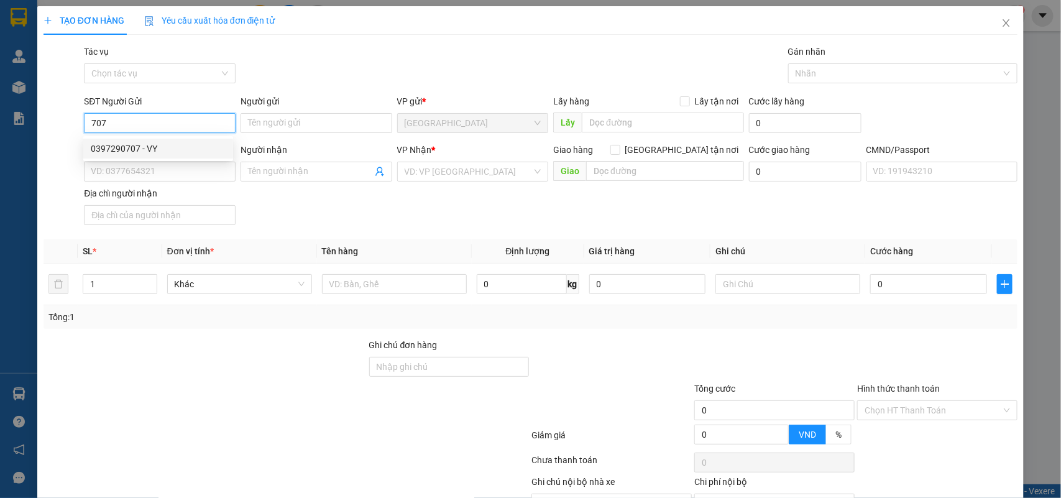
click at [138, 142] on div "0397290707 - VY" at bounding box center [158, 149] width 135 height 14
type input "0397290707"
type input "VY"
type input "0812352705"
type input "TƯỜNG VY"
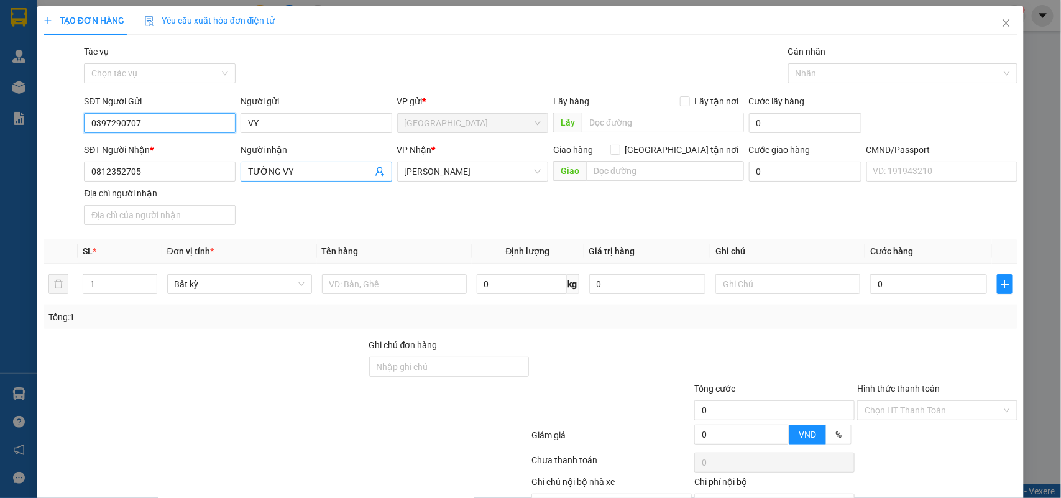
type input "0397290707"
click at [377, 172] on icon "user-add" at bounding box center [380, 171] width 8 height 9
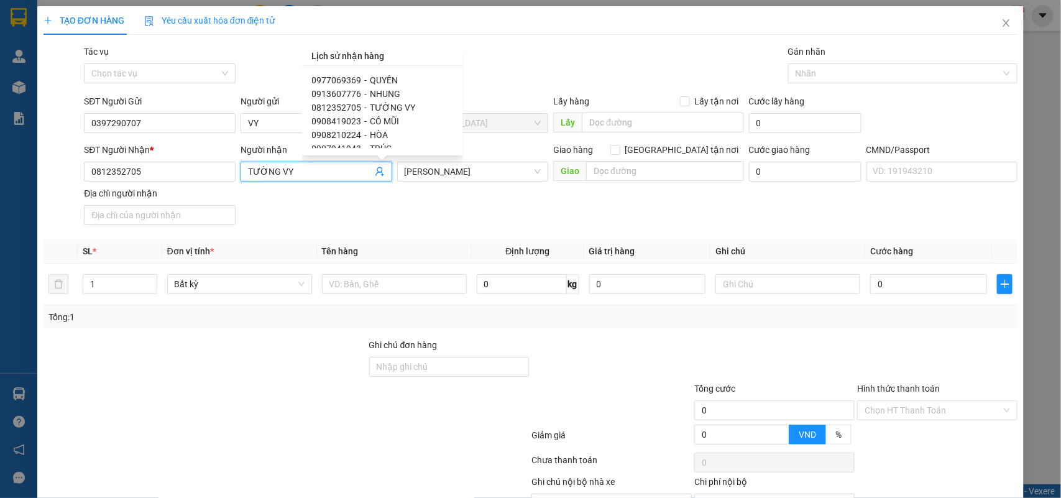
click at [381, 146] on span "TRÚC" at bounding box center [382, 149] width 22 height 10
type input "0907941943"
type input "TRÚC"
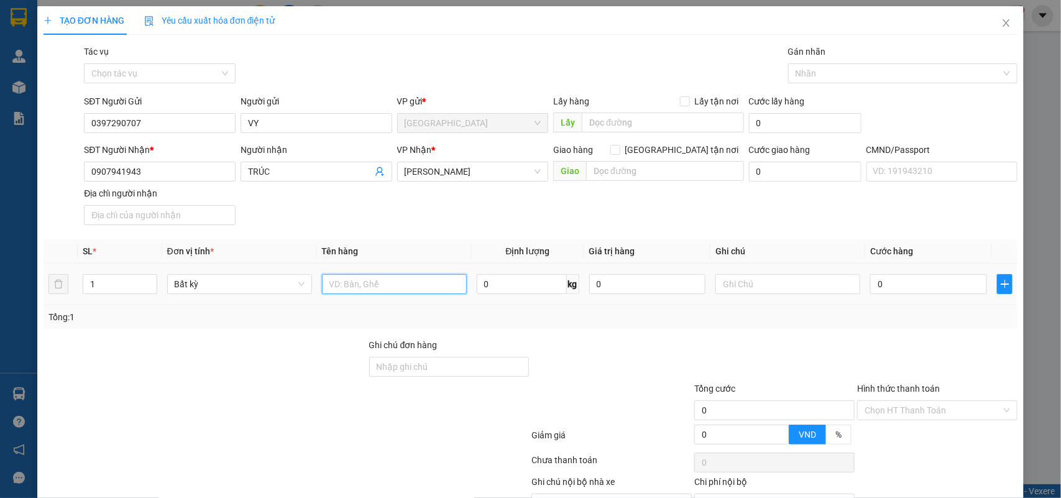
click at [395, 280] on input "text" at bounding box center [394, 284] width 145 height 20
type input "1 THÙNG 7KG NP"
click at [742, 287] on input "text" at bounding box center [788, 284] width 145 height 20
click at [744, 287] on input "text" at bounding box center [788, 284] width 145 height 20
type input "KHG NHUẬN"
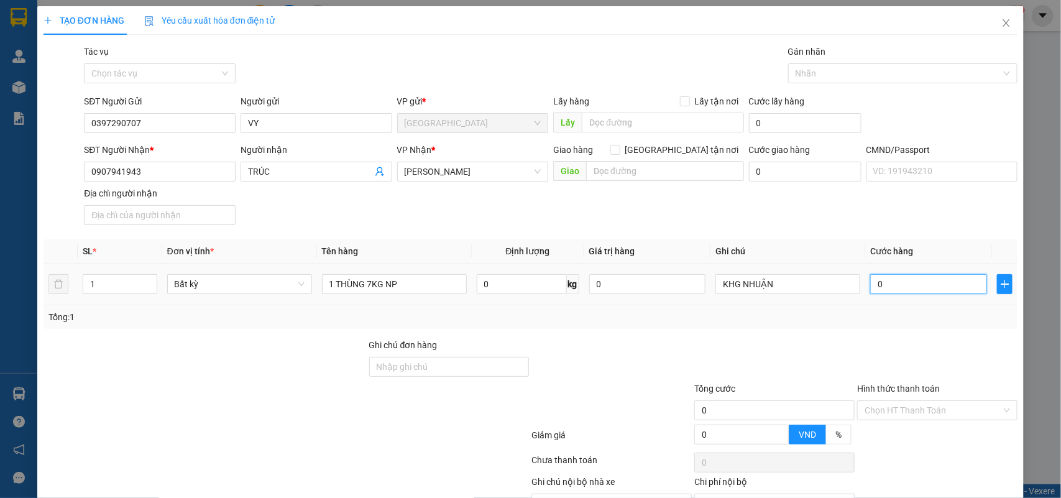
click at [898, 288] on input "0" at bounding box center [928, 284] width 117 height 20
type input "2"
type input "25"
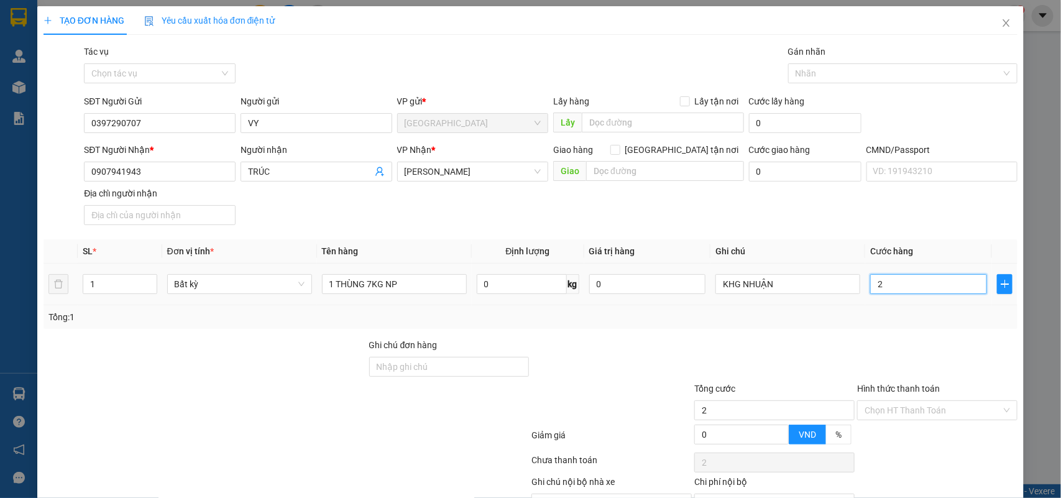
type input "25"
type input "2"
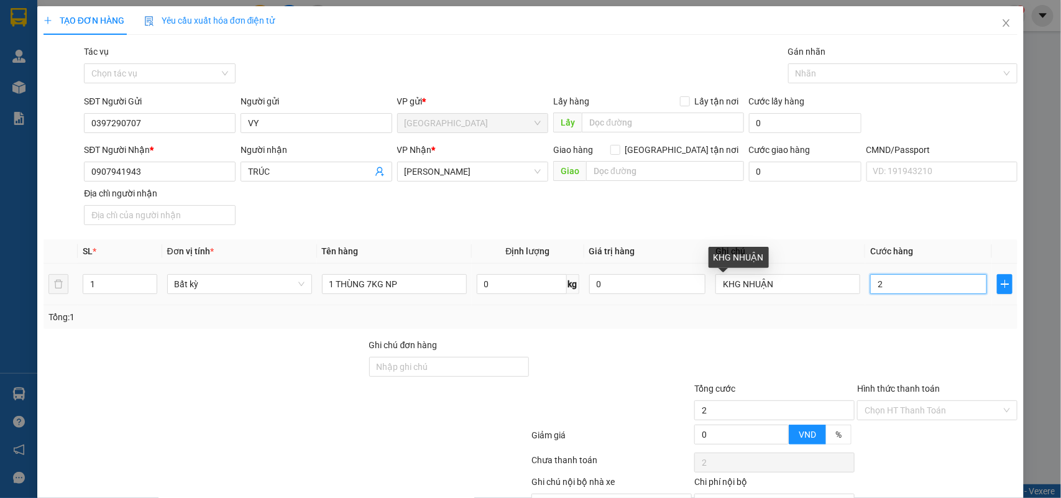
type input "0"
type input "03"
type input "3"
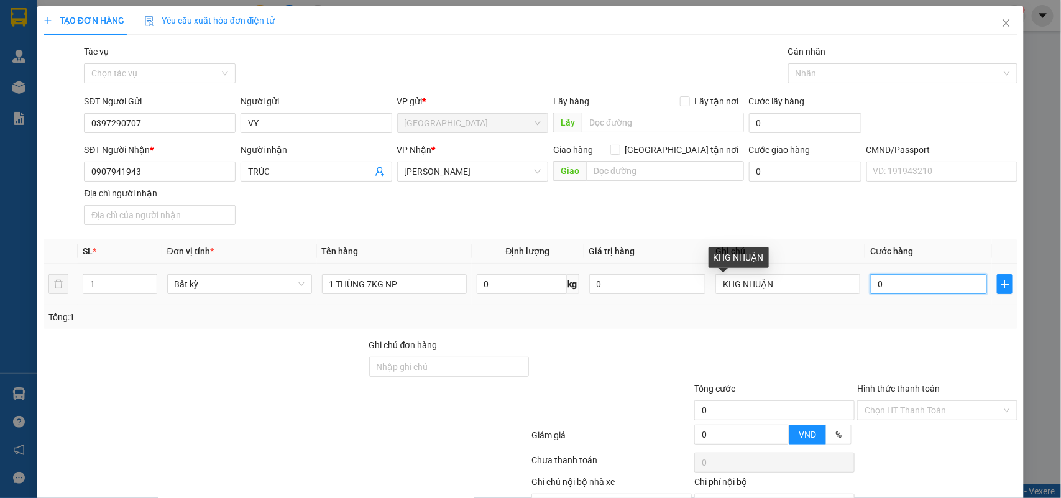
type input "3"
type input "030"
type input "30"
click at [233, 359] on div at bounding box center [205, 360] width 326 height 44
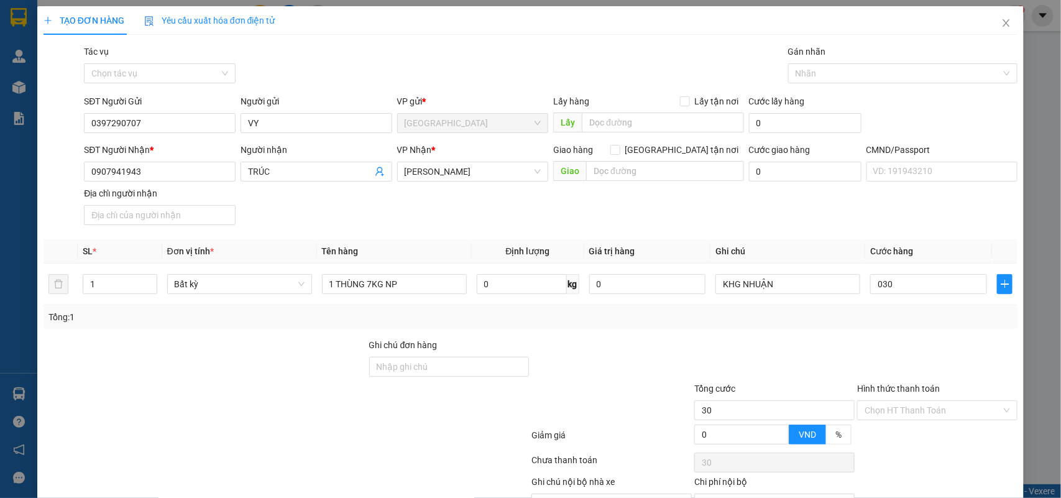
type input "30.000"
drag, startPoint x: 386, startPoint y: 367, endPoint x: 393, endPoint y: 368, distance: 6.9
click at [385, 367] on input "Ghi chú đơn hàng" at bounding box center [449, 367] width 160 height 20
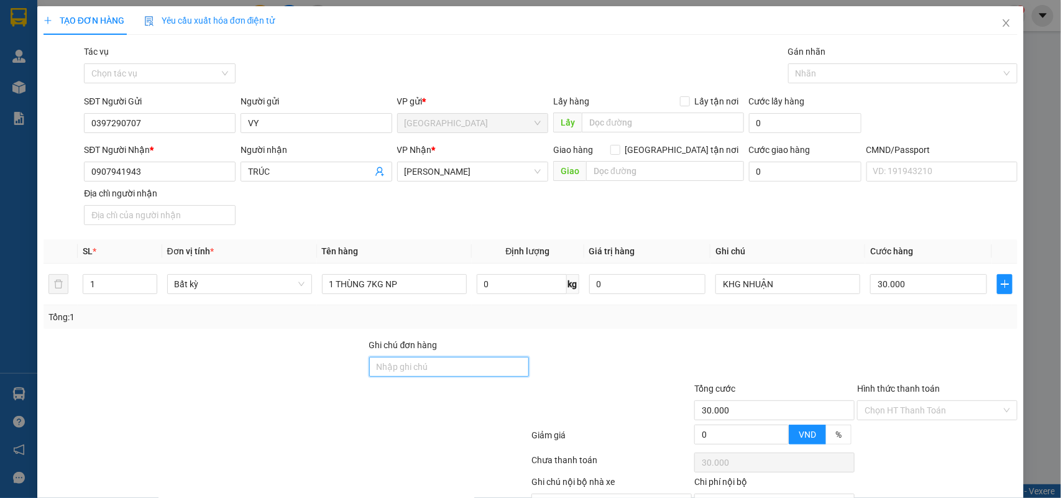
type input "HCK"
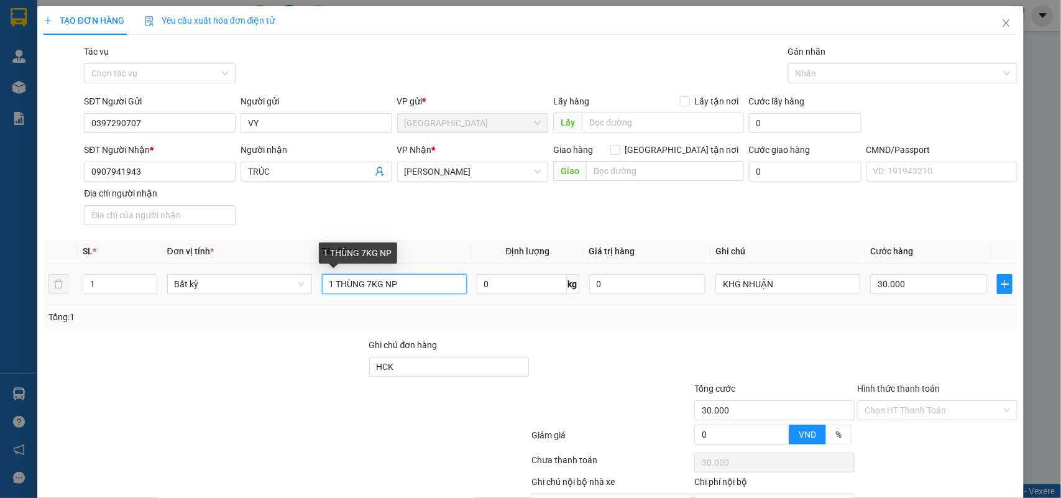
click at [405, 280] on input "1 THÙNG 7KG NP" at bounding box center [394, 284] width 145 height 20
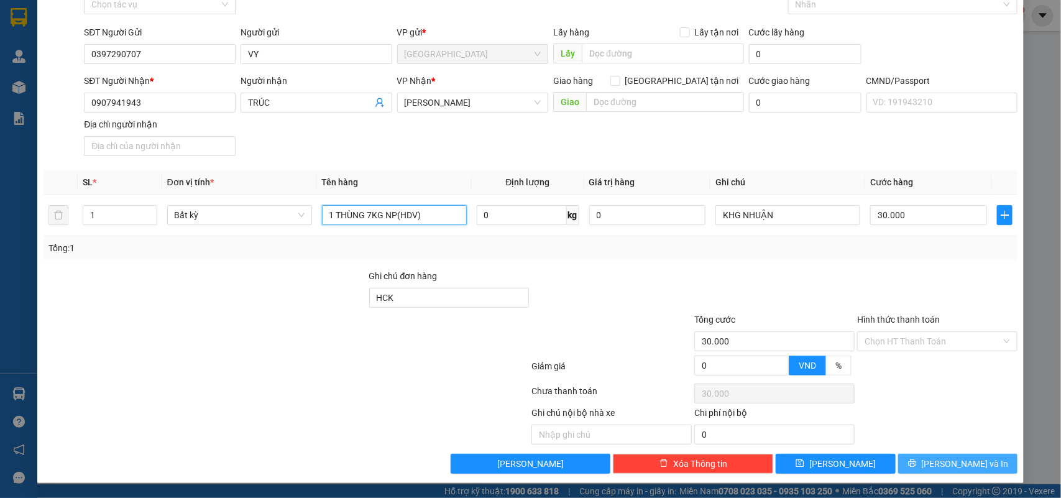
type input "1 THÙNG 7KG NP(HDV)"
click at [936, 455] on button "Lưu và In" at bounding box center [957, 464] width 119 height 20
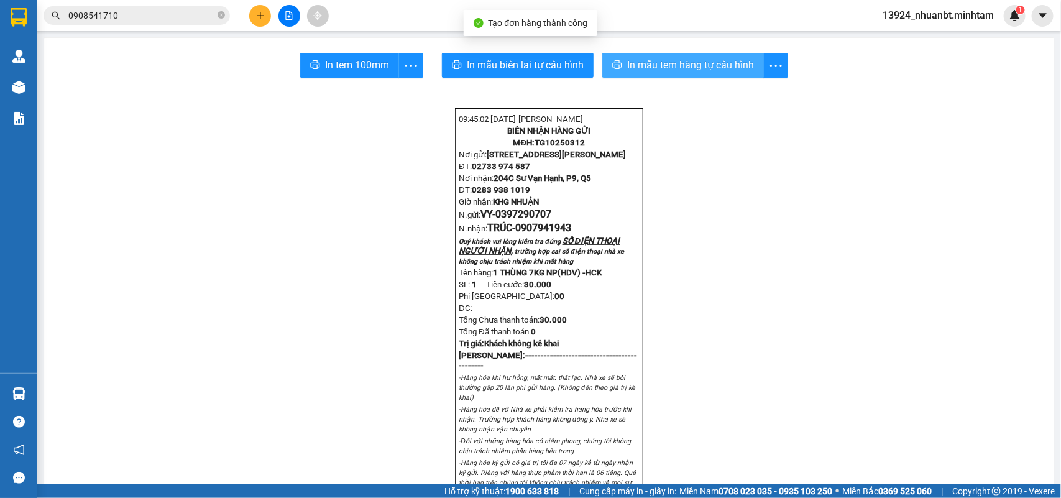
click at [639, 65] on span "In mẫu tem hàng tự cấu hình" at bounding box center [690, 65] width 127 height 16
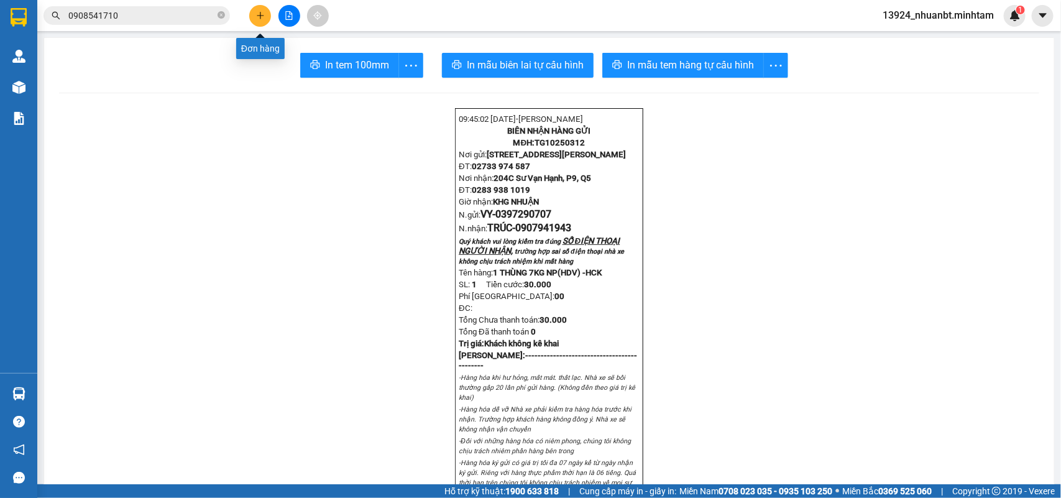
click at [253, 20] on button at bounding box center [260, 16] width 22 height 22
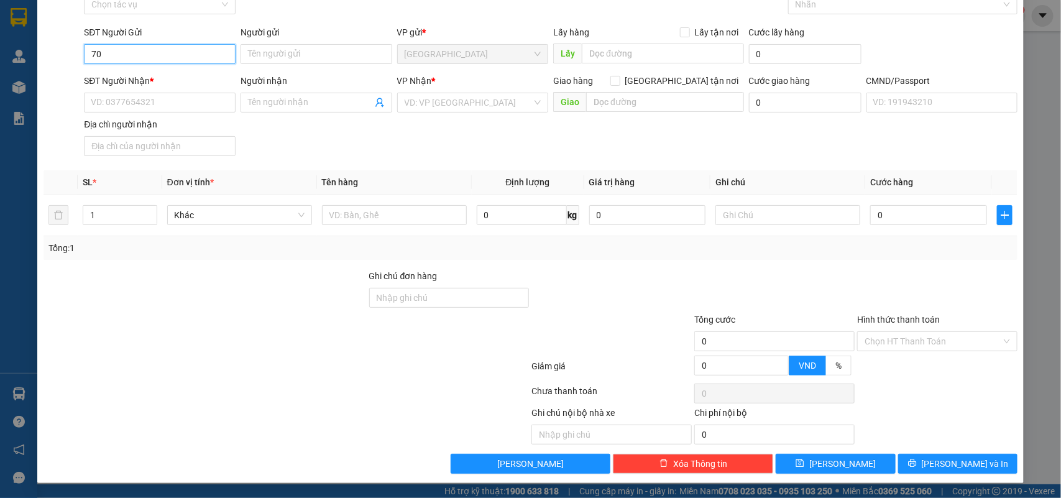
scroll to position [70, 0]
click at [148, 73] on div "0397290707 - VY" at bounding box center [158, 78] width 135 height 14
type input "0397290707"
type input "VY"
type input "0907941943"
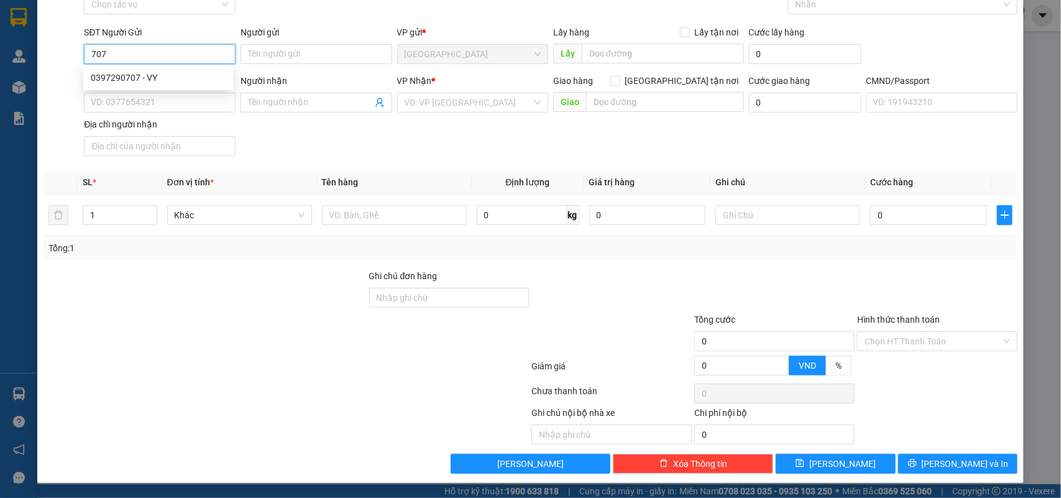
type input "TRÚC"
type input "0397290707"
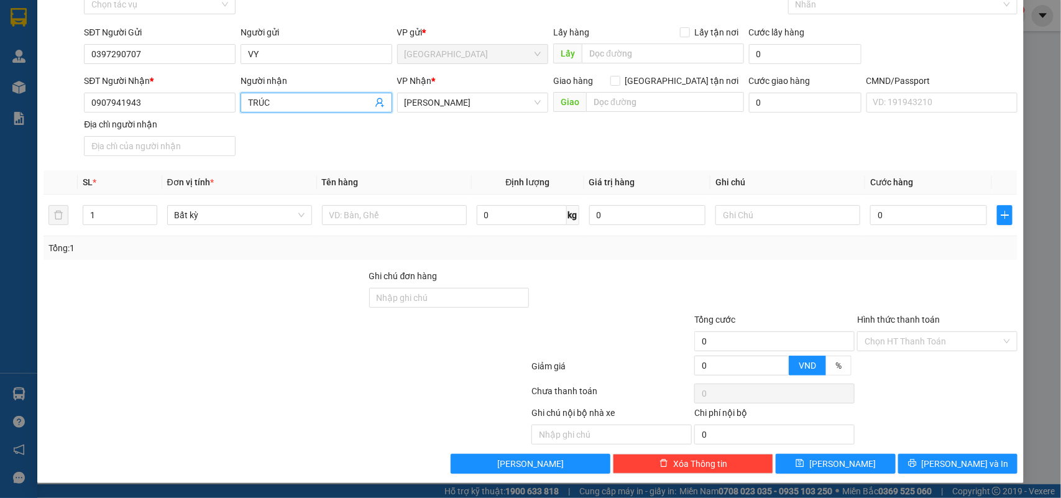
click at [376, 101] on icon "user-add" at bounding box center [380, 102] width 8 height 9
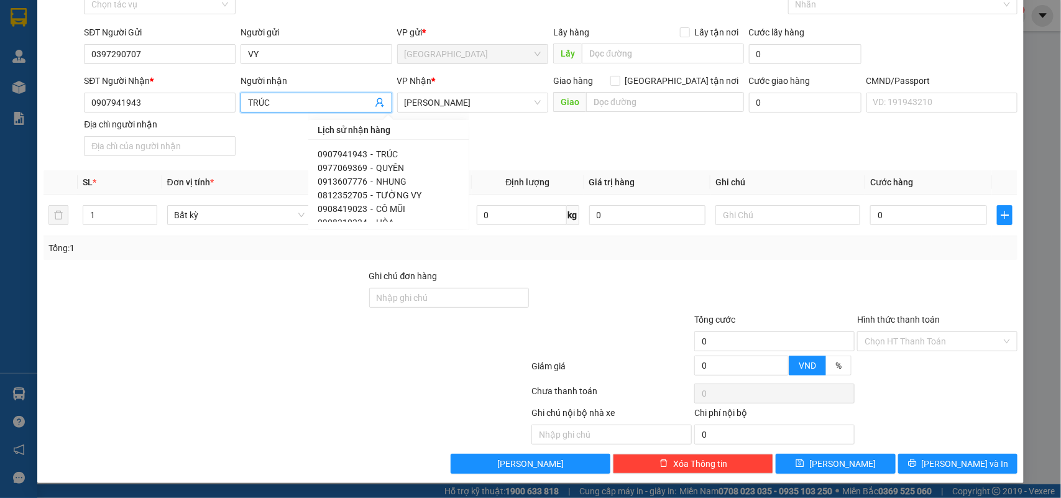
click at [377, 218] on span "HÒA" at bounding box center [386, 223] width 18 height 10
type input "0908210224"
type input "HÒA"
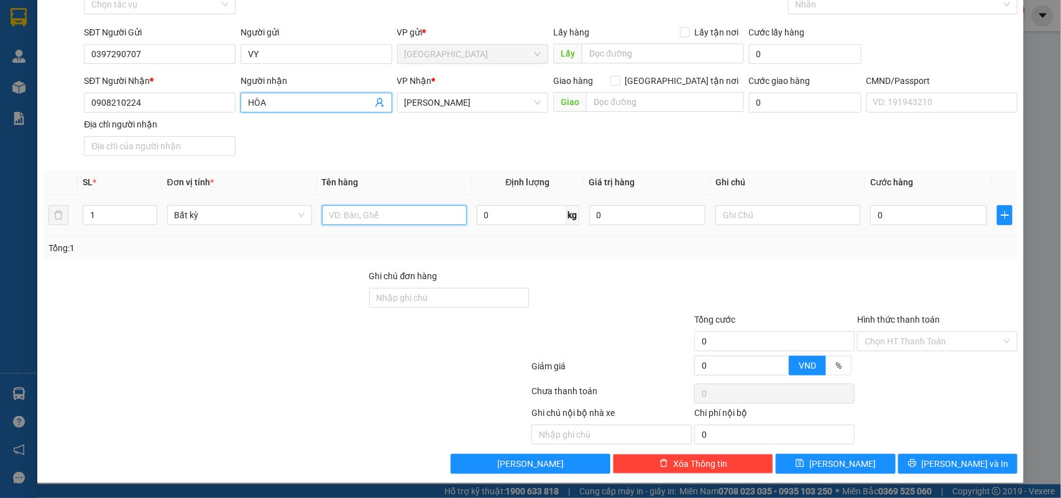
click at [377, 219] on input "text" at bounding box center [394, 215] width 145 height 20
type input "1 THÙNG 21 KG NP"
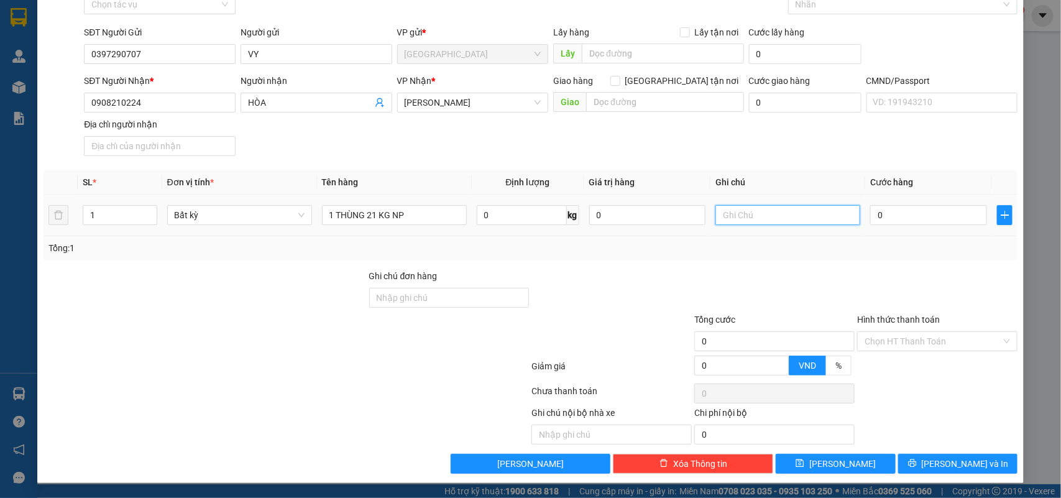
click at [769, 205] on input "text" at bounding box center [788, 215] width 145 height 20
type input "KHG NHUẬN"
click at [911, 218] on input "0" at bounding box center [928, 215] width 117 height 20
type input "4"
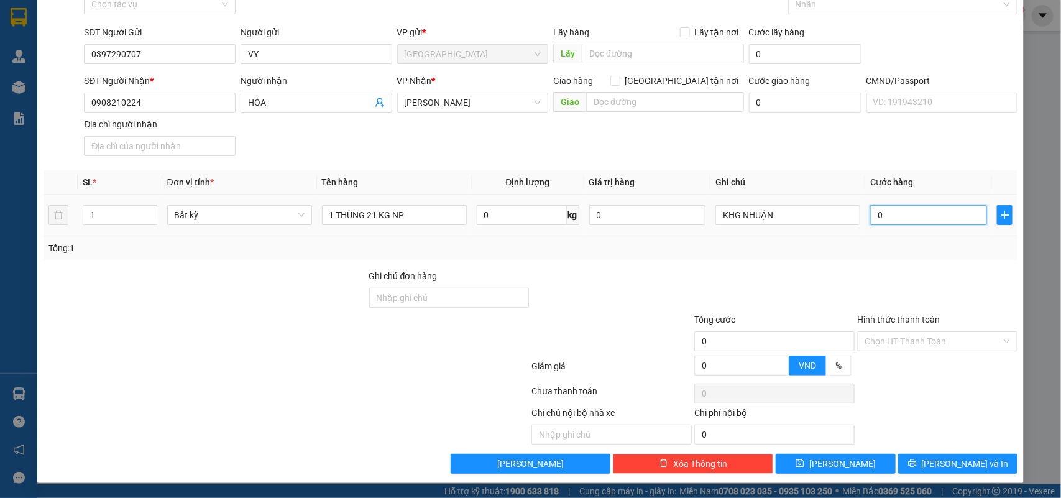
type input "4"
type input "45"
click at [446, 303] on input "Ghi chú đơn hàng" at bounding box center [449, 298] width 160 height 20
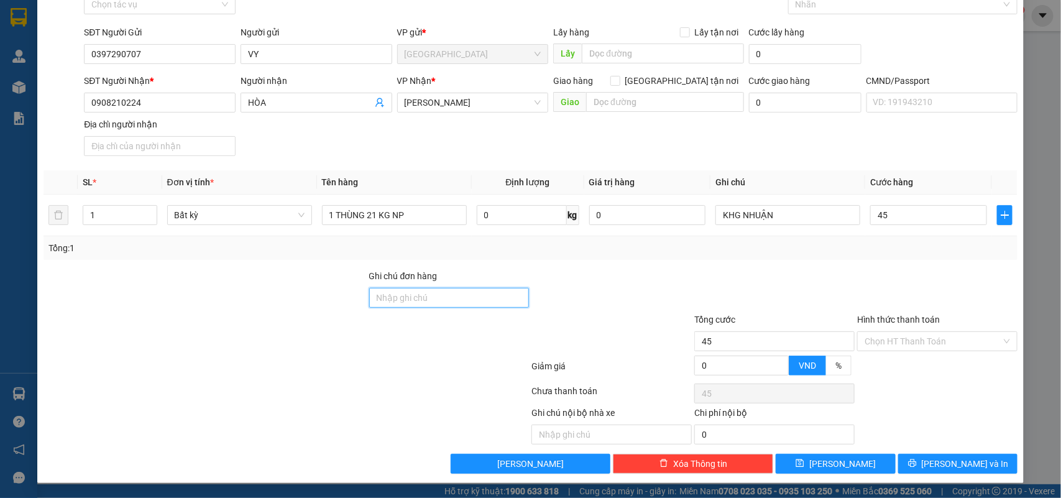
type input "45.000"
type input "HCK"
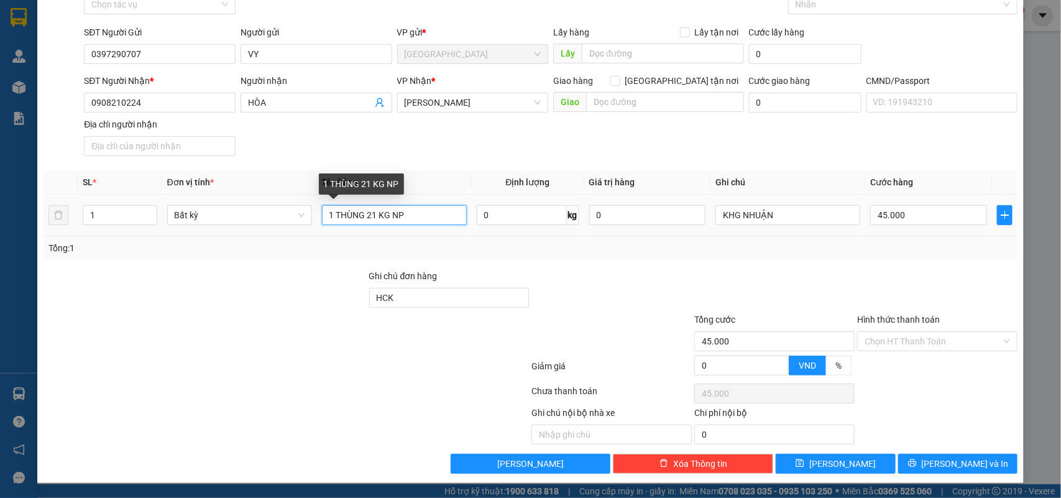
click at [408, 219] on input "1 THÙNG 21 KG NP" at bounding box center [394, 215] width 145 height 20
type input "1 THÙNG 21 KG NP HDV"
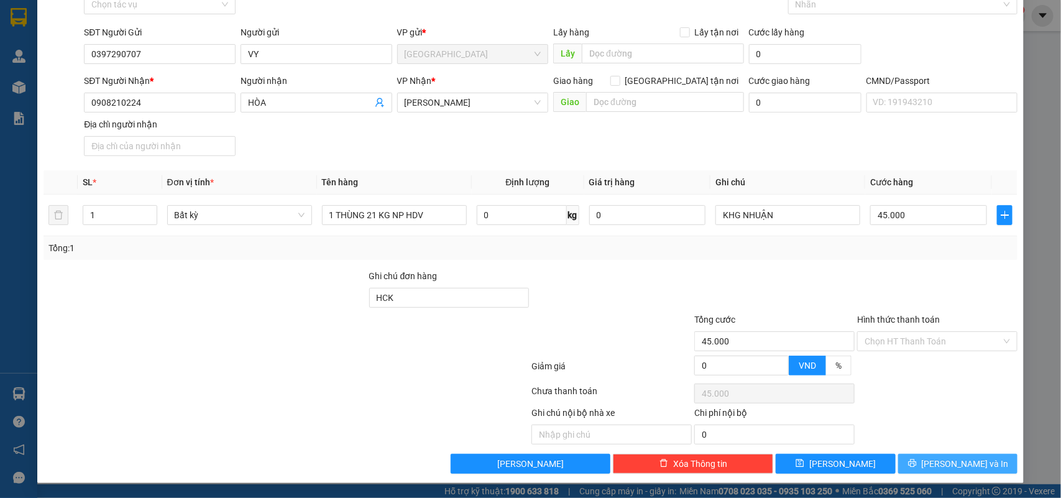
drag, startPoint x: 964, startPoint y: 470, endPoint x: 890, endPoint y: 358, distance: 134.2
click at [964, 469] on span "Lưu và In" at bounding box center [965, 464] width 87 height 14
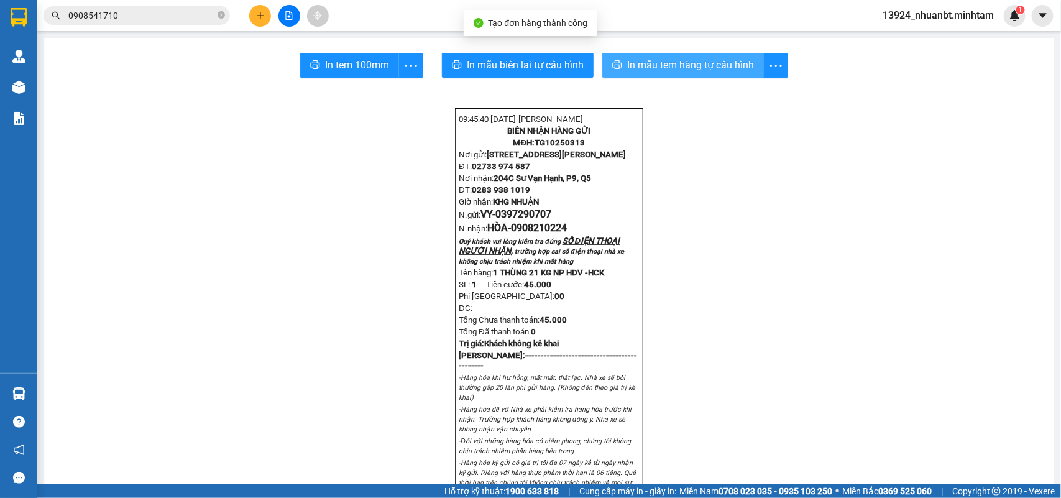
click at [657, 67] on span "In mẫu tem hàng tự cấu hình" at bounding box center [690, 65] width 127 height 16
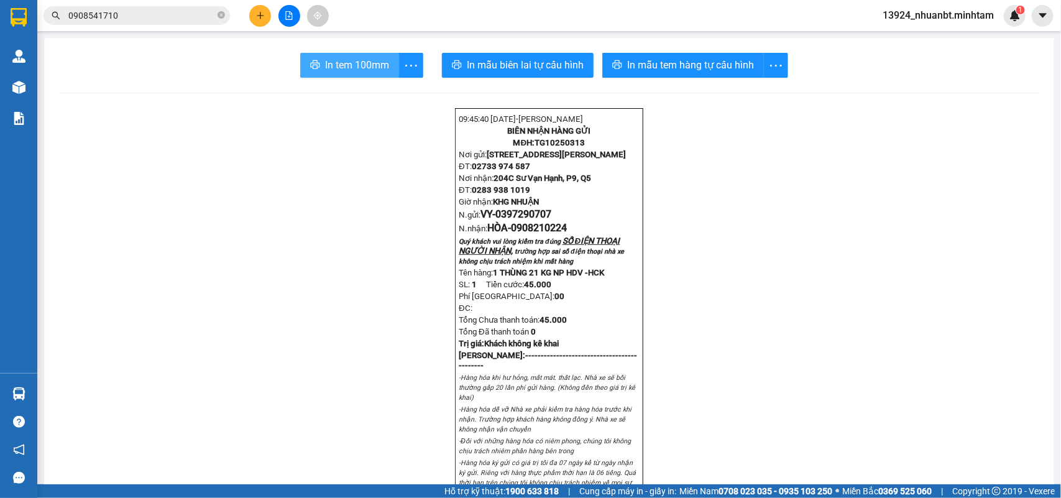
click at [339, 75] on button "In tem 100mm" at bounding box center [349, 65] width 99 height 25
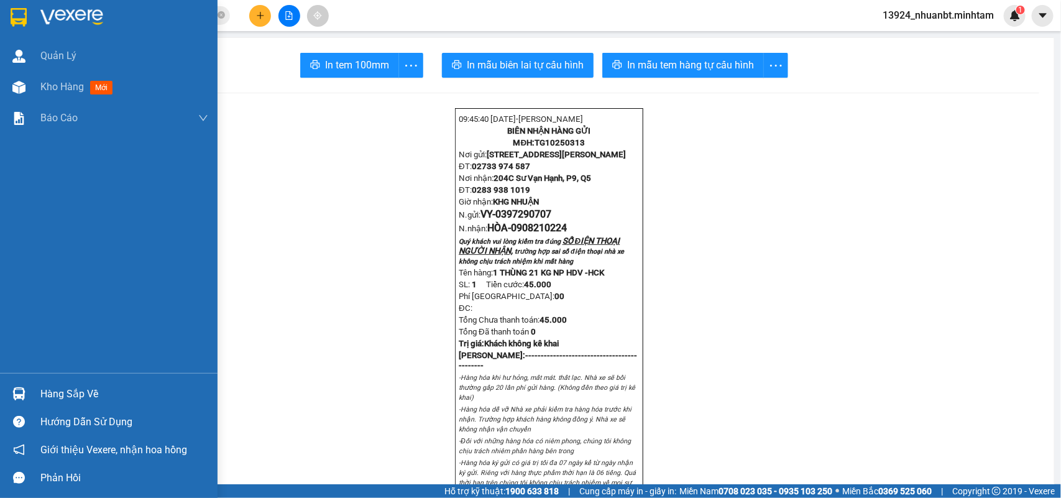
click at [25, 16] on img at bounding box center [19, 17] width 16 height 19
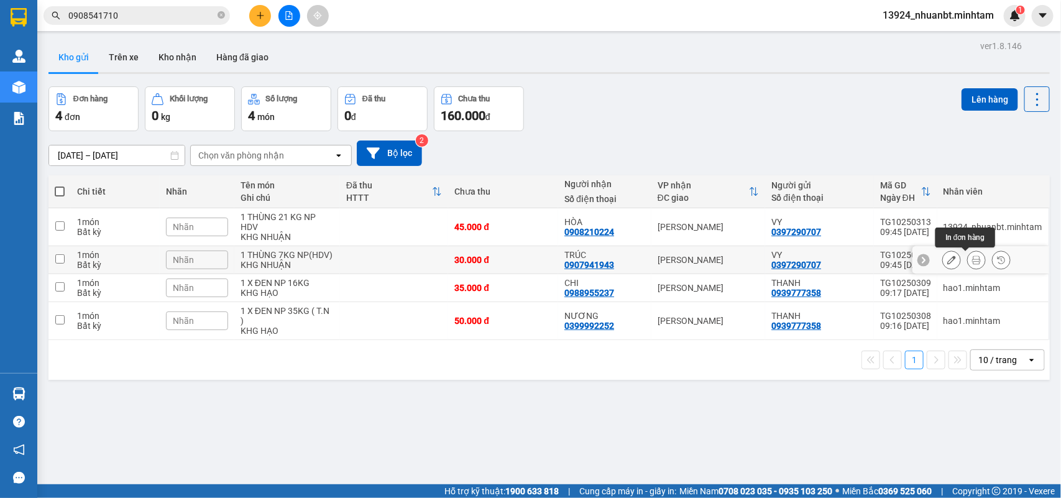
click at [972, 262] on icon at bounding box center [976, 260] width 9 height 9
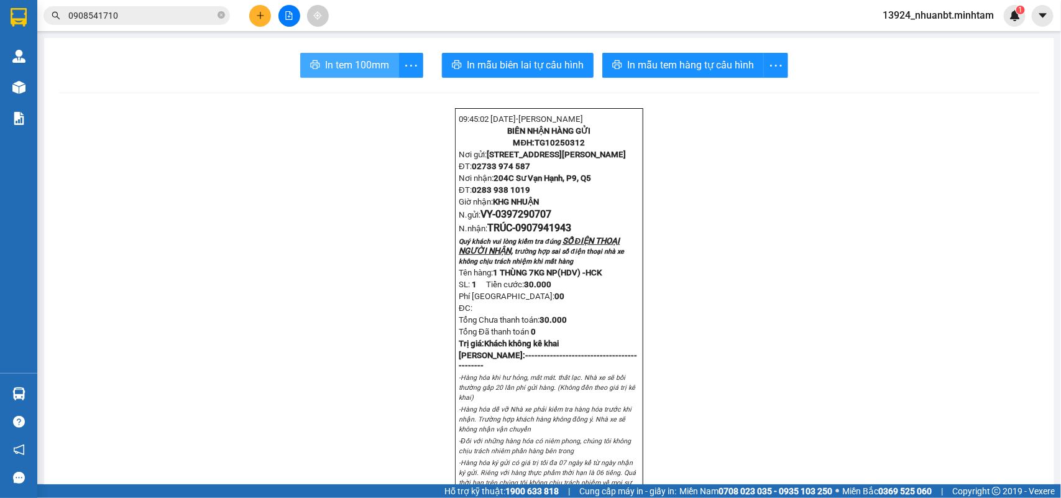
click at [353, 68] on span "In tem 100mm" at bounding box center [357, 65] width 64 height 16
click at [253, 9] on button at bounding box center [260, 16] width 22 height 22
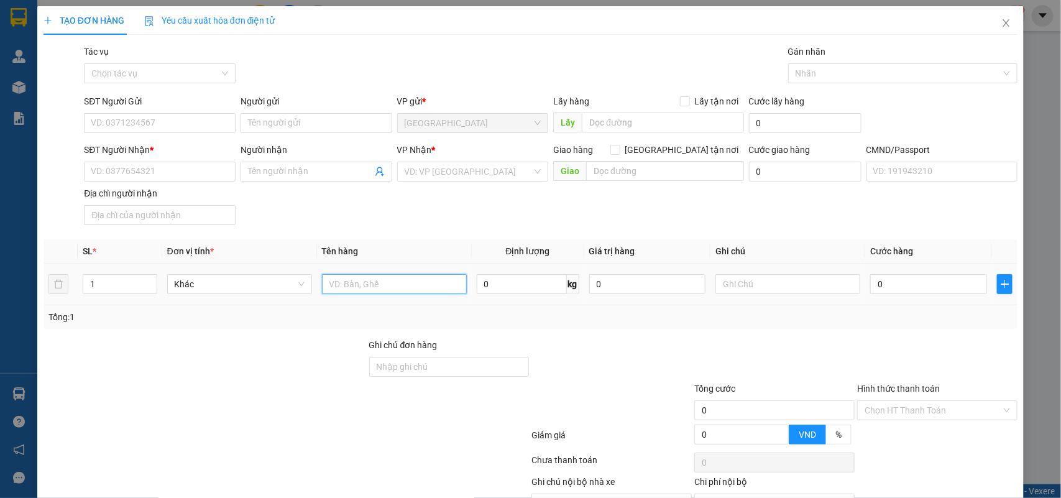
drag, startPoint x: 392, startPoint y: 294, endPoint x: 393, endPoint y: 287, distance: 7.5
click at [392, 294] on input "text" at bounding box center [394, 284] width 145 height 20
type input "1 X TRẮNG 6KG NP"
click at [152, 125] on input "SĐT Người Gửi" at bounding box center [160, 123] width 152 height 20
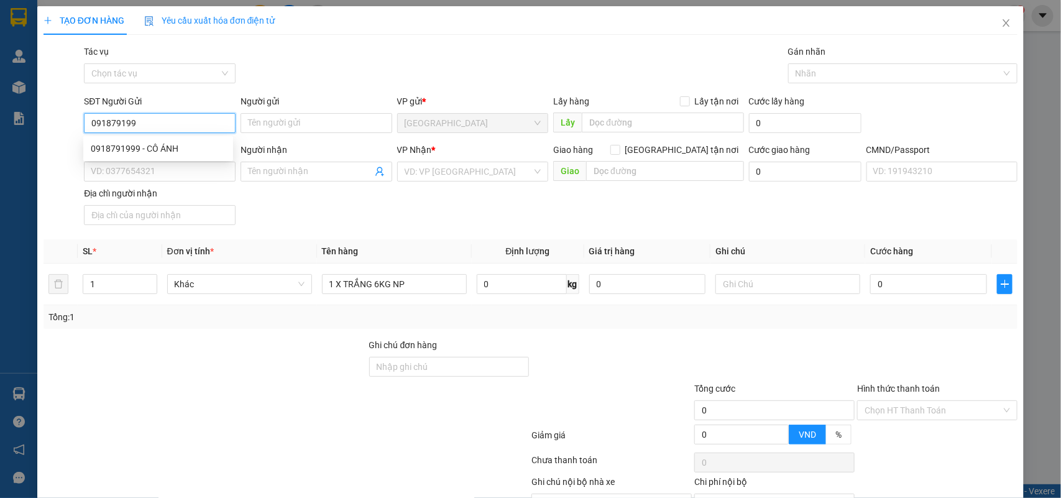
type input "0918791999"
click at [172, 141] on div "0918791999 - CÔ ÁNH" at bounding box center [158, 149] width 150 height 20
type input "CÔ ÁNH"
type input "0908945299"
type input "THANH TRÚC"
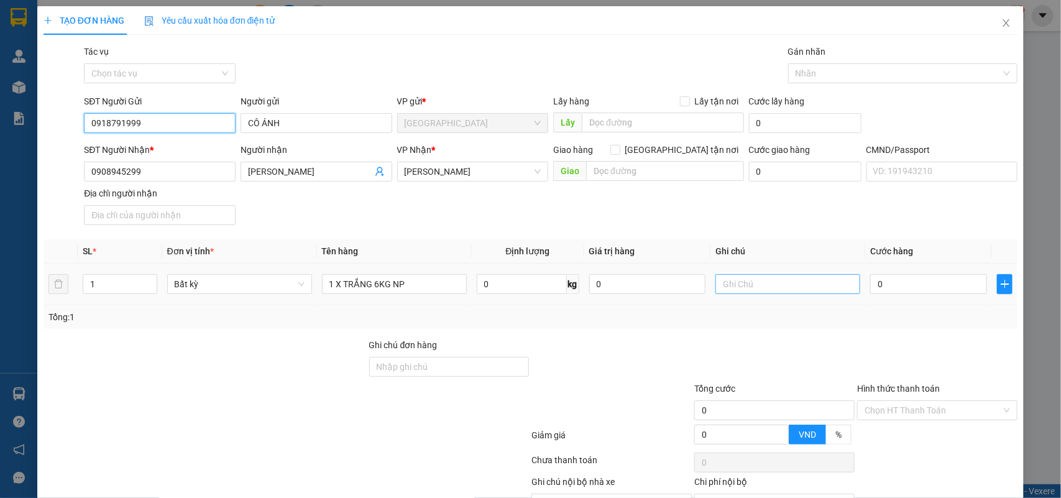
type input "0918791999"
click at [763, 284] on input "text" at bounding box center [788, 284] width 145 height 20
type input "KHG NHUẬN"
click at [915, 287] on input "0" at bounding box center [928, 284] width 117 height 20
type input "2"
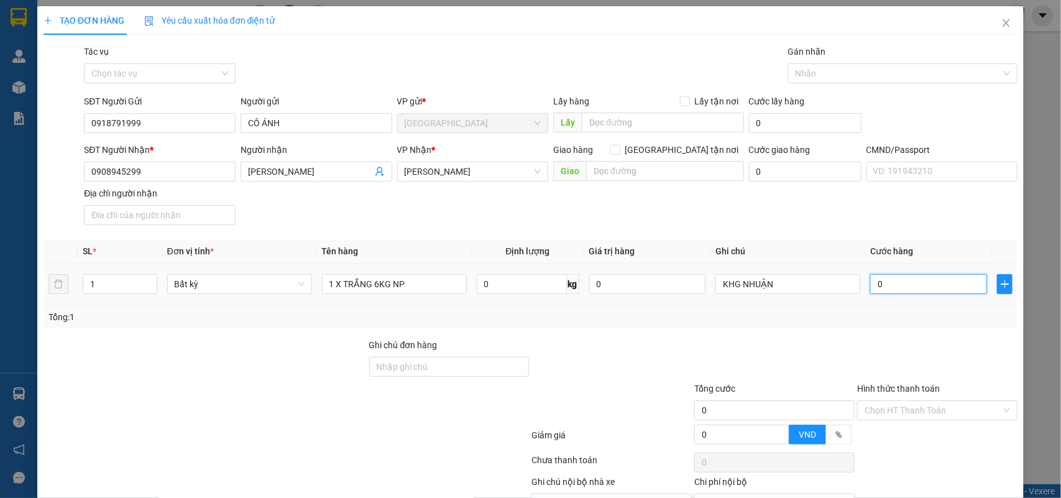
type input "2"
type input "25"
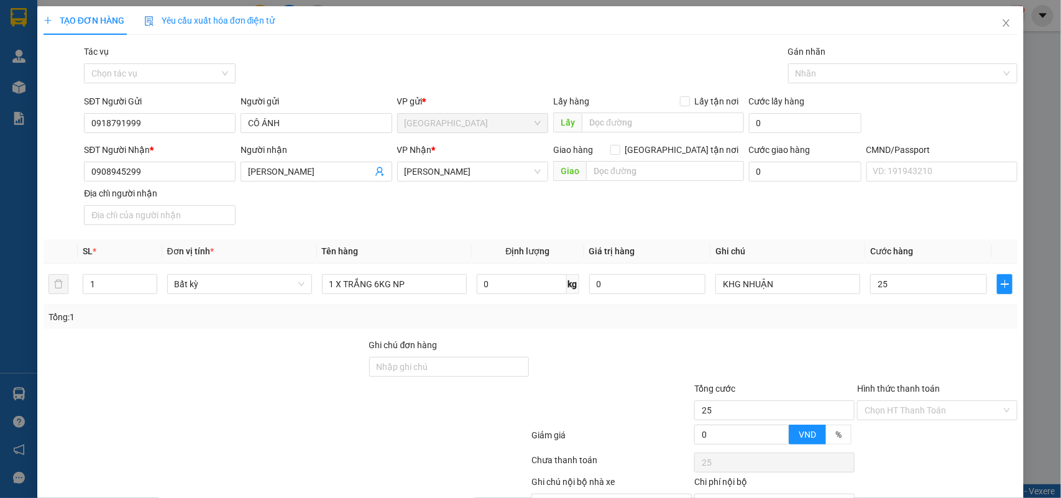
click at [779, 324] on div "Tổng: 1" at bounding box center [530, 317] width 965 height 14
type input "25.000"
click at [908, 401] on input "Hình thức thanh toán" at bounding box center [933, 410] width 137 height 19
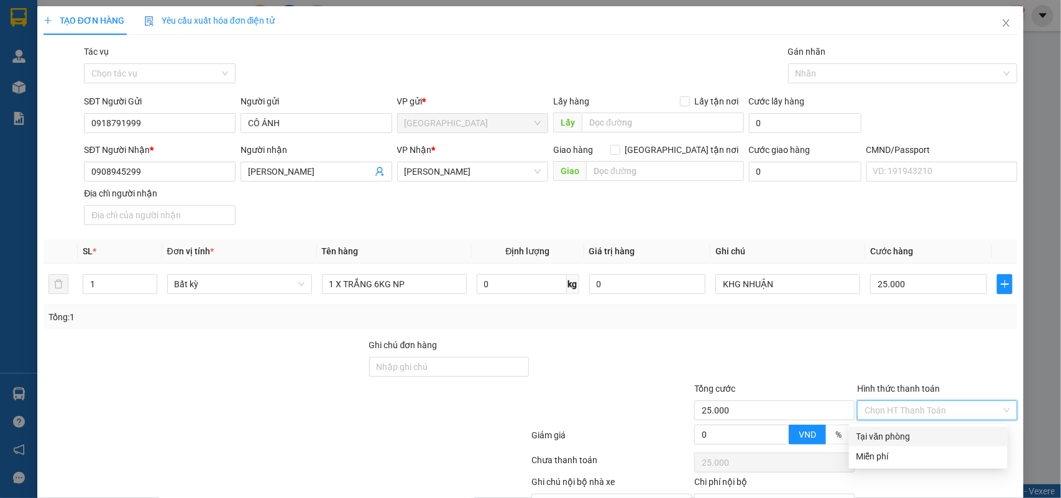
click at [889, 430] on div "Tại văn phòng" at bounding box center [929, 437] width 144 height 14
type input "0"
drag, startPoint x: 925, startPoint y: 464, endPoint x: 918, endPoint y: 459, distance: 8.5
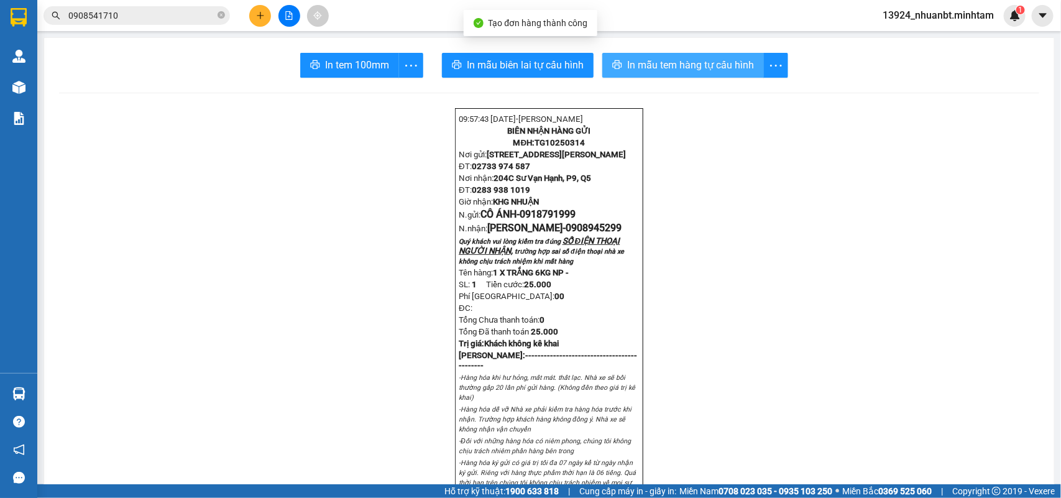
click at [660, 60] on span "In mẫu tem hàng tự cấu hình" at bounding box center [690, 65] width 127 height 16
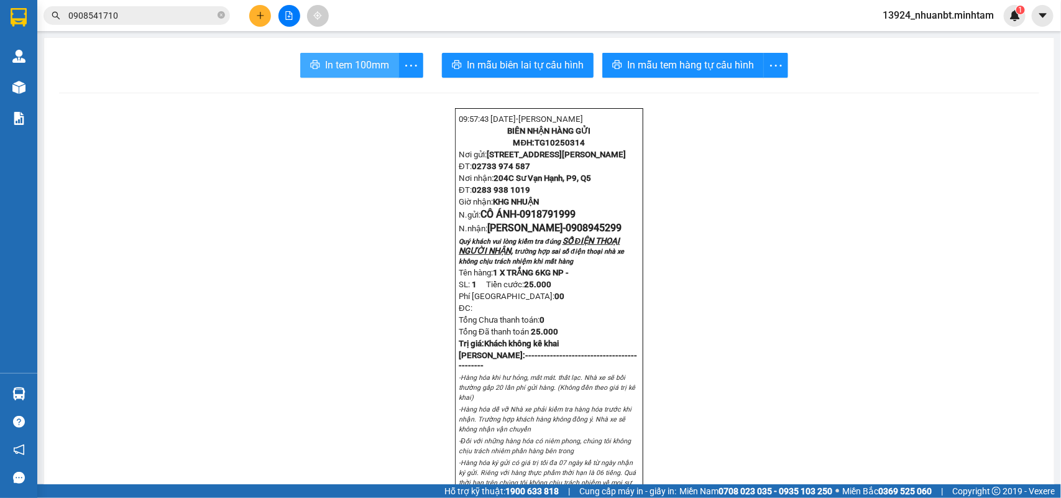
click at [346, 63] on span "In tem 100mm" at bounding box center [357, 65] width 64 height 16
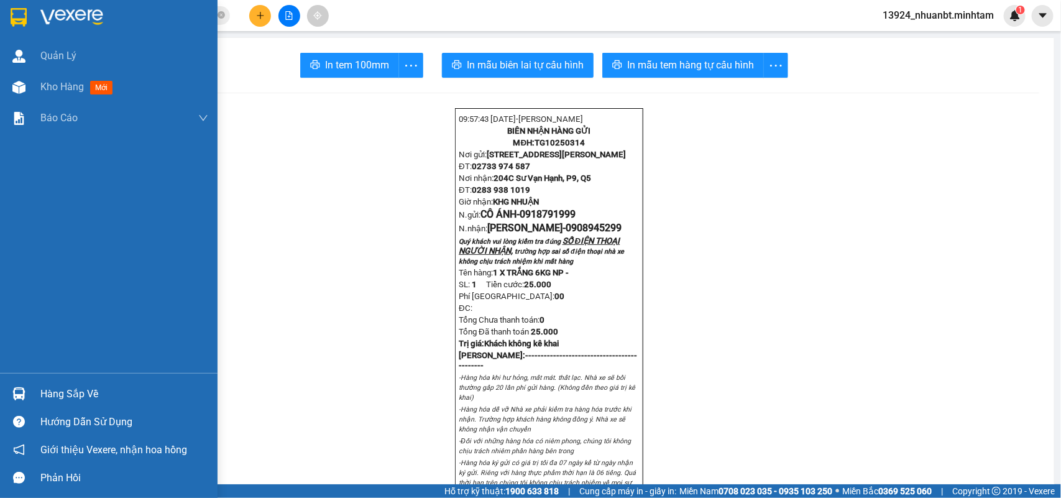
click at [21, 12] on img at bounding box center [19, 17] width 16 height 19
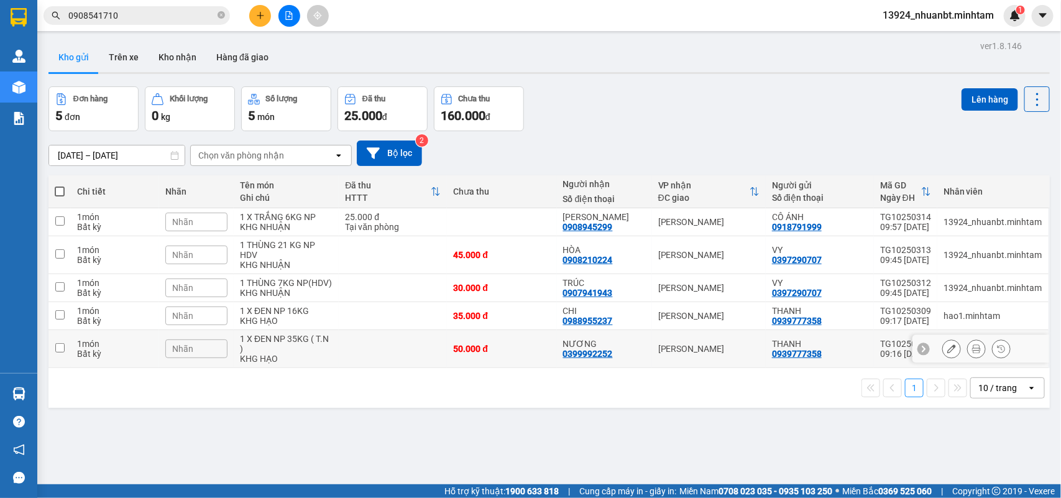
click at [362, 350] on td at bounding box center [393, 349] width 108 height 38
checkbox input "true"
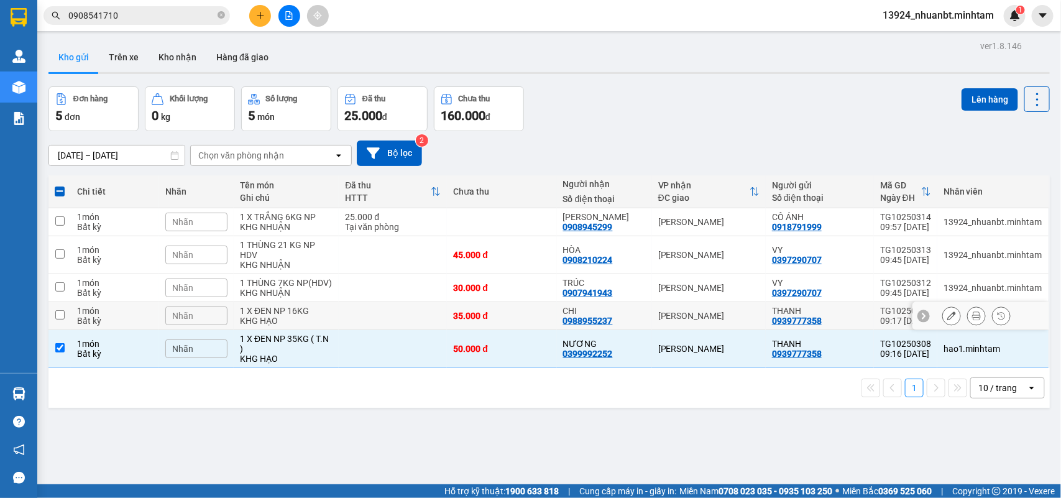
click at [315, 315] on div "1 X ĐEN NP 16KG" at bounding box center [286, 311] width 93 height 10
checkbox input "true"
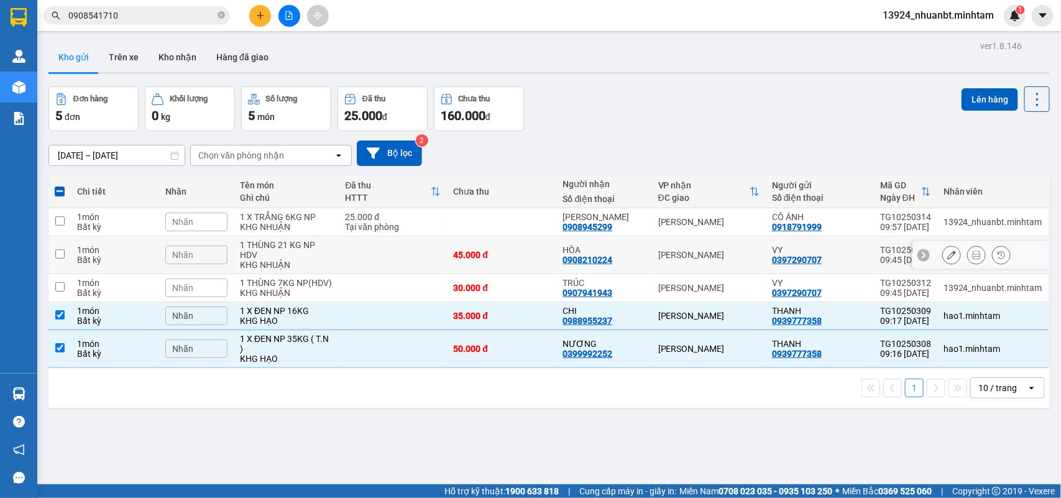
click at [275, 266] on div "KHG NHUẬN" at bounding box center [286, 265] width 93 height 10
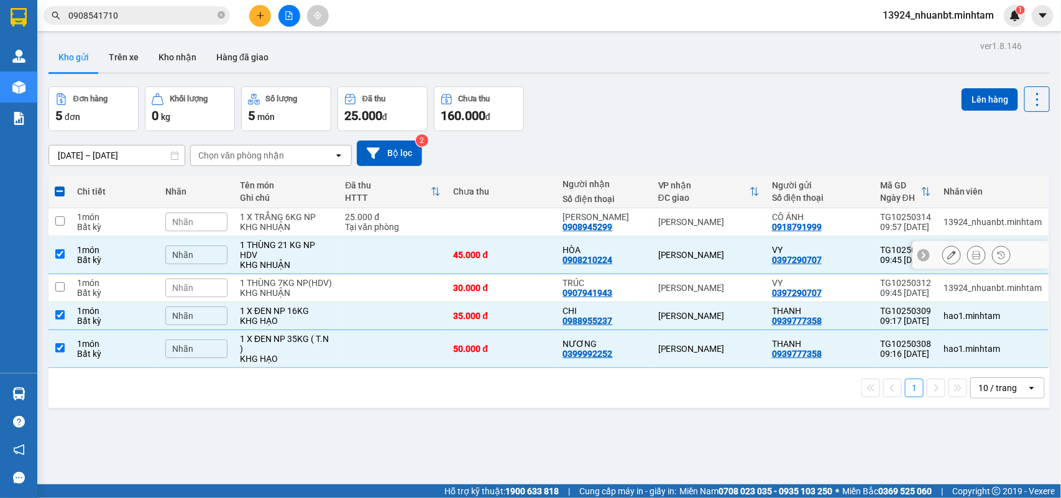
click at [272, 247] on div "1 THÙNG 21 KG NP HDV" at bounding box center [286, 250] width 93 height 20
checkbox input "false"
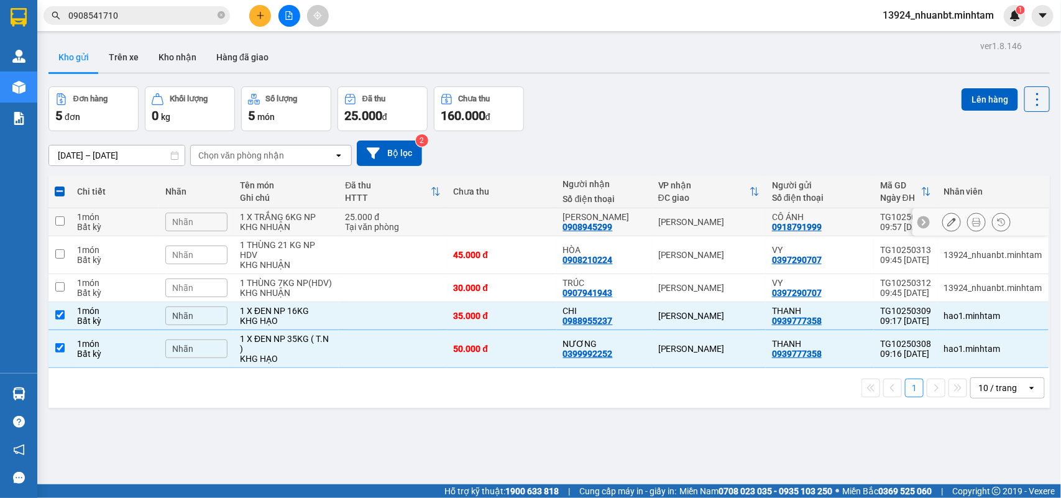
click at [274, 230] on div "KHG NHUẬN" at bounding box center [286, 227] width 93 height 10
checkbox input "true"
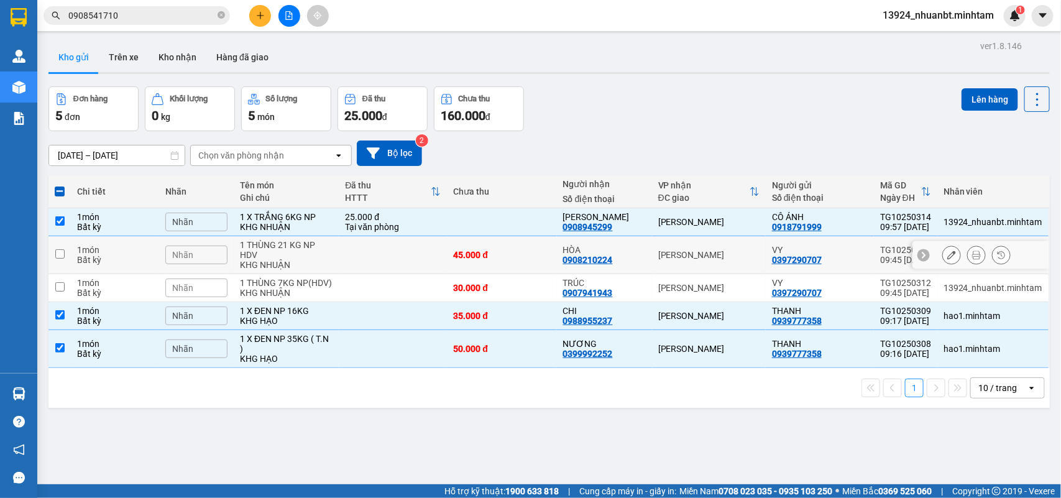
click at [269, 246] on div "1 THÙNG 21 KG NP HDV" at bounding box center [286, 250] width 93 height 20
checkbox input "true"
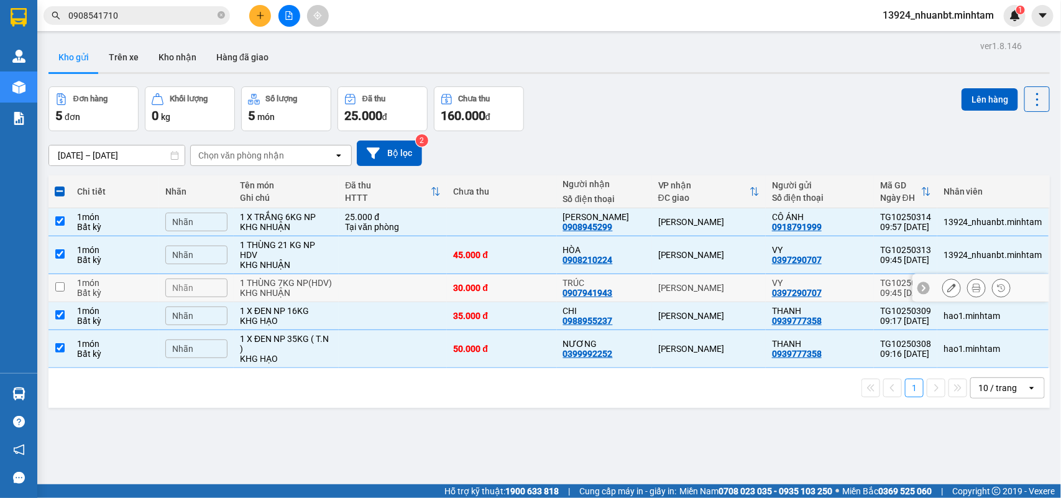
click at [275, 281] on div "1 THÙNG 7KG NP(HDV)" at bounding box center [286, 283] width 93 height 10
checkbox input "true"
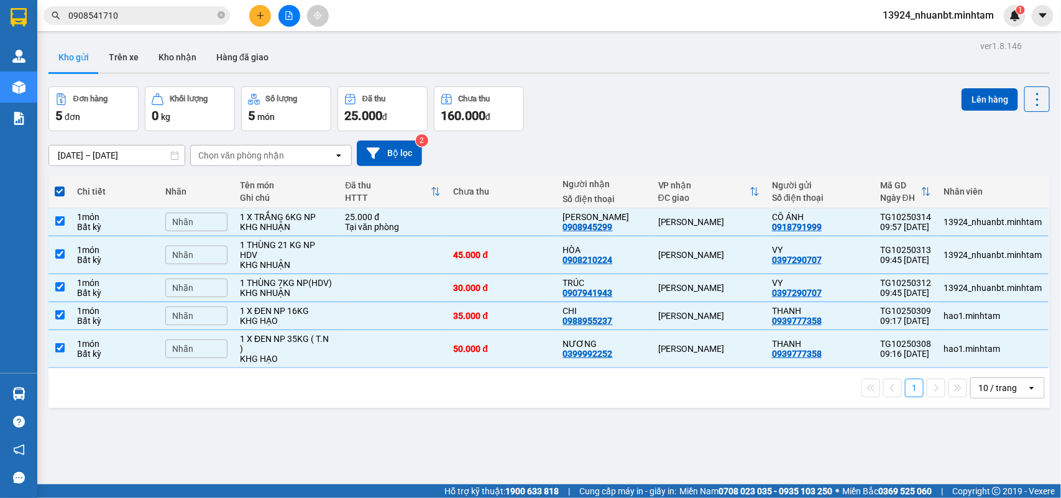
click at [979, 83] on div "ver 1.8.146 Kho gửi Trên xe Kho nhận Hàng đã giao Đơn hàng 5 đơn Khối lượng 0 k…" at bounding box center [550, 286] width 1012 height 498
click at [964, 97] on button "Lên hàng" at bounding box center [990, 99] width 57 height 22
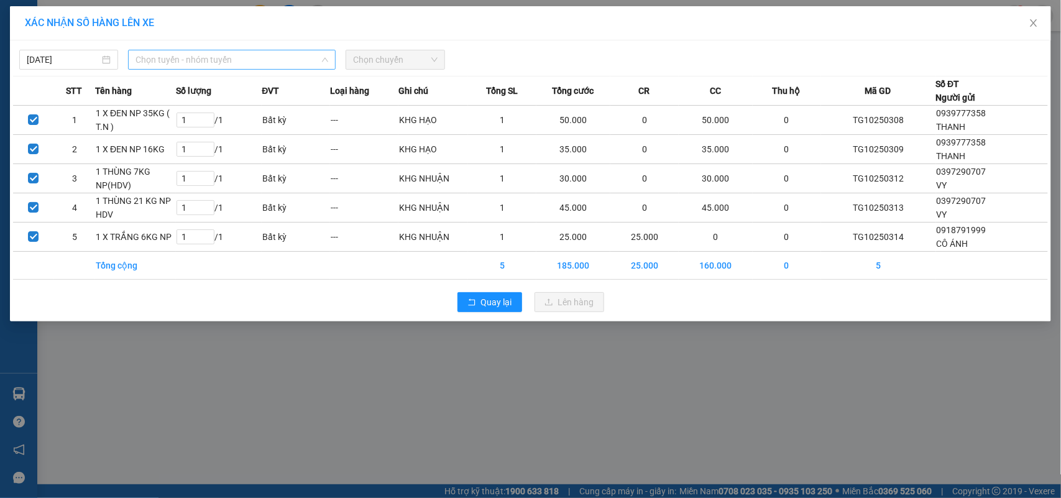
click at [172, 58] on span "Chọn tuyến - nhóm tuyến" at bounding box center [232, 59] width 193 height 19
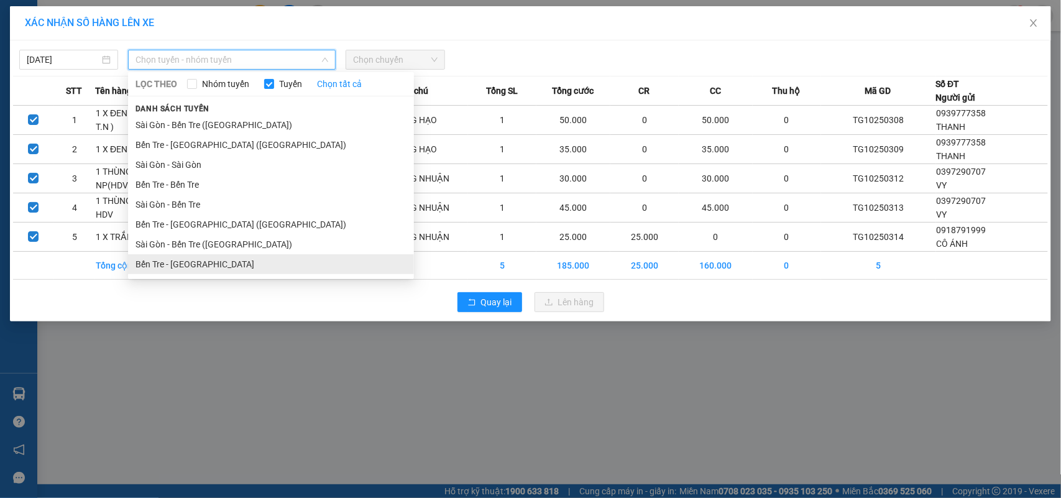
click at [187, 264] on li "Bến Tre - Sài Gòn" at bounding box center [271, 264] width 286 height 20
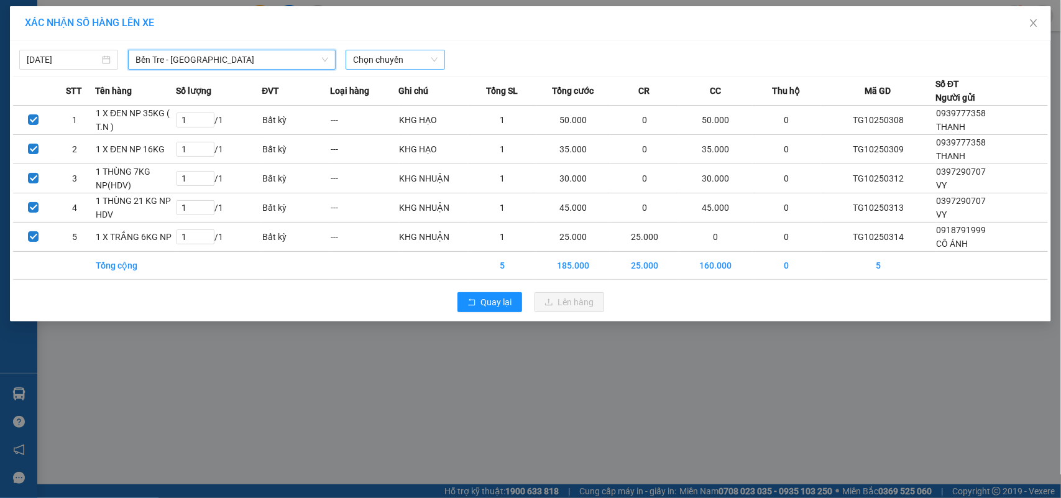
click at [372, 67] on span "Chọn chuyến" at bounding box center [395, 59] width 84 height 19
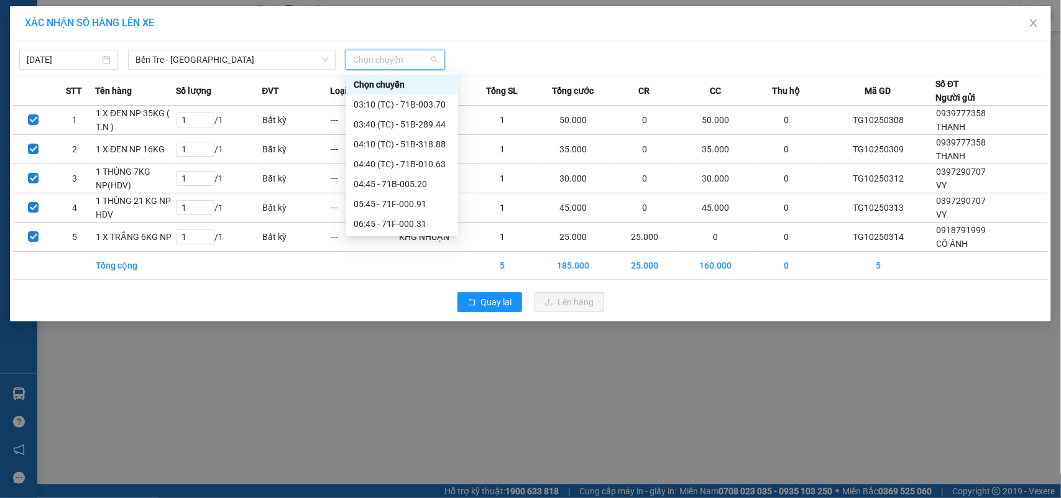
click at [375, 297] on div "09:00 (TC) - 50H-142.12" at bounding box center [402, 304] width 97 height 14
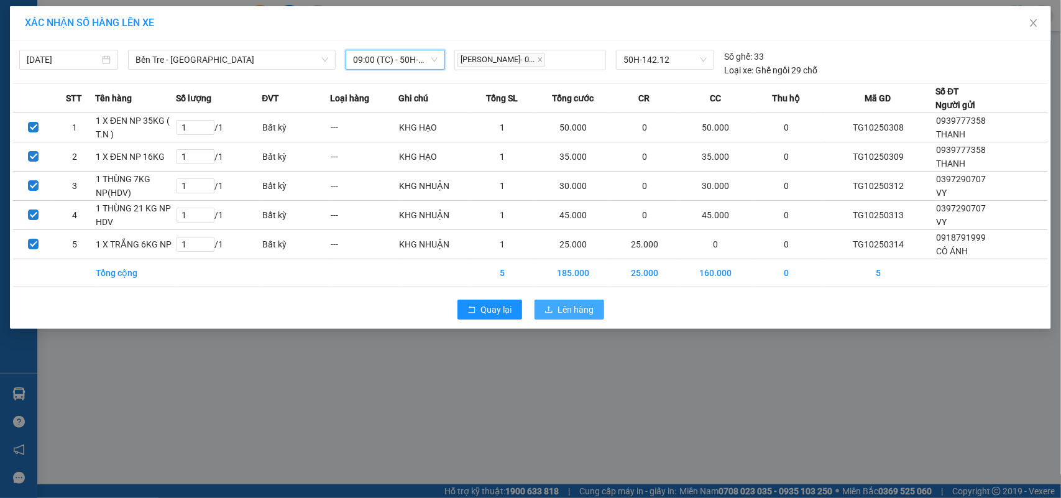
click at [555, 315] on button "Lên hàng" at bounding box center [570, 310] width 70 height 20
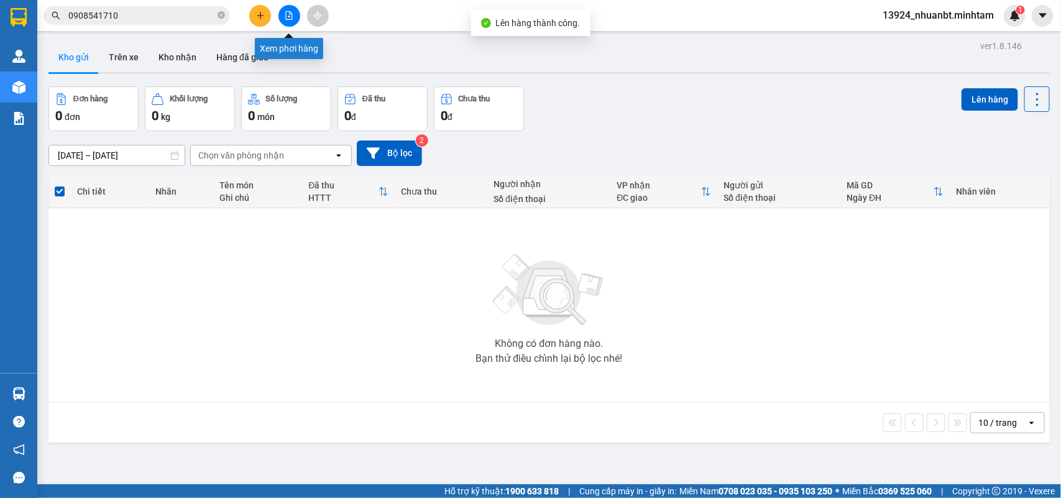
click at [294, 19] on button at bounding box center [290, 16] width 22 height 22
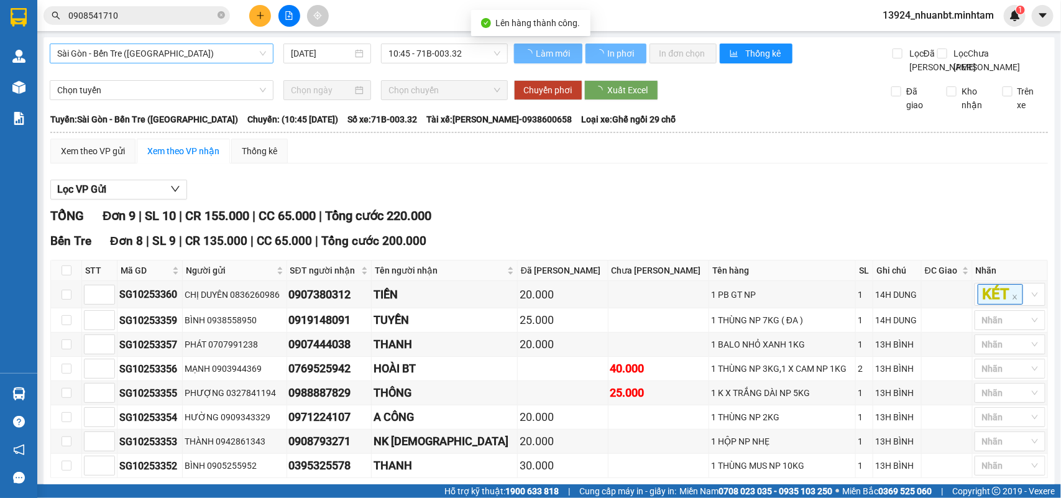
click at [118, 60] on span "Sài Gòn - Bến Tre ([GEOGRAPHIC_DATA])" at bounding box center [161, 53] width 209 height 19
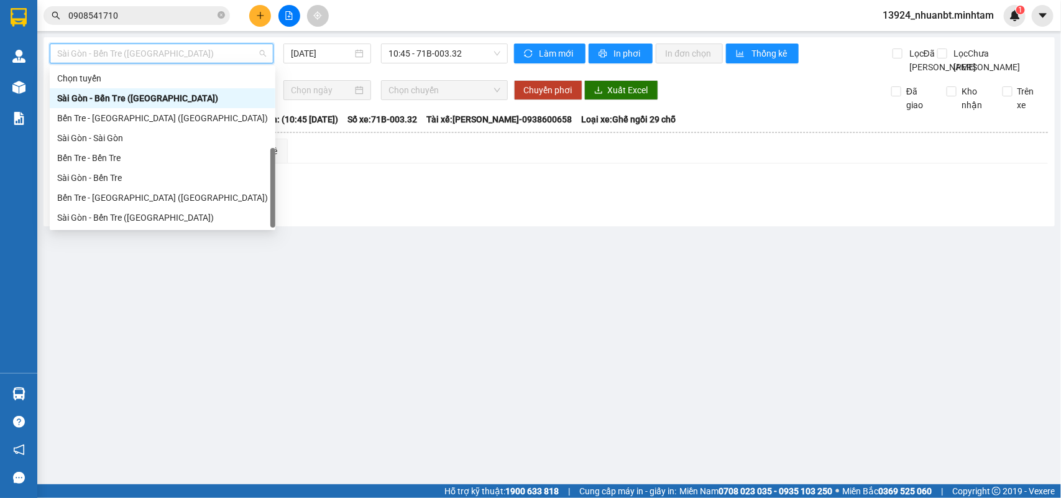
click at [111, 231] on div "Bến Tre - Sài Gòn" at bounding box center [162, 238] width 211 height 14
type input "[DATE]"
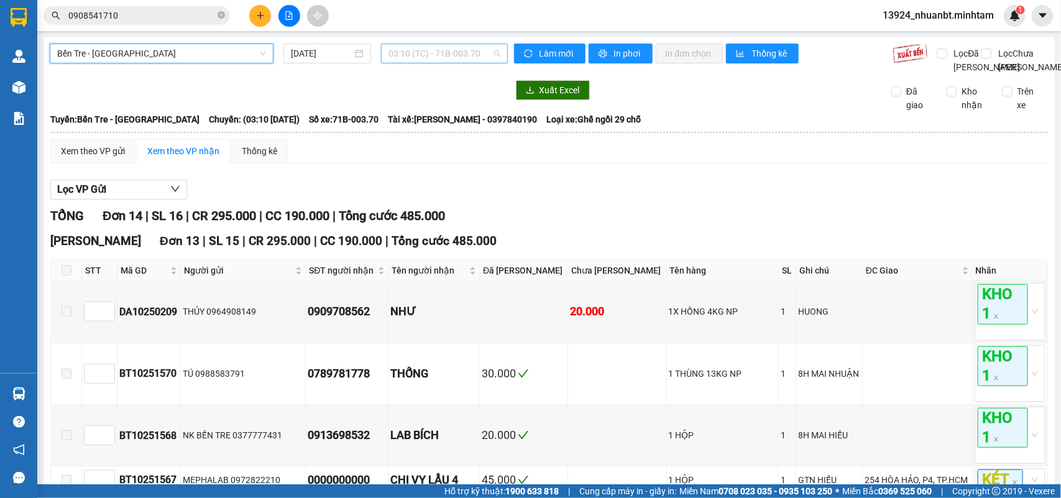
click at [427, 55] on span "03:10 (TC) - 71B-003.70" at bounding box center [444, 53] width 111 height 19
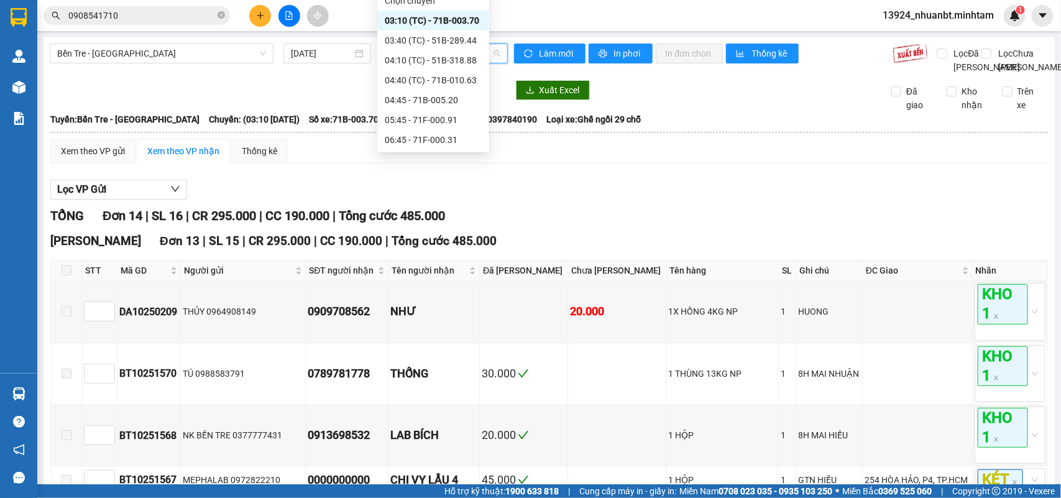
click at [420, 213] on div "09:00 (TC) - 50H-142.12" at bounding box center [433, 220] width 97 height 14
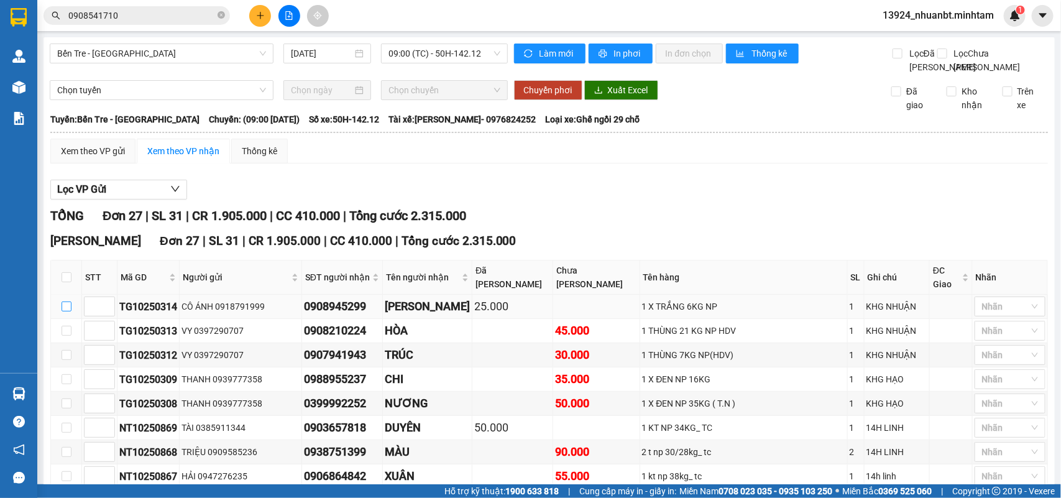
click at [63, 311] on input "checkbox" at bounding box center [67, 307] width 10 height 10
checkbox input "true"
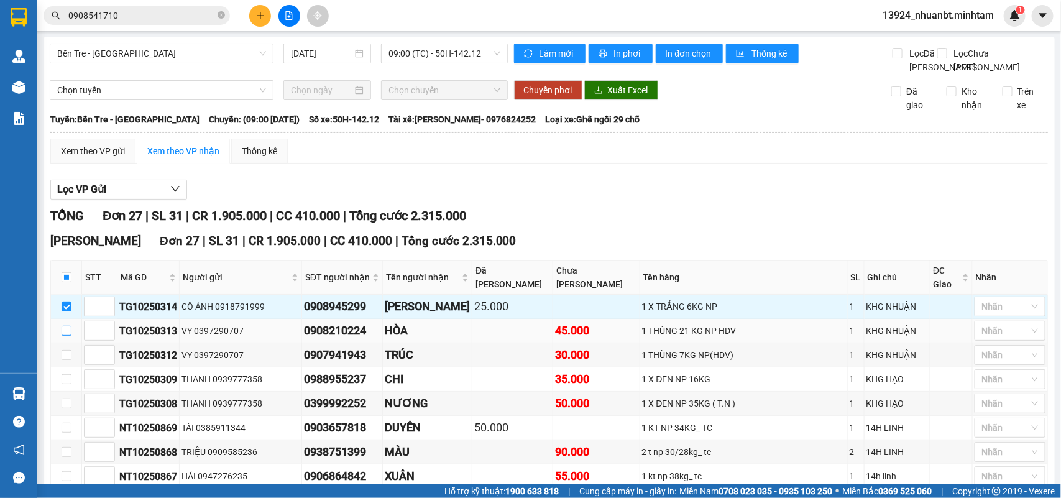
click at [70, 336] on input "checkbox" at bounding box center [67, 331] width 10 height 10
checkbox input "true"
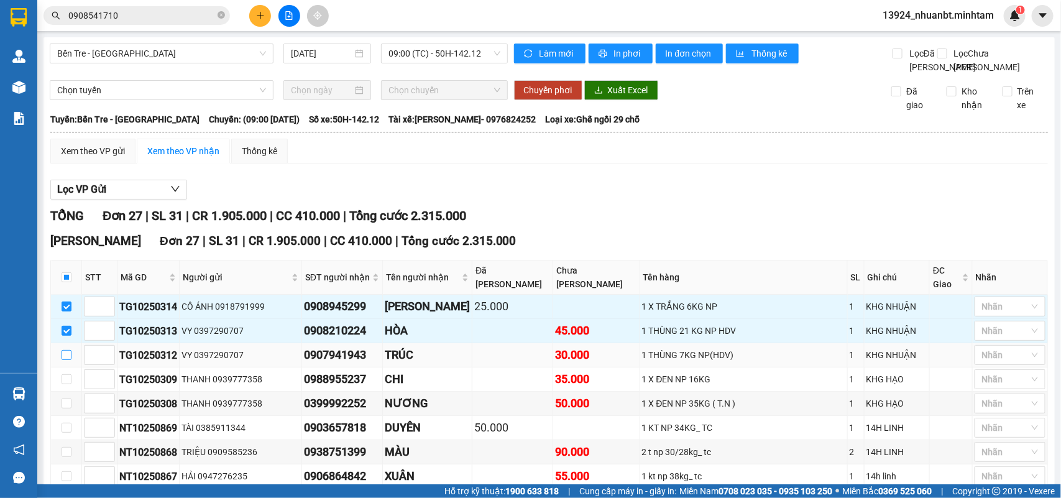
click at [68, 360] on input "checkbox" at bounding box center [67, 355] width 10 height 10
checkbox input "true"
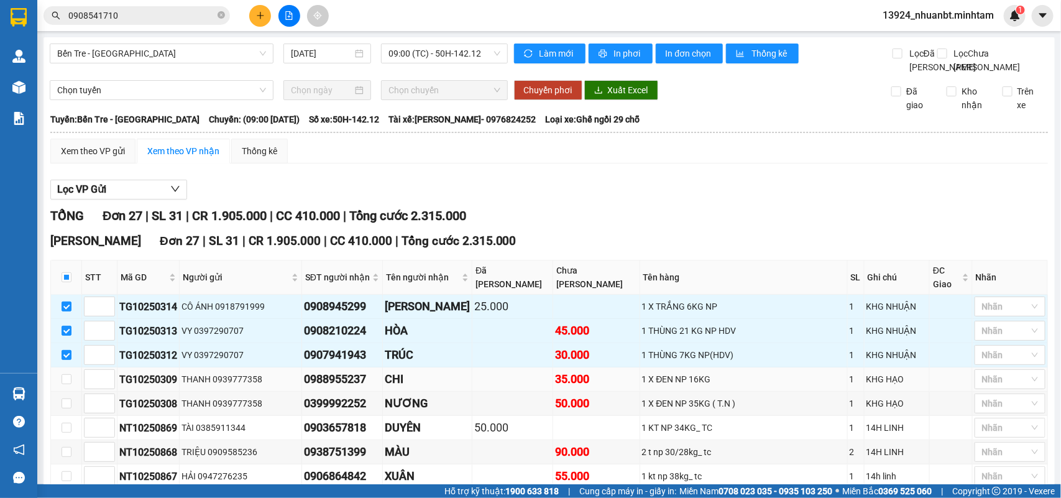
click at [67, 367] on td at bounding box center [66, 379] width 31 height 24
click at [68, 374] on input "checkbox" at bounding box center [67, 379] width 10 height 10
checkbox input "true"
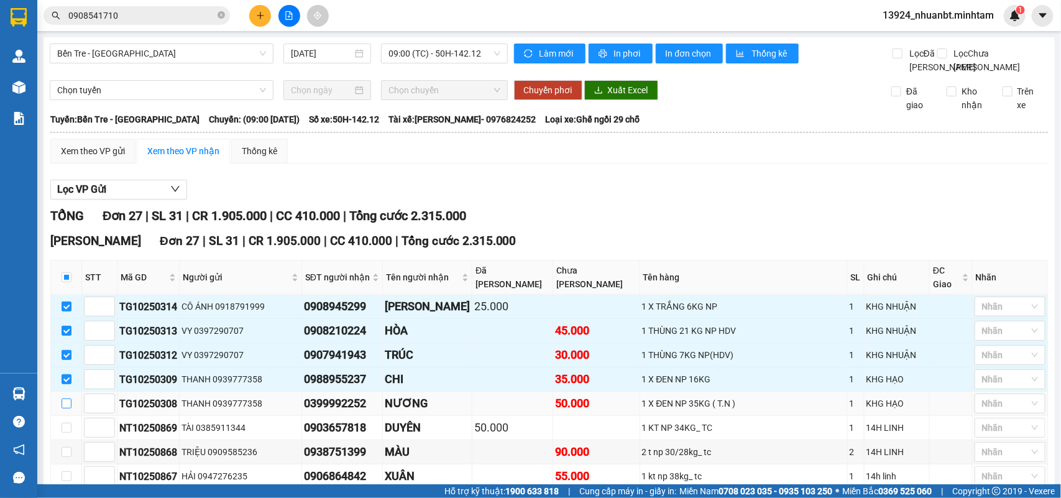
click at [67, 399] on input "checkbox" at bounding box center [67, 404] width 10 height 10
checkbox input "true"
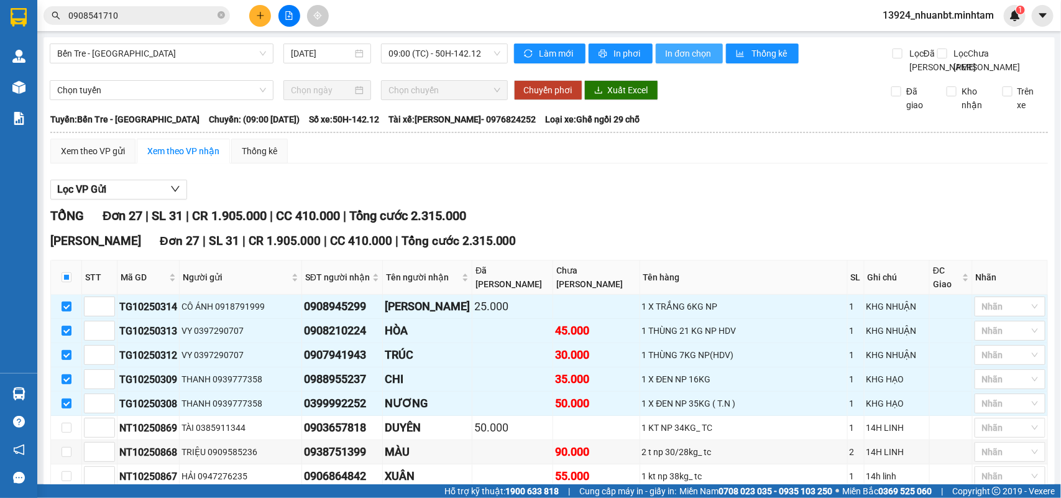
click at [682, 53] on span "In đơn chọn" at bounding box center [690, 54] width 48 height 14
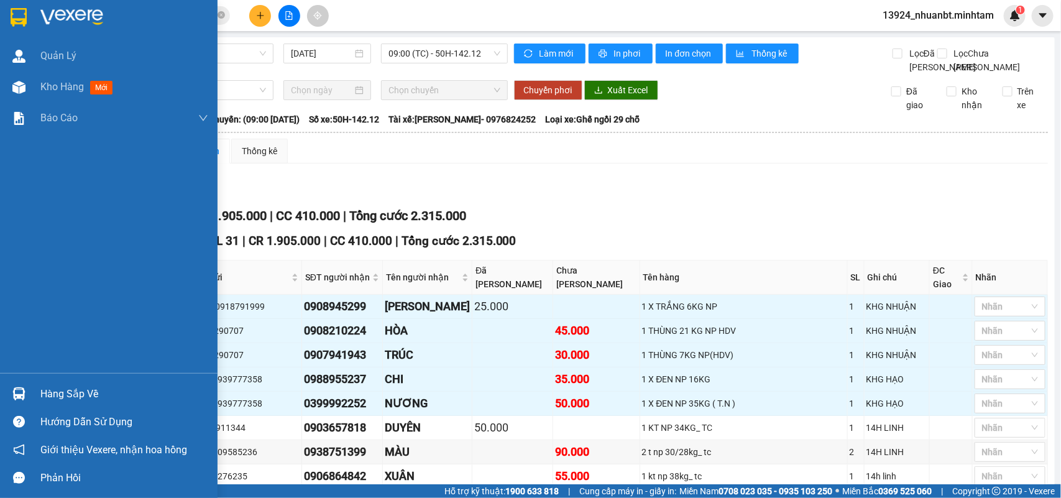
click at [29, 10] on div at bounding box center [19, 17] width 22 height 22
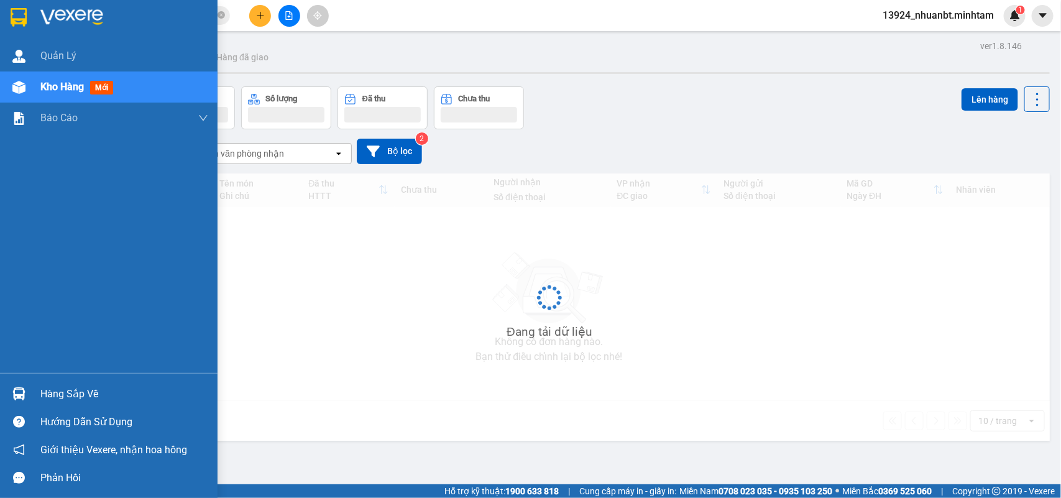
click at [59, 385] on div "Hàng sắp về" at bounding box center [124, 394] width 168 height 19
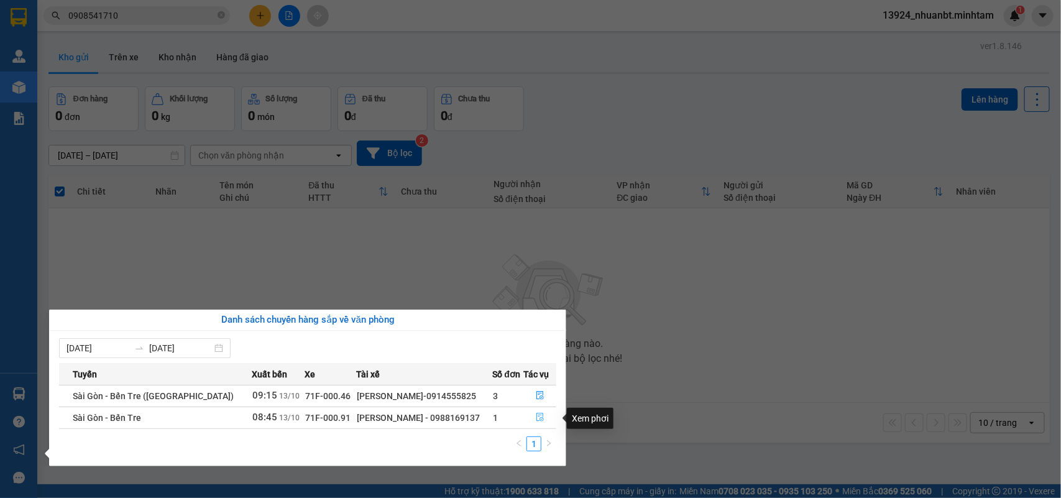
click at [538, 418] on icon "file-done" at bounding box center [540, 417] width 7 height 9
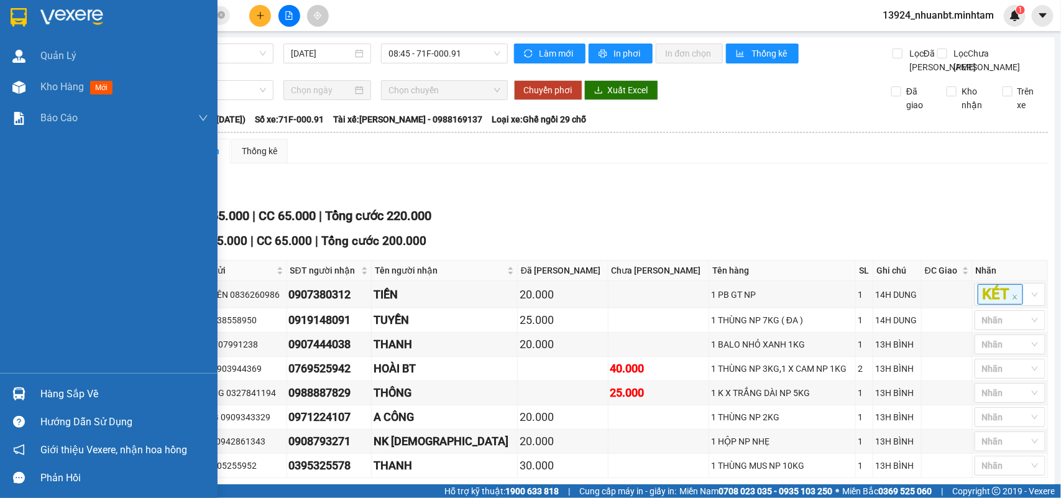
click at [50, 395] on div "Hàng sắp về" at bounding box center [124, 394] width 168 height 19
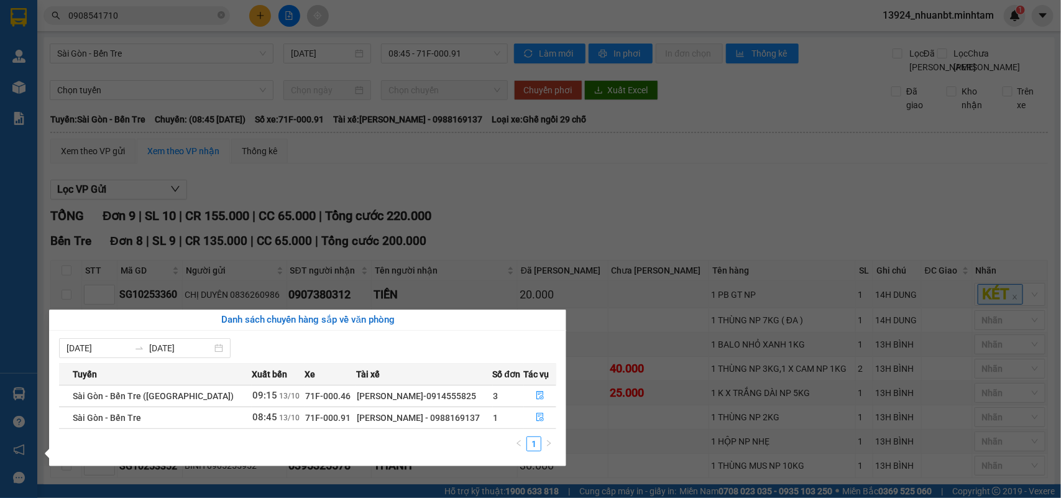
click at [548, 190] on section "Kết quả tìm kiếm ( 69 ) Bộ lọc Mã ĐH Trạng thái Món hàng Tổng cước Chưa cước Nh…" at bounding box center [530, 249] width 1061 height 498
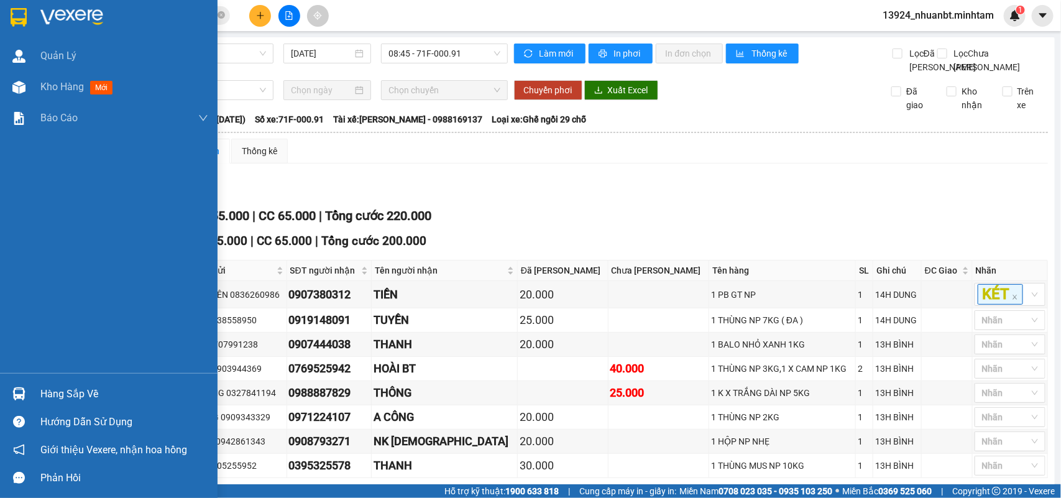
click at [11, 385] on div at bounding box center [19, 394] width 22 height 22
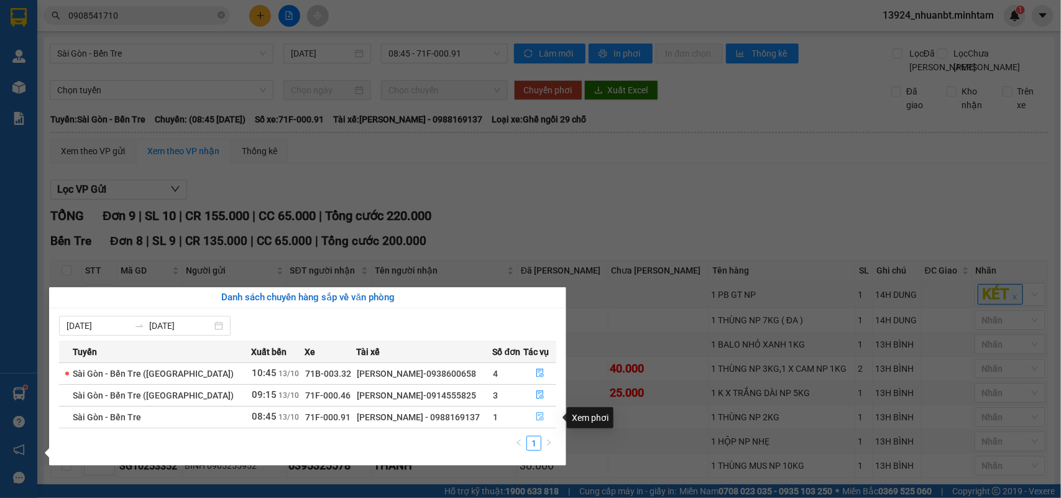
click at [537, 421] on icon "file-done" at bounding box center [540, 416] width 7 height 9
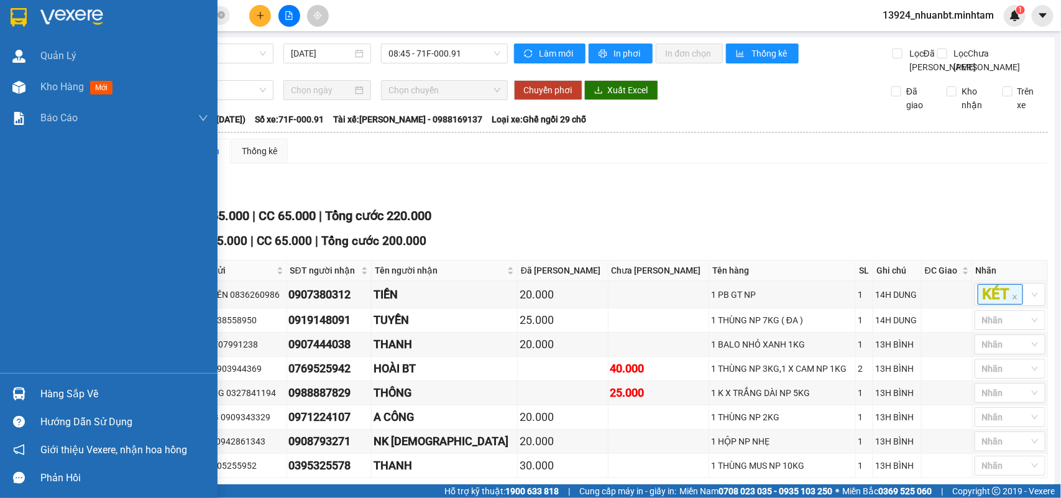
click at [19, 394] on img at bounding box center [18, 393] width 13 height 13
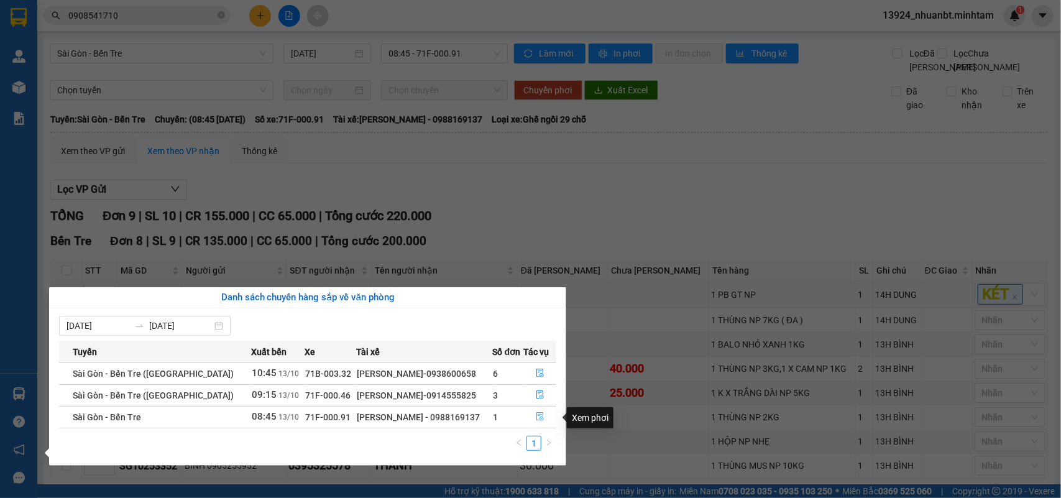
click at [536, 417] on icon "file-done" at bounding box center [540, 416] width 9 height 9
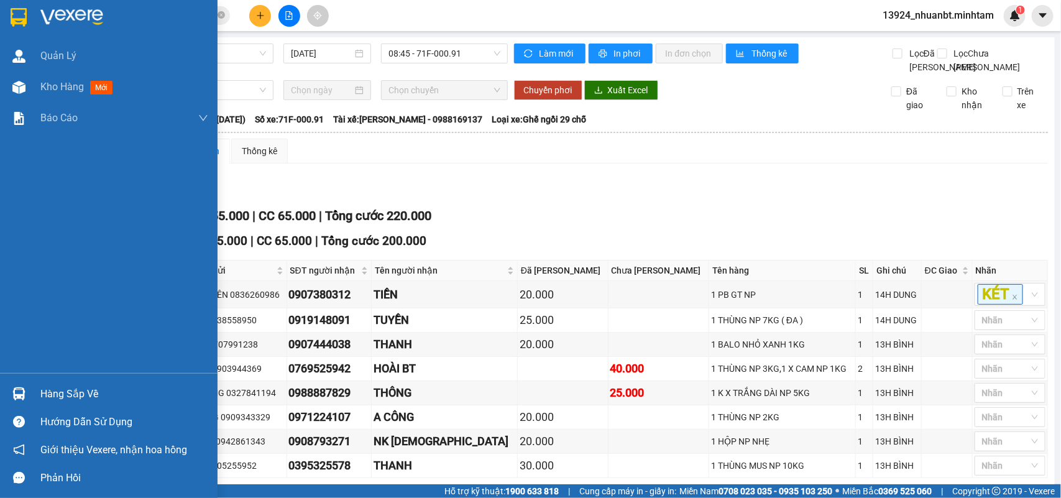
click at [35, 386] on div "Hàng sắp về" at bounding box center [109, 394] width 218 height 28
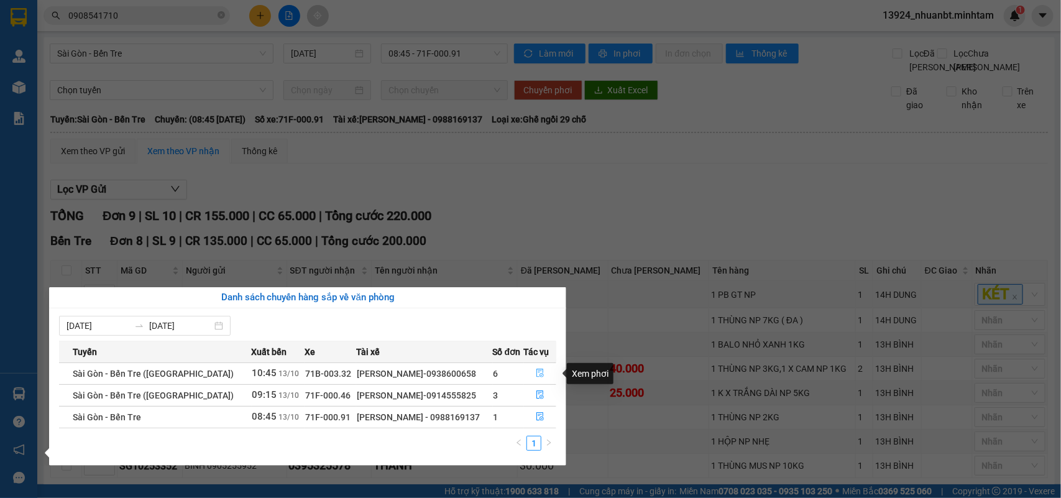
click at [536, 371] on icon "file-done" at bounding box center [540, 373] width 9 height 9
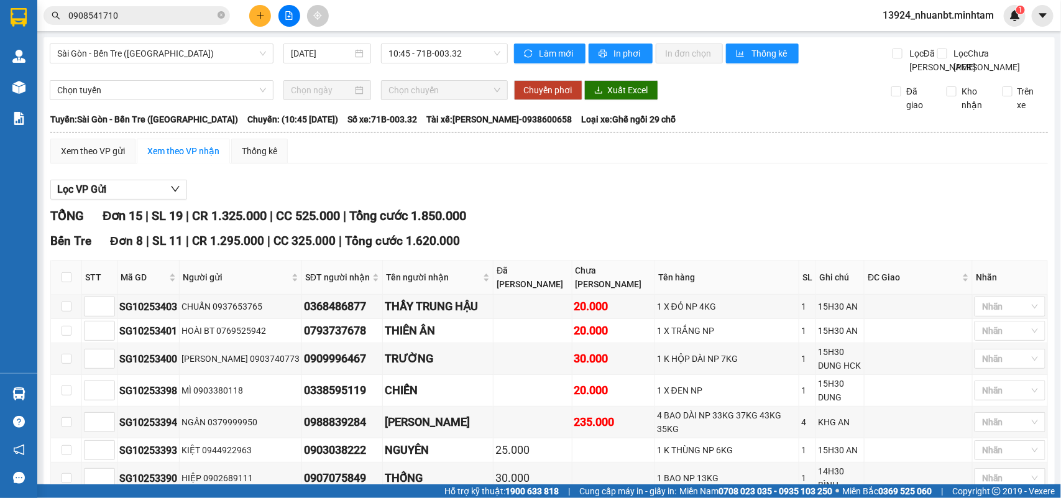
drag, startPoint x: 252, startPoint y: 26, endPoint x: 216, endPoint y: 17, distance: 37.8
click at [216, 17] on span "0908541710" at bounding box center [137, 15] width 187 height 19
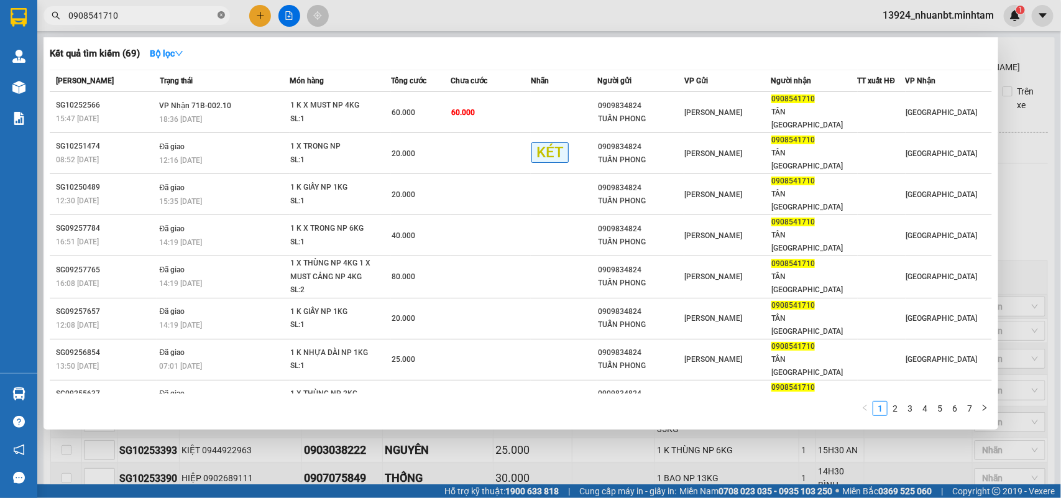
click at [219, 14] on icon "close-circle" at bounding box center [221, 14] width 7 height 7
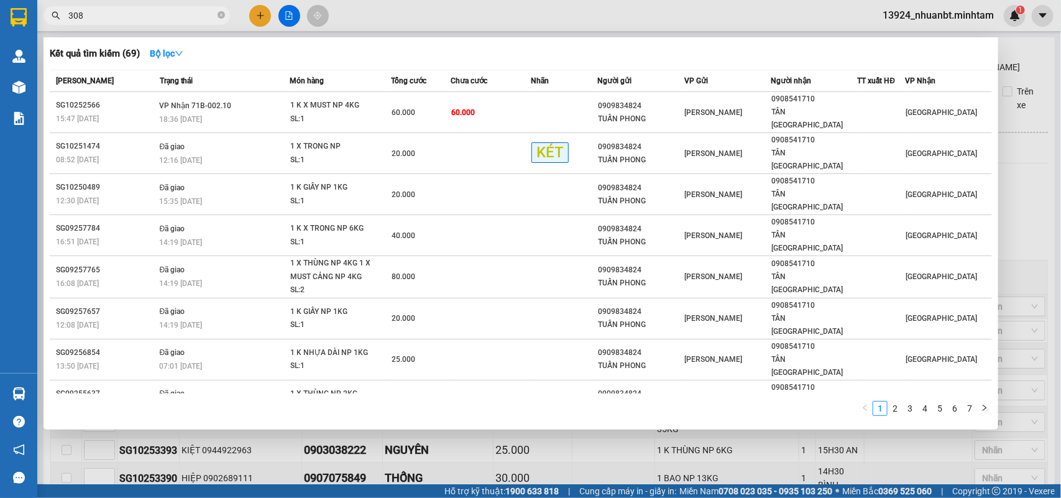
type input "3081"
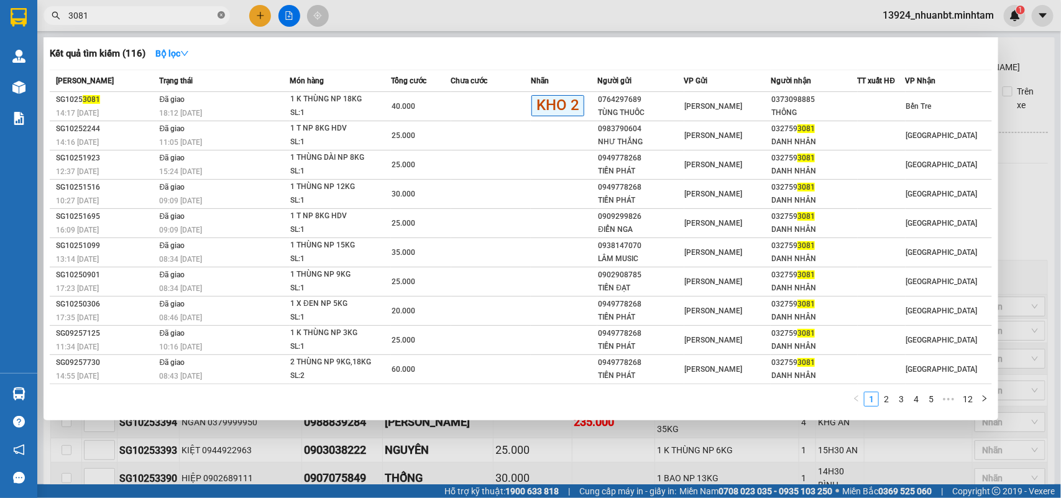
click at [222, 17] on icon "close-circle" at bounding box center [221, 14] width 7 height 7
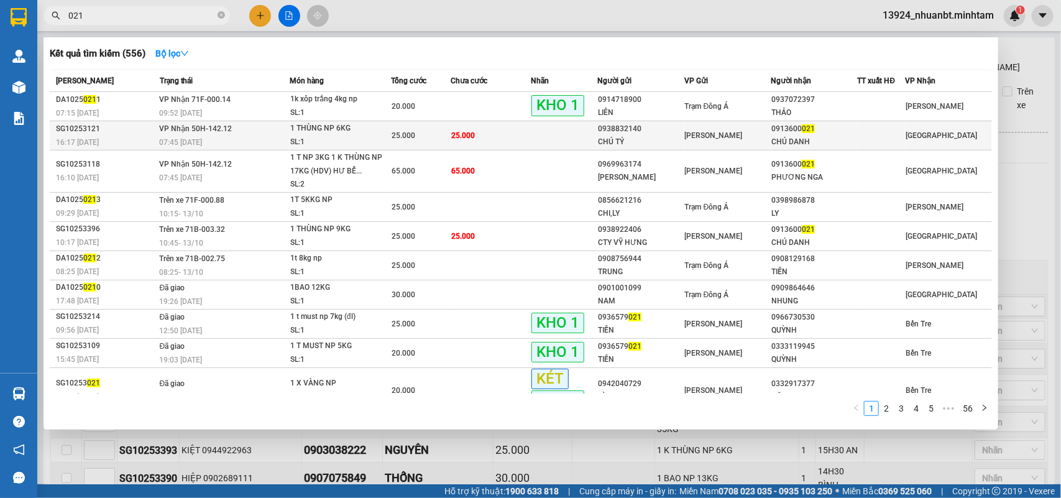
type input "021"
click at [787, 136] on div "CHÚ DANH" at bounding box center [814, 142] width 85 height 13
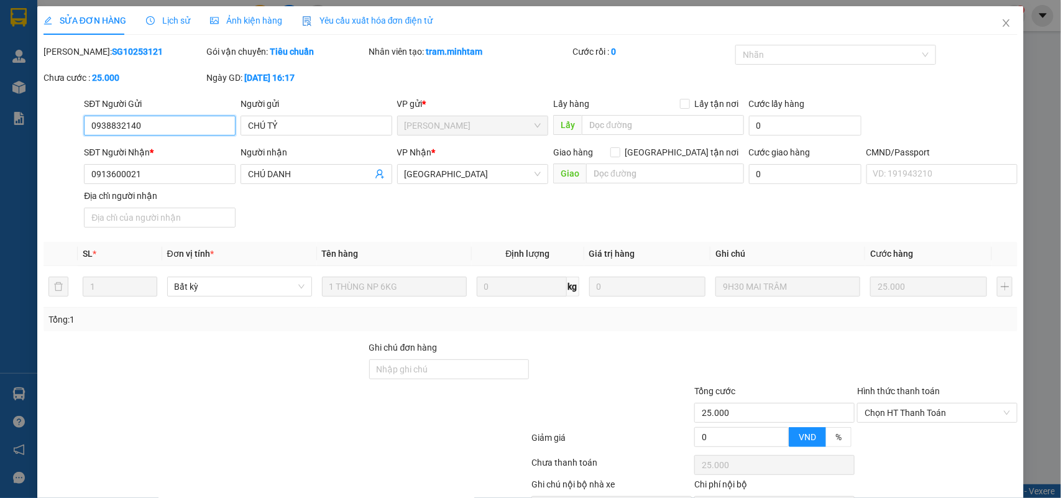
type input "0938832140"
type input "CHÚ TỶ"
type input "0913600021"
type input "CHÚ DANH"
type input "25.000"
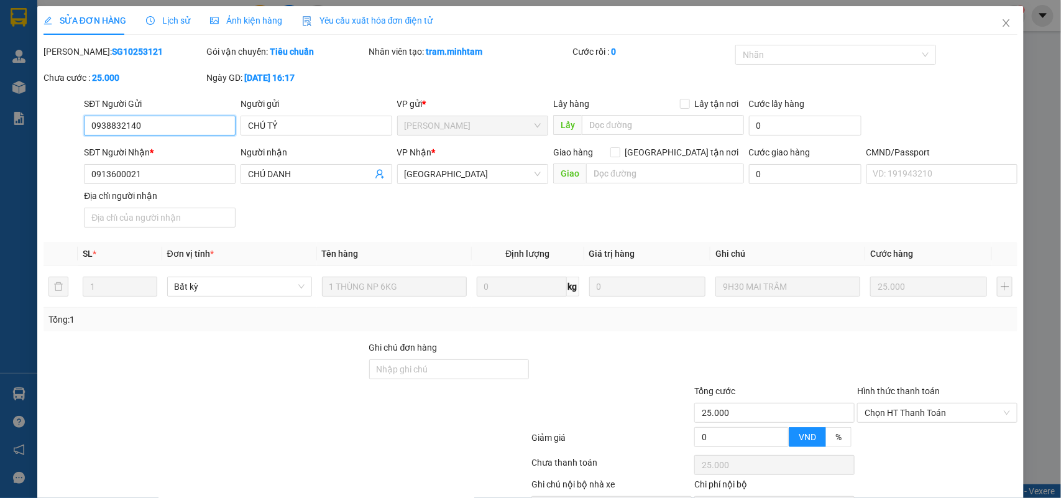
type input "25.000"
drag, startPoint x: 160, startPoint y: 173, endPoint x: 39, endPoint y: 185, distance: 121.9
click at [28, 187] on div "SỬA ĐƠN HÀNG Lịch sử Ảnh kiện hàng Yêu cầu xuất hóa đơn điện tử Total Paid Fee …" at bounding box center [530, 249] width 1061 height 498
click at [1002, 22] on span "Close" at bounding box center [1006, 23] width 35 height 35
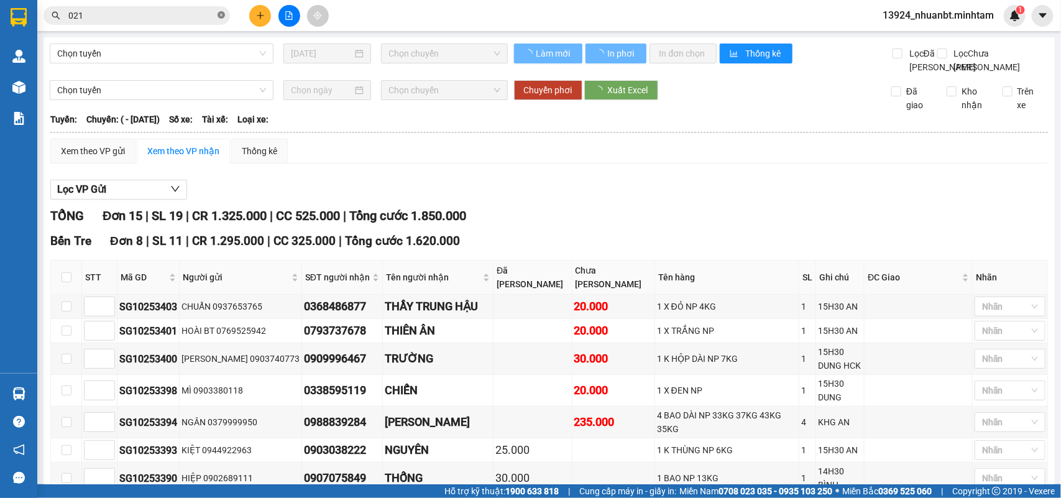
click at [221, 13] on icon "close-circle" at bounding box center [221, 14] width 7 height 7
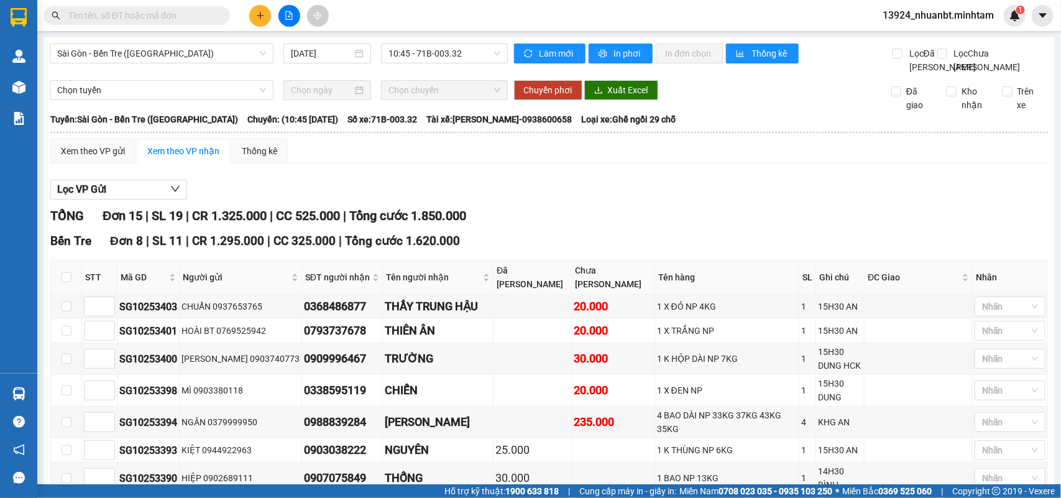
paste input "0913600021"
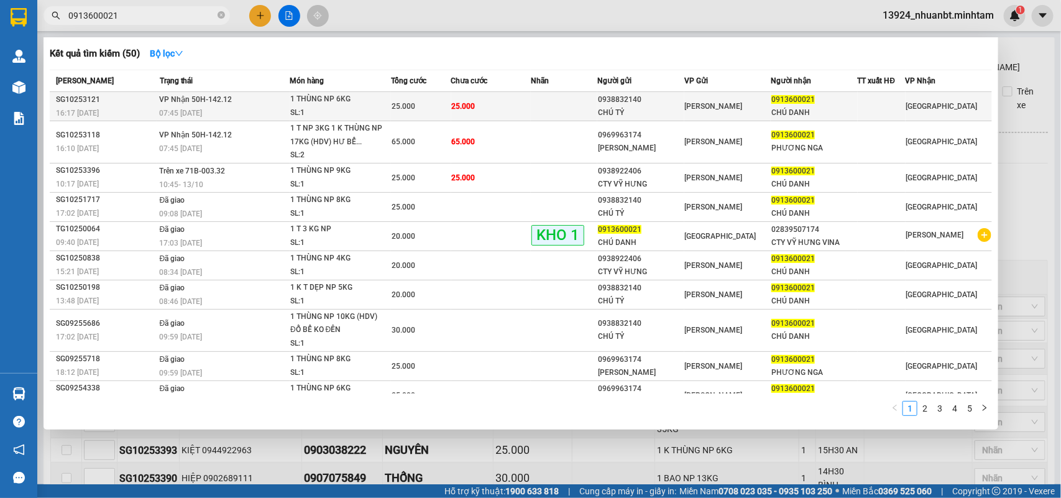
type input "0913600021"
click at [443, 106] on div "25.000" at bounding box center [421, 106] width 59 height 14
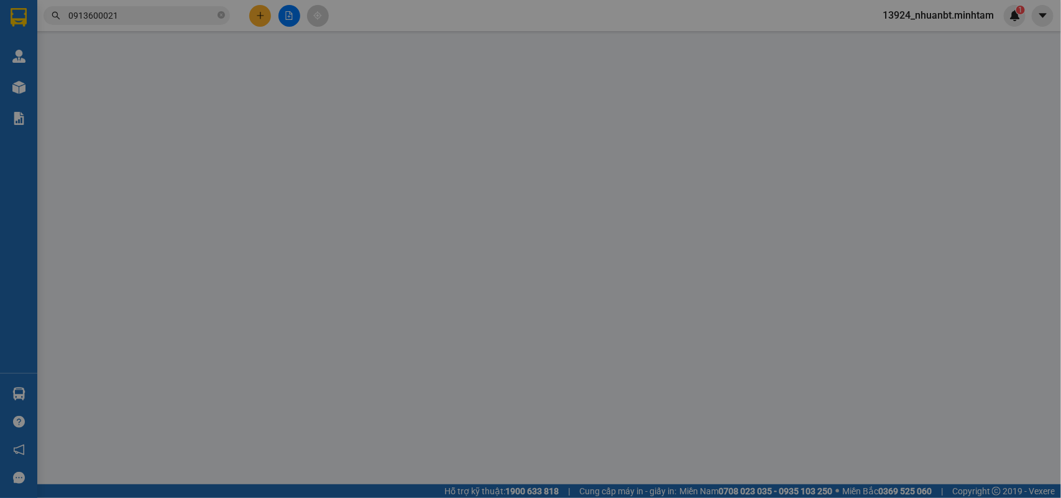
type input "0938832140"
type input "CHÚ TỶ"
type input "0913600021"
type input "CHÚ DANH"
type input "25.000"
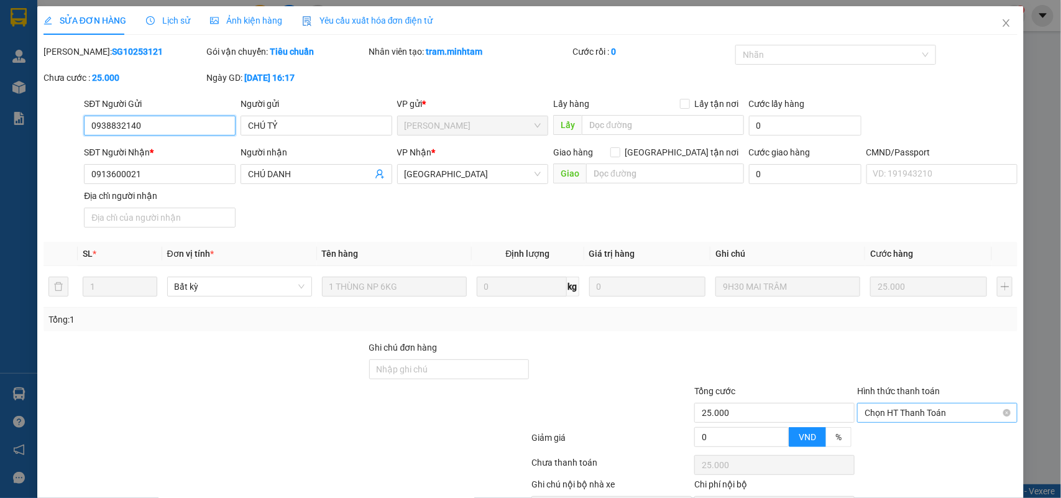
click at [913, 404] on span "Chọn HT Thanh Toán" at bounding box center [937, 413] width 145 height 19
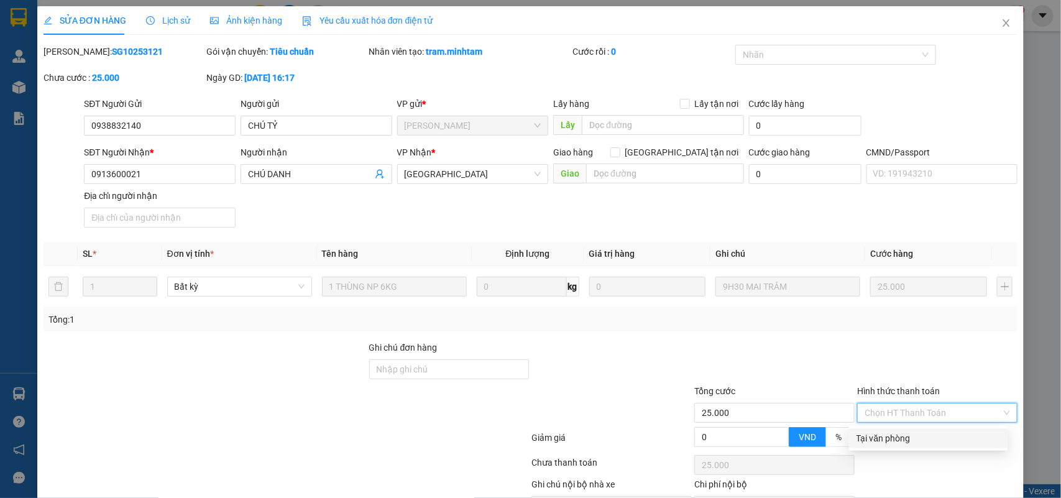
click at [886, 431] on div "Tại văn phòng" at bounding box center [929, 438] width 144 height 14
type input "0"
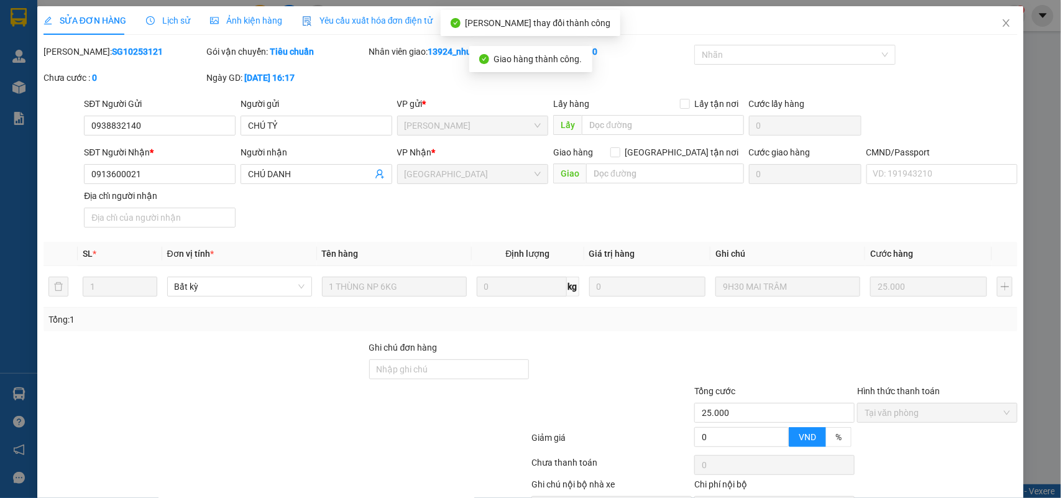
drag, startPoint x: 956, startPoint y: 468, endPoint x: 943, endPoint y: 454, distance: 19.4
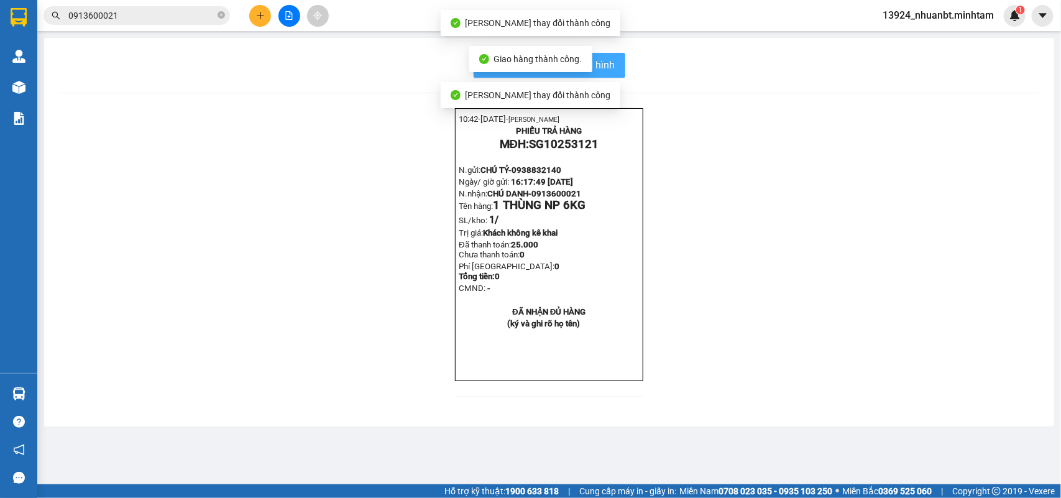
click at [604, 72] on span "In mẫu biên lai tự cấu hình" at bounding box center [557, 65] width 117 height 16
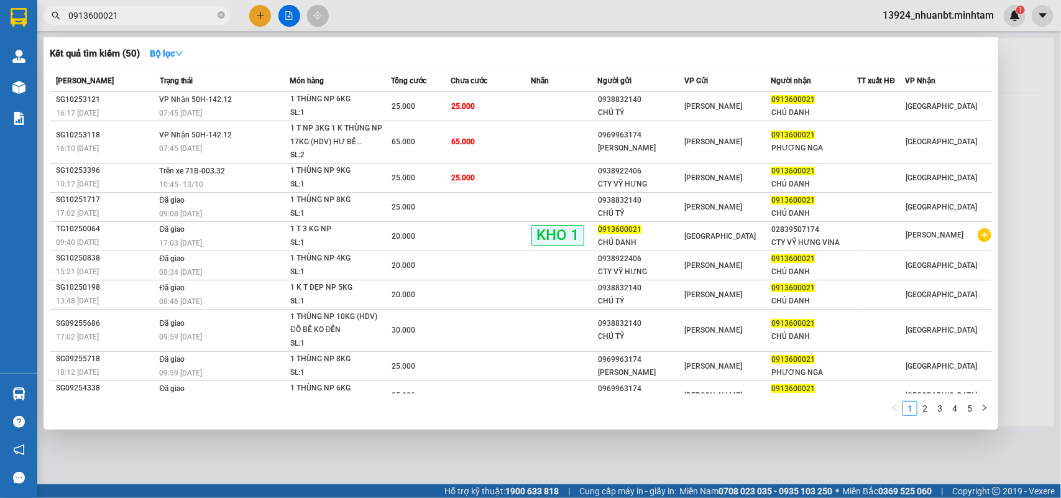
click at [172, 13] on input "0913600021" at bounding box center [141, 16] width 147 height 14
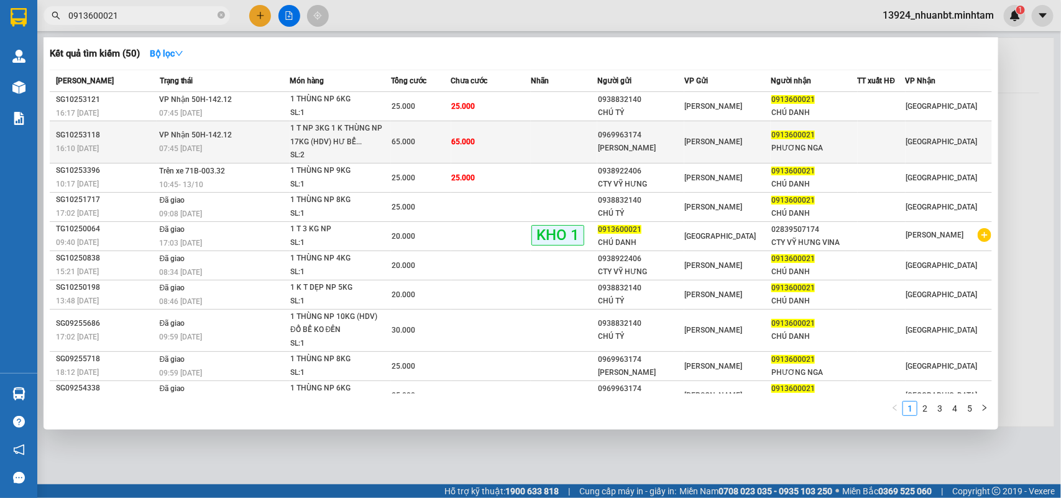
click at [287, 139] on td "VP Nhận 50H-142.12 07:45 - 12/10" at bounding box center [223, 142] width 133 height 42
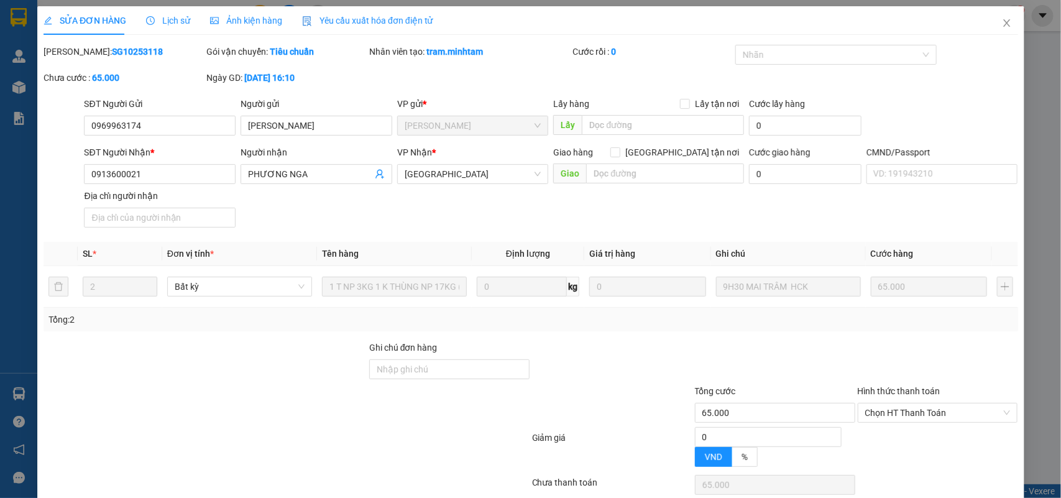
type input "0969963174"
type input "LÂM PHÁT"
type input "0913600021"
type input "PHƯƠNG NGA"
type input "65.000"
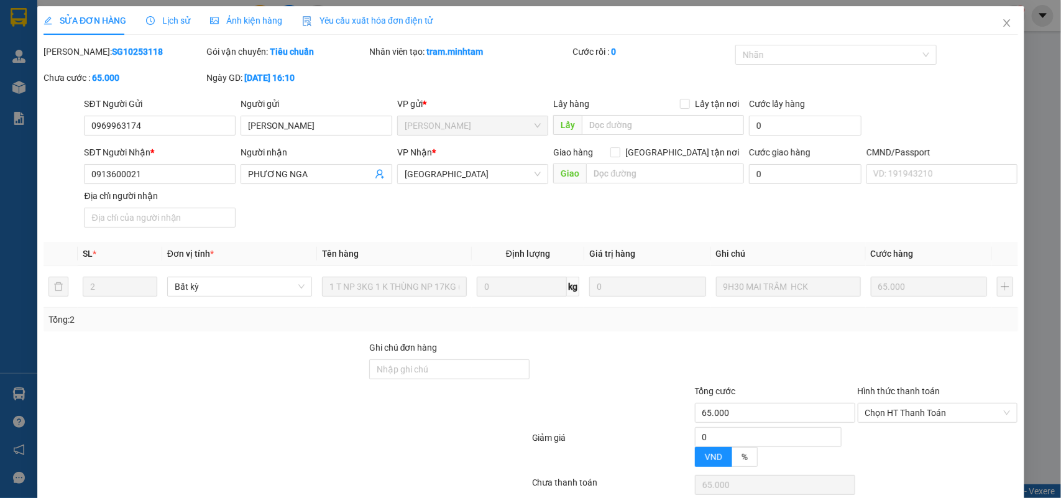
type input "65.000"
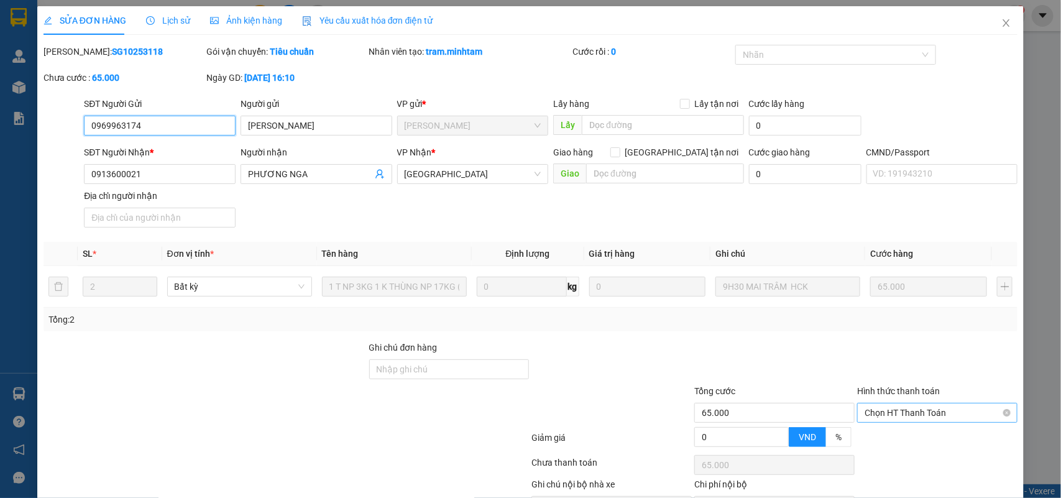
click at [924, 404] on span "Chọn HT Thanh Toán" at bounding box center [937, 413] width 145 height 19
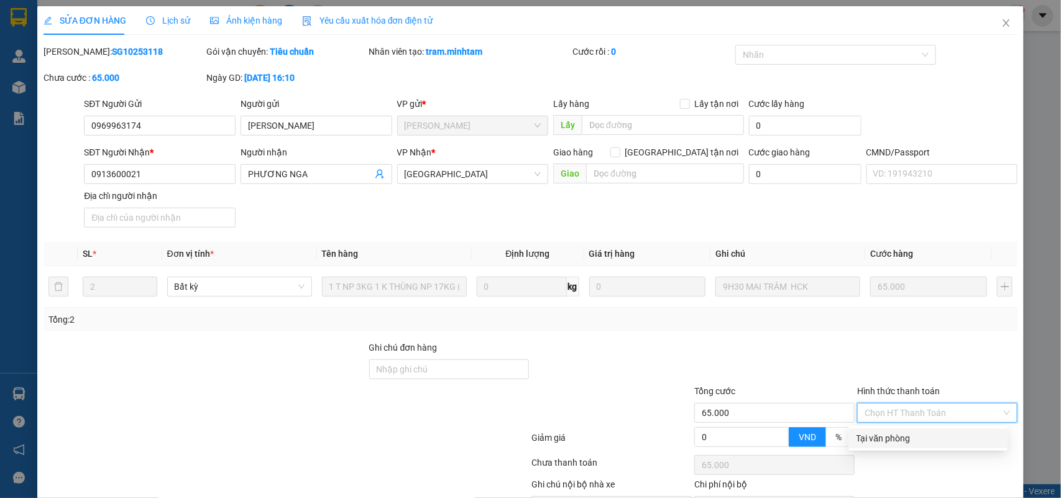
click at [900, 431] on div "Tại văn phòng" at bounding box center [929, 438] width 144 height 14
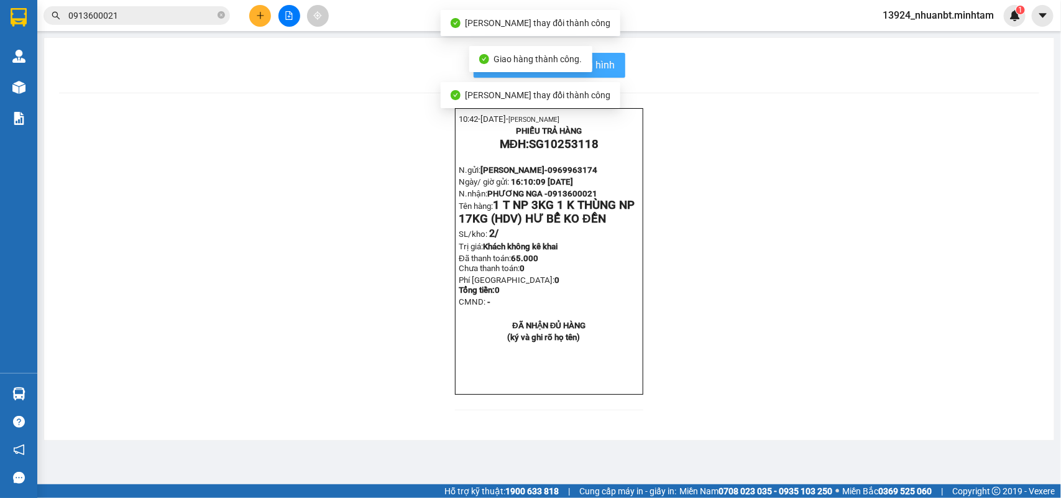
click at [606, 72] on span "In mẫu biên lai tự cấu hình" at bounding box center [557, 65] width 117 height 16
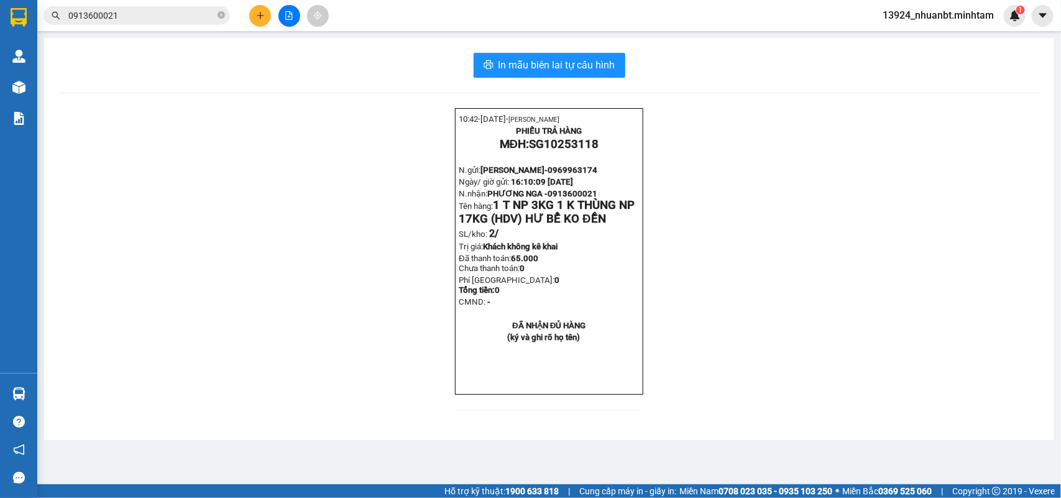
click at [142, 19] on input "0913600021" at bounding box center [141, 16] width 147 height 14
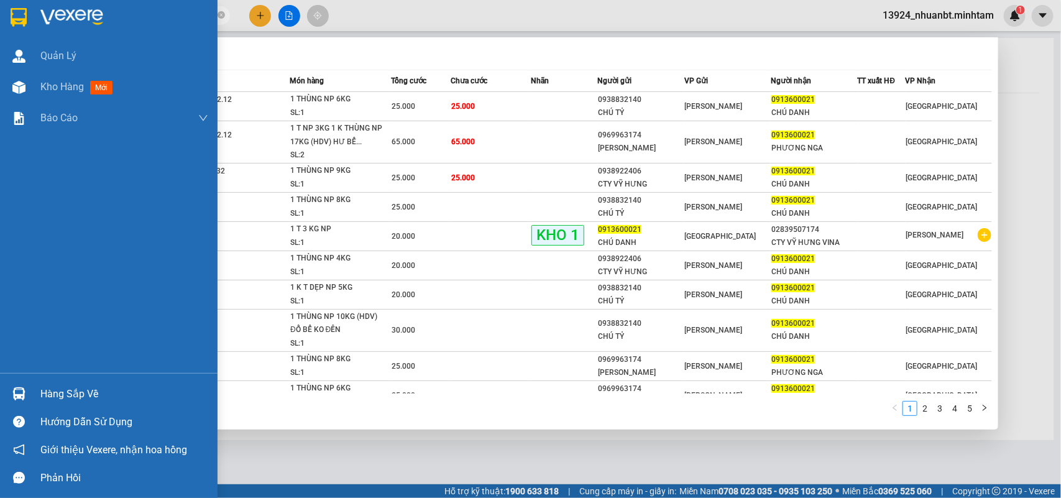
click at [52, 381] on div "Hàng sắp về" at bounding box center [109, 394] width 218 height 28
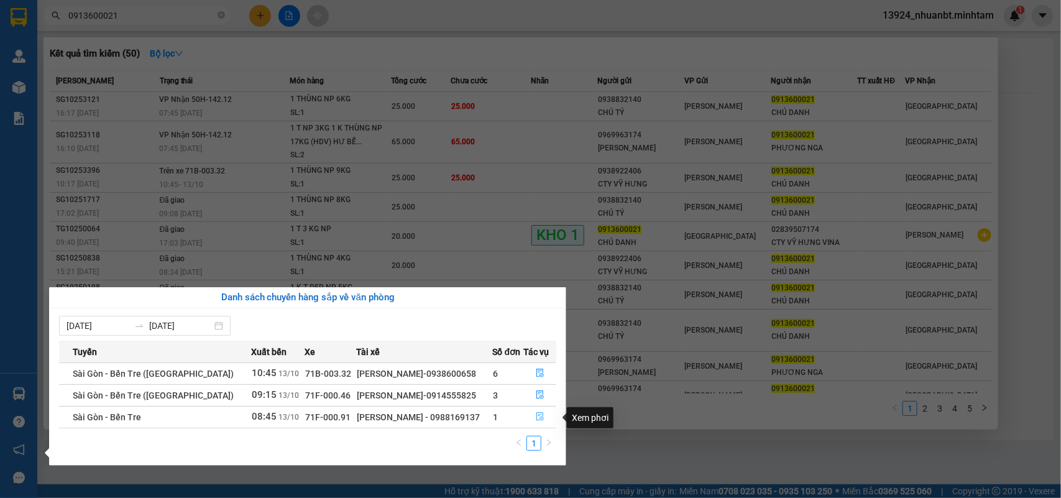
click at [536, 418] on icon "file-done" at bounding box center [540, 416] width 9 height 9
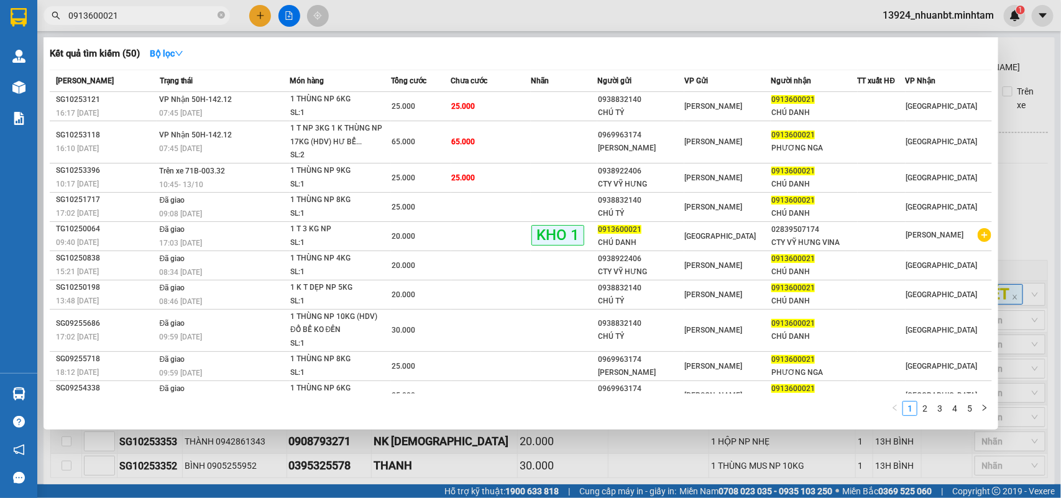
click at [1032, 56] on div at bounding box center [530, 249] width 1061 height 498
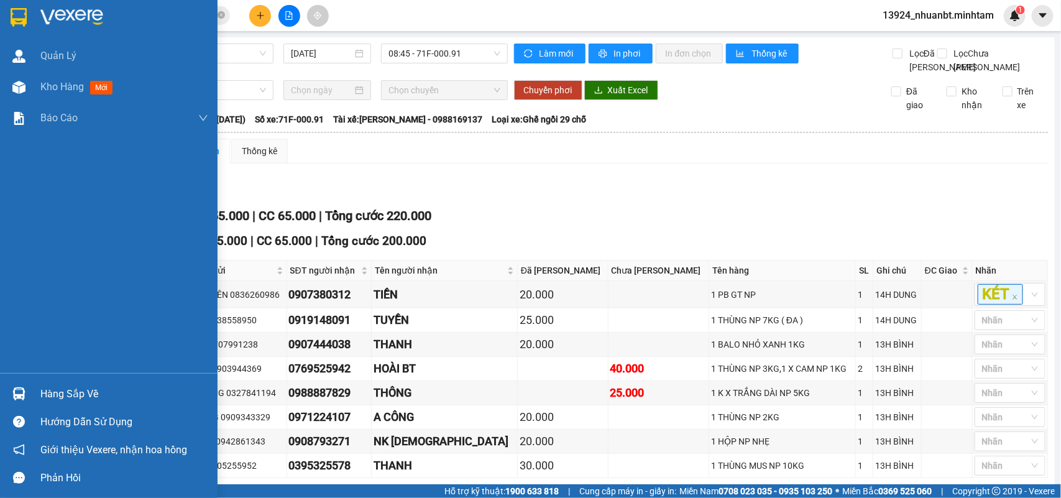
click at [16, 384] on div at bounding box center [19, 394] width 22 height 22
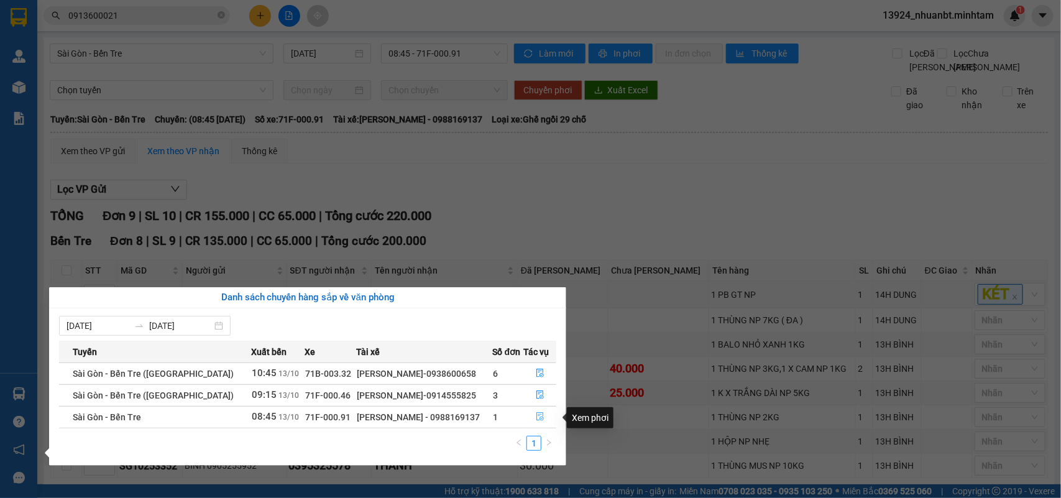
click at [529, 421] on button "button" at bounding box center [541, 417] width 32 height 20
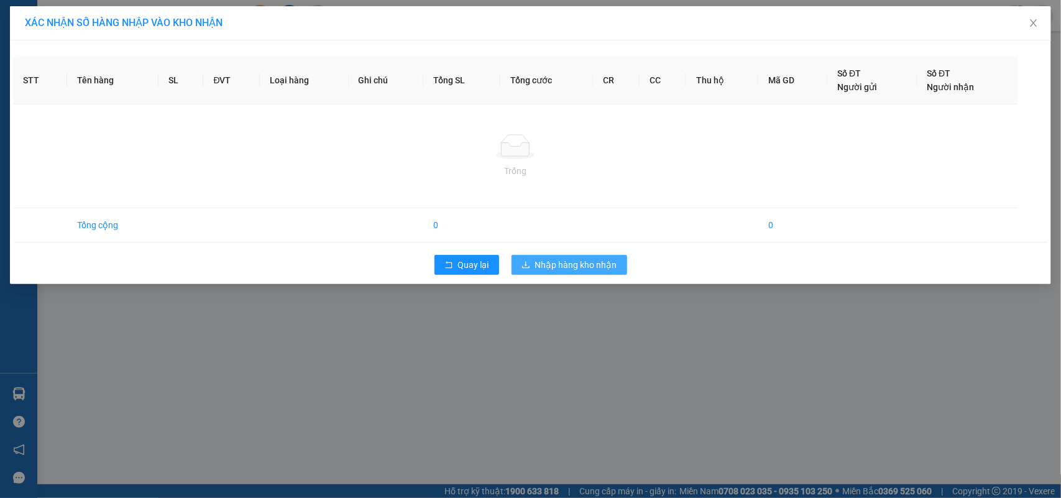
click at [581, 262] on span "Nhập hàng kho nhận" at bounding box center [576, 265] width 82 height 14
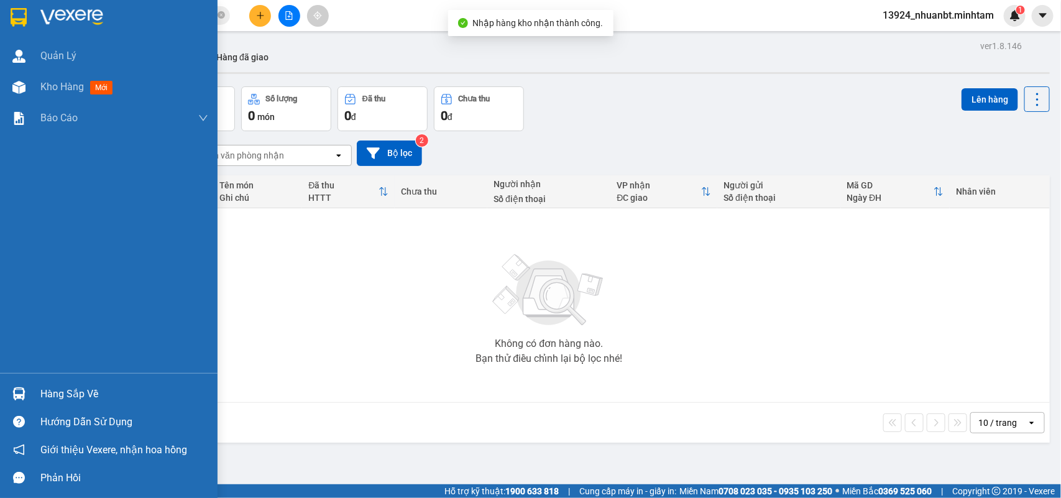
drag, startPoint x: 30, startPoint y: 392, endPoint x: 199, endPoint y: 355, distance: 173.2
click at [31, 392] on div "Hàng sắp về" at bounding box center [109, 394] width 218 height 28
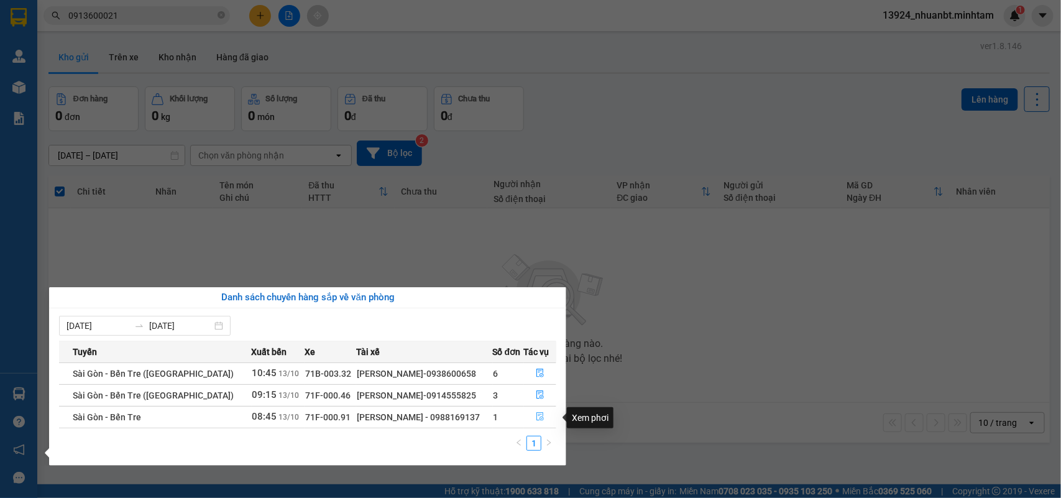
click at [536, 418] on icon "file-done" at bounding box center [540, 416] width 9 height 9
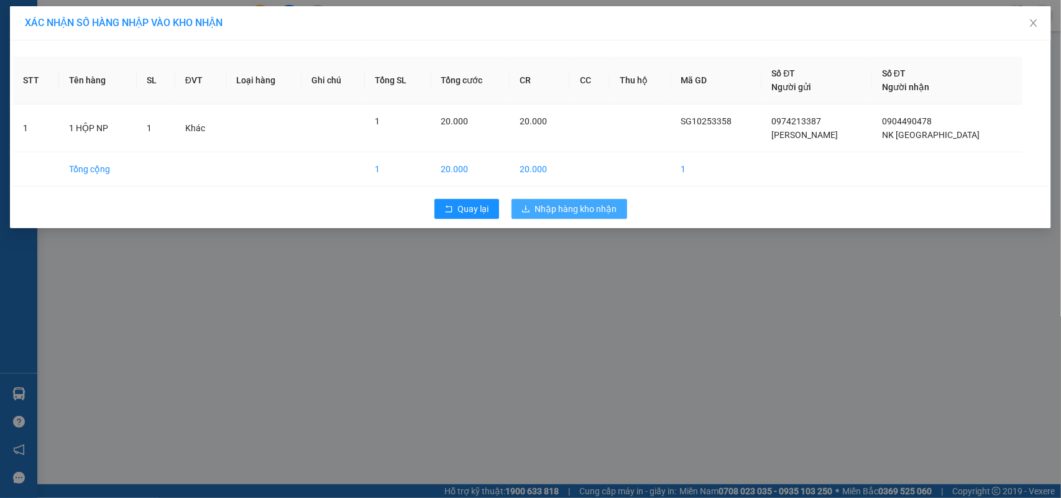
click at [599, 205] on span "Nhập hàng kho nhận" at bounding box center [576, 209] width 82 height 14
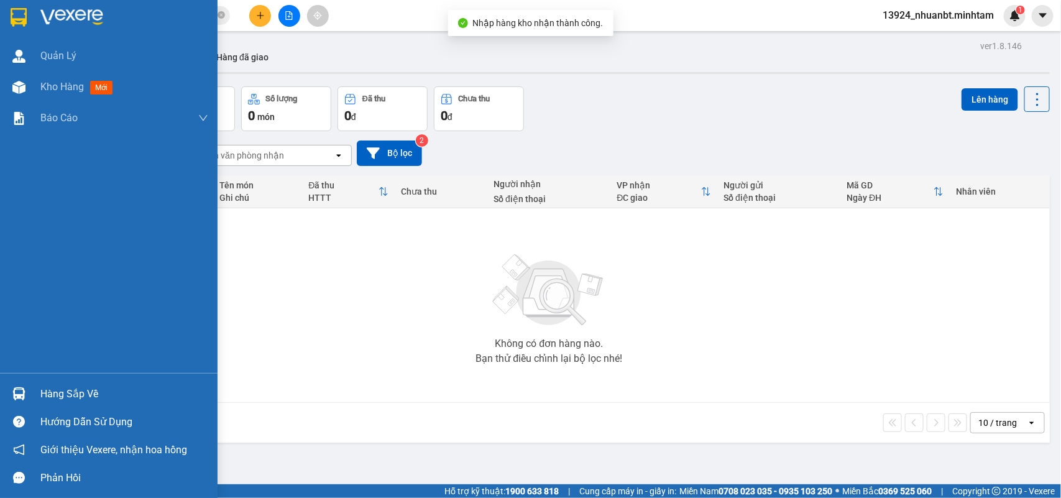
click at [34, 387] on div "Hàng sắp về" at bounding box center [109, 394] width 218 height 28
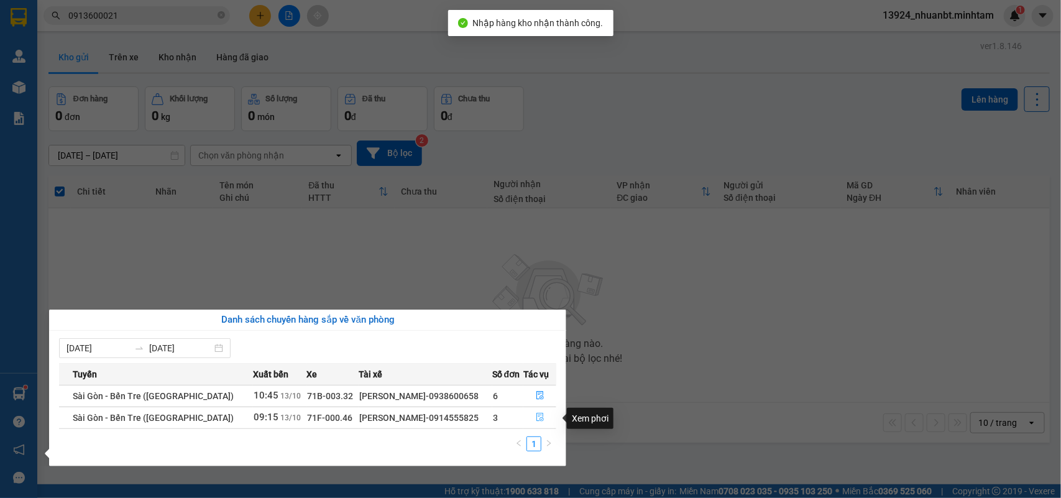
click at [530, 420] on button "button" at bounding box center [540, 418] width 32 height 20
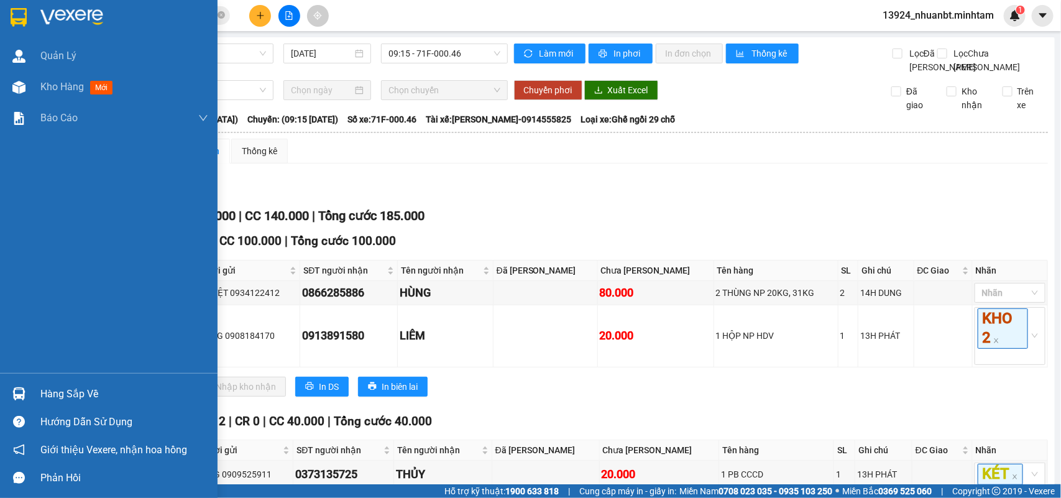
click at [33, 392] on div "Hàng sắp về" at bounding box center [109, 394] width 218 height 28
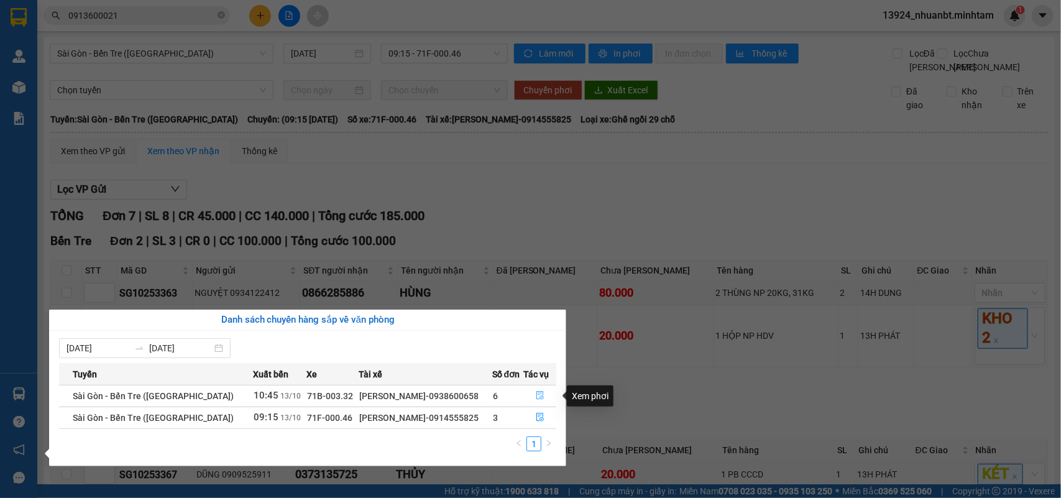
click at [527, 394] on button "button" at bounding box center [540, 396] width 32 height 20
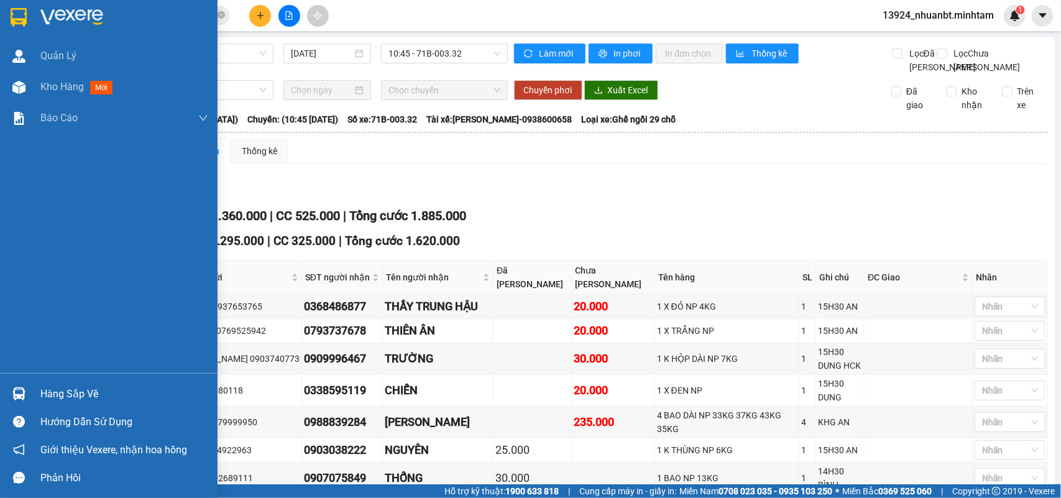
click at [42, 387] on div "Hàng sắp về" at bounding box center [124, 394] width 168 height 19
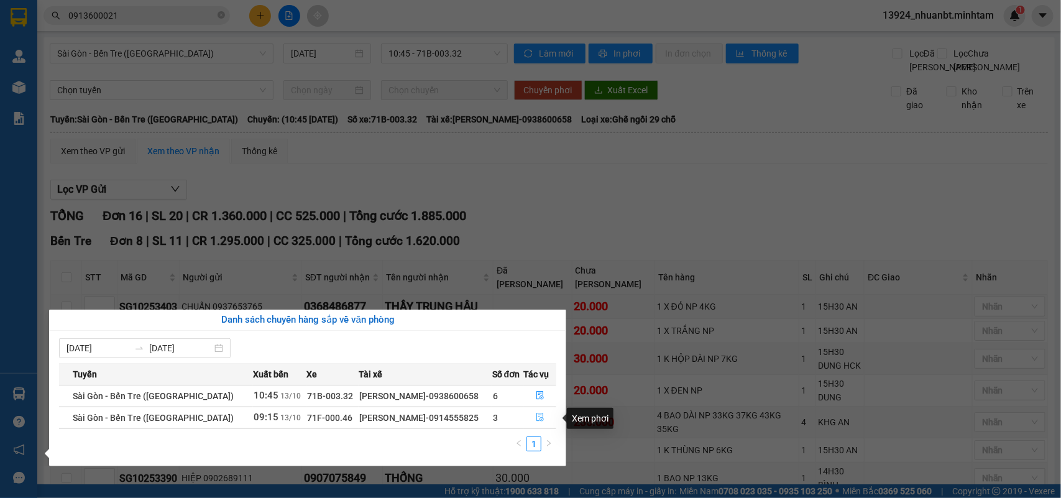
click at [538, 422] on icon "file-done" at bounding box center [540, 417] width 7 height 9
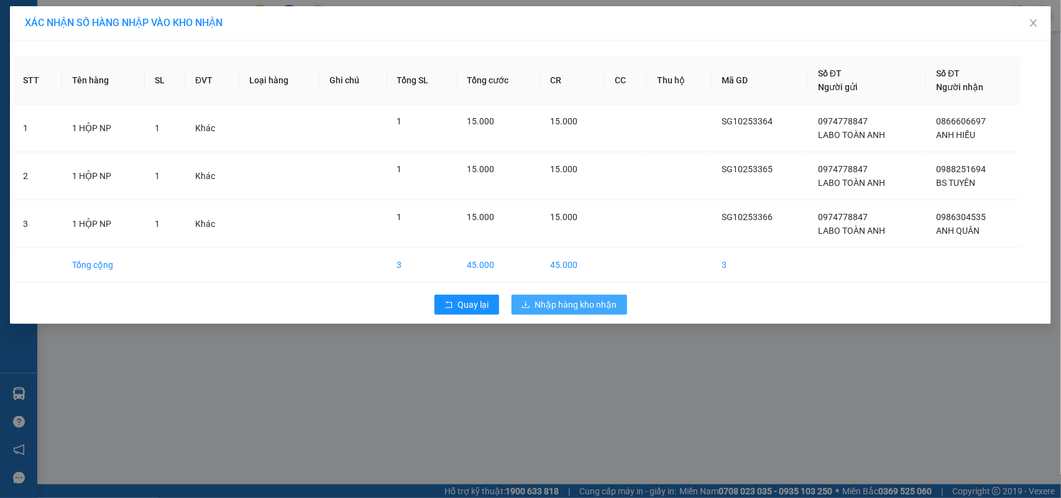
click at [589, 303] on span "Nhập hàng kho nhận" at bounding box center [576, 305] width 82 height 14
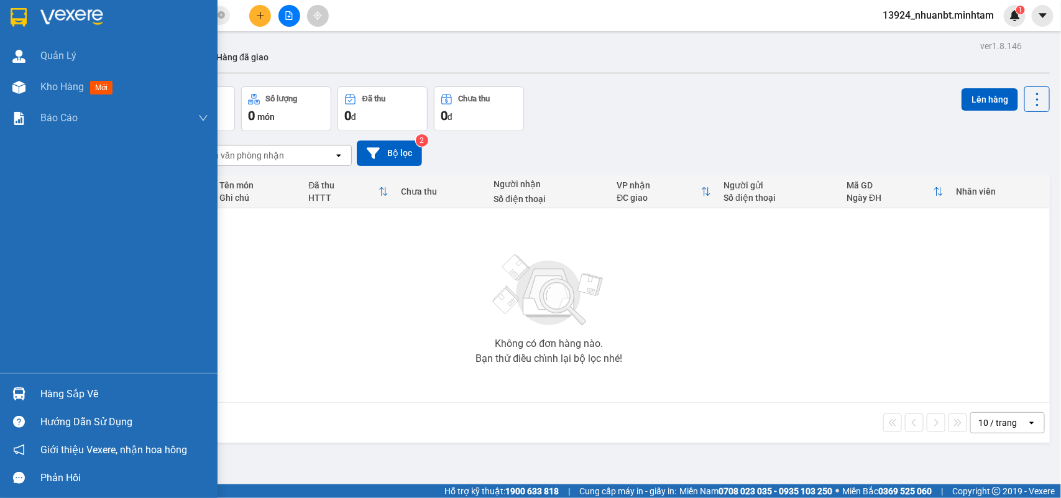
click at [52, 399] on div "Hàng sắp về" at bounding box center [124, 394] width 168 height 19
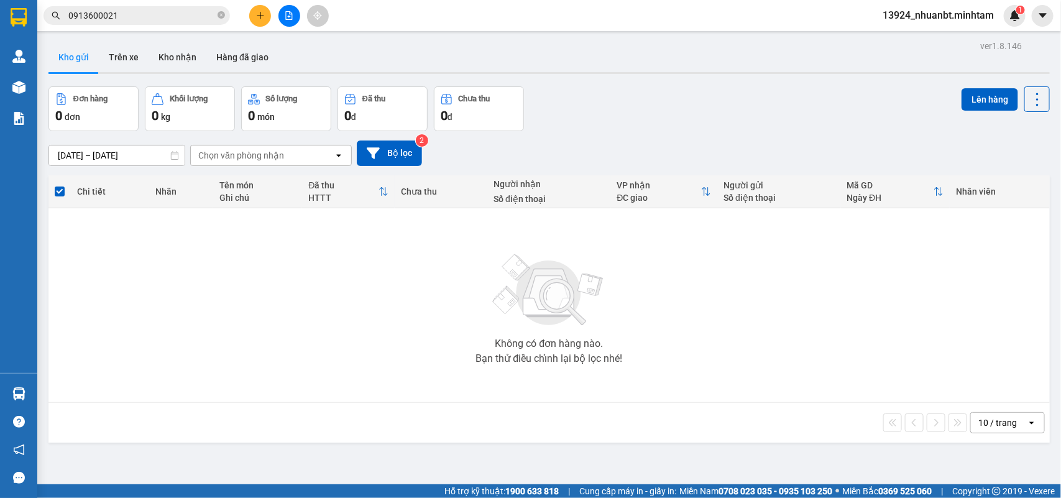
click at [295, 293] on section "Kết quả tìm kiếm ( 50 ) Bộ lọc Mã ĐH Trạng thái Món hàng Tổng cước Chưa cước Nh…" at bounding box center [530, 249] width 1061 height 498
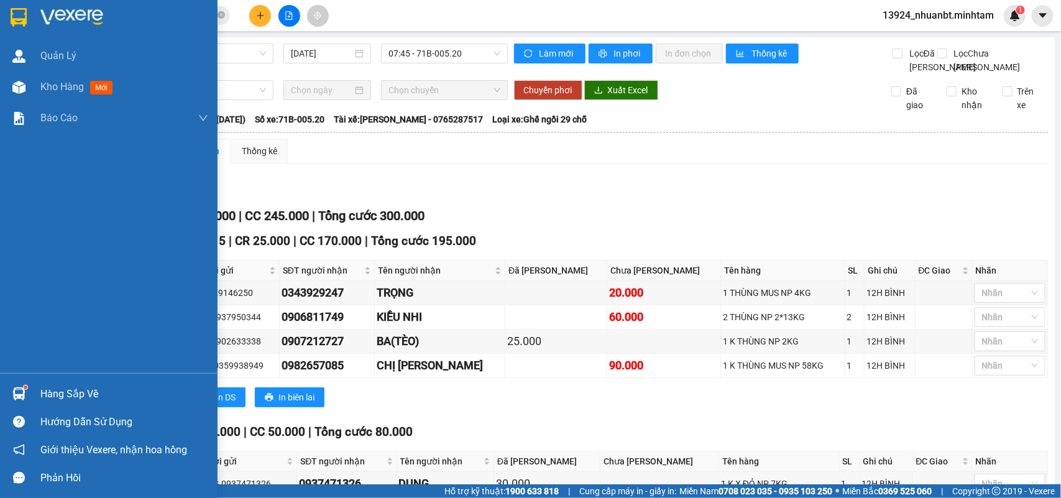
scroll to position [250, 0]
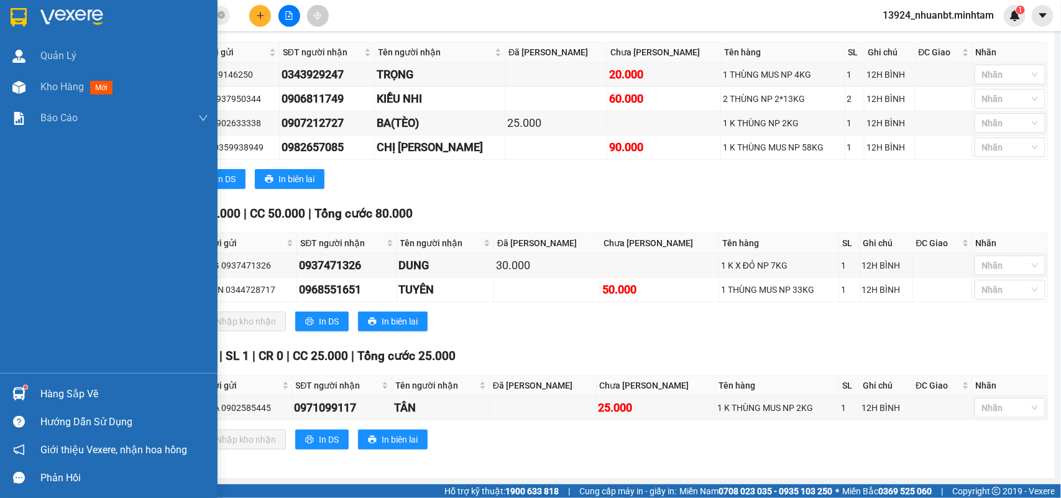
click at [27, 384] on div at bounding box center [19, 394] width 22 height 22
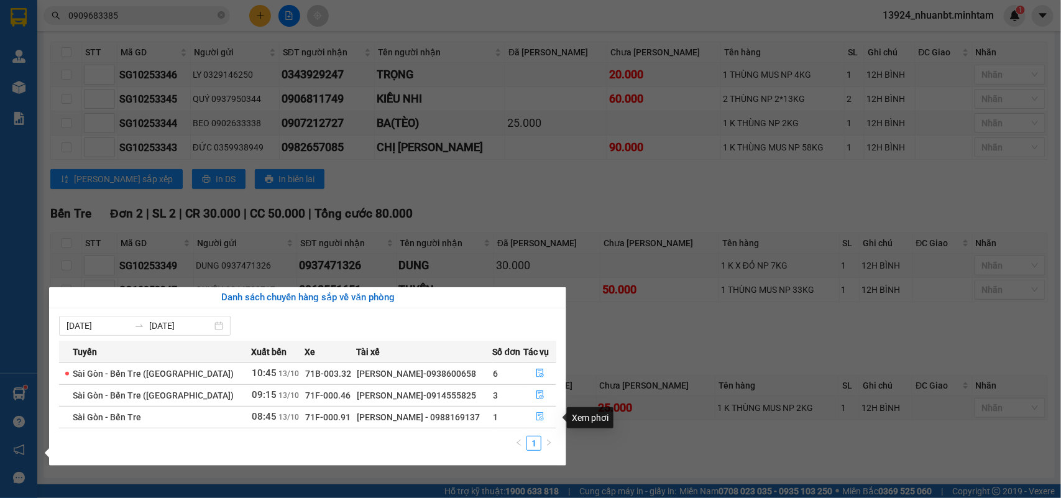
click at [536, 417] on icon "file-done" at bounding box center [540, 416] width 9 height 9
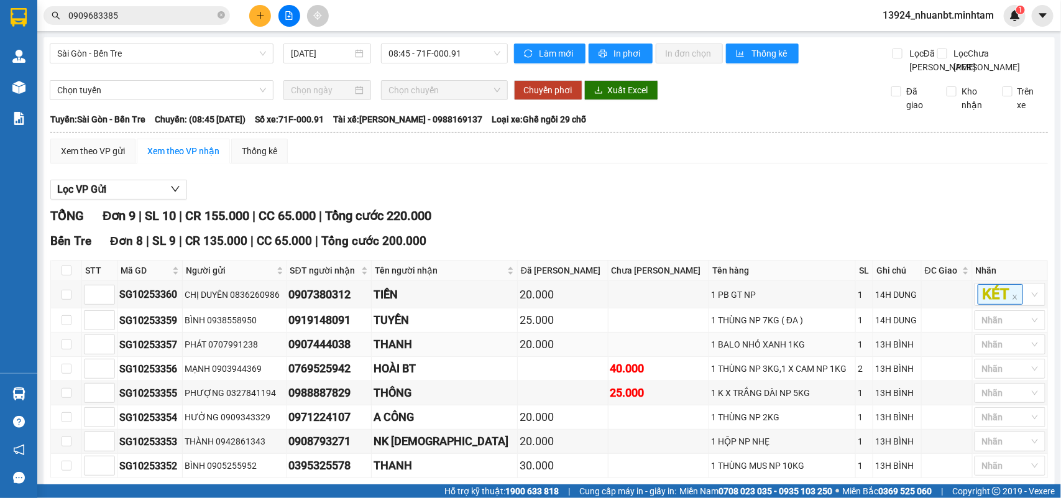
scroll to position [213, 0]
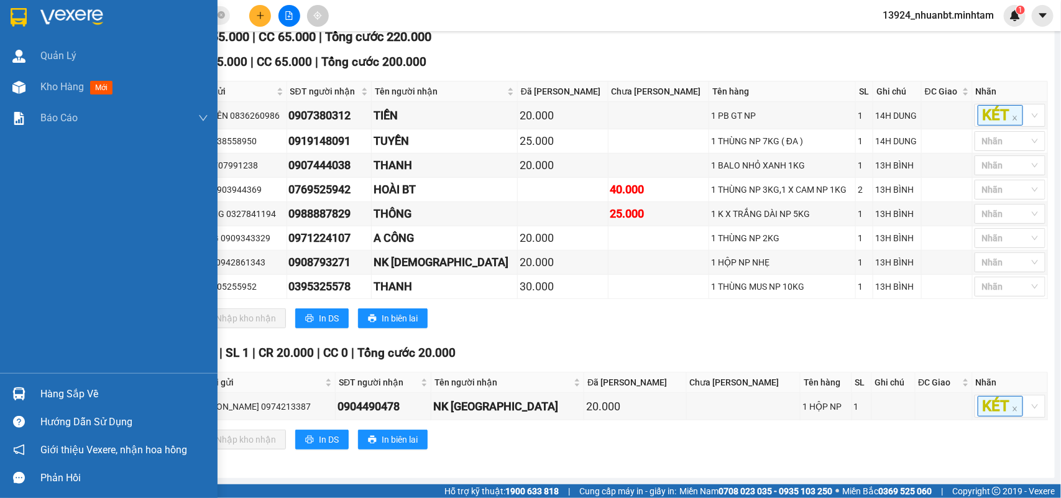
click at [23, 386] on div at bounding box center [19, 394] width 22 height 22
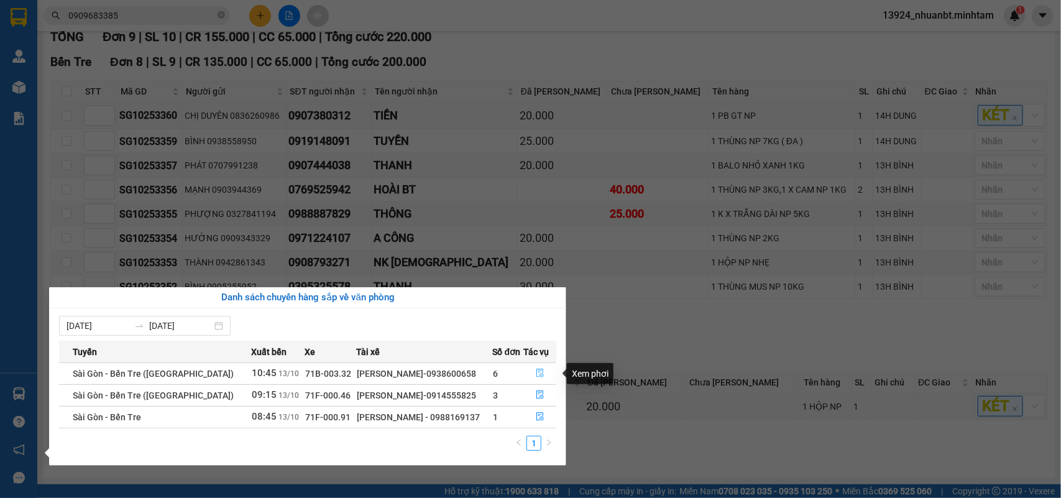
click at [537, 371] on icon "file-done" at bounding box center [540, 373] width 9 height 9
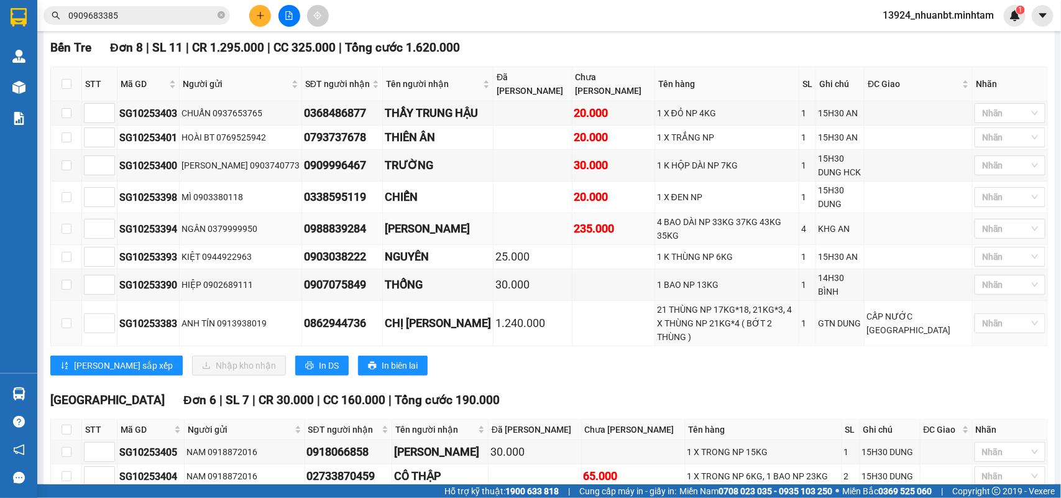
scroll to position [504, 0]
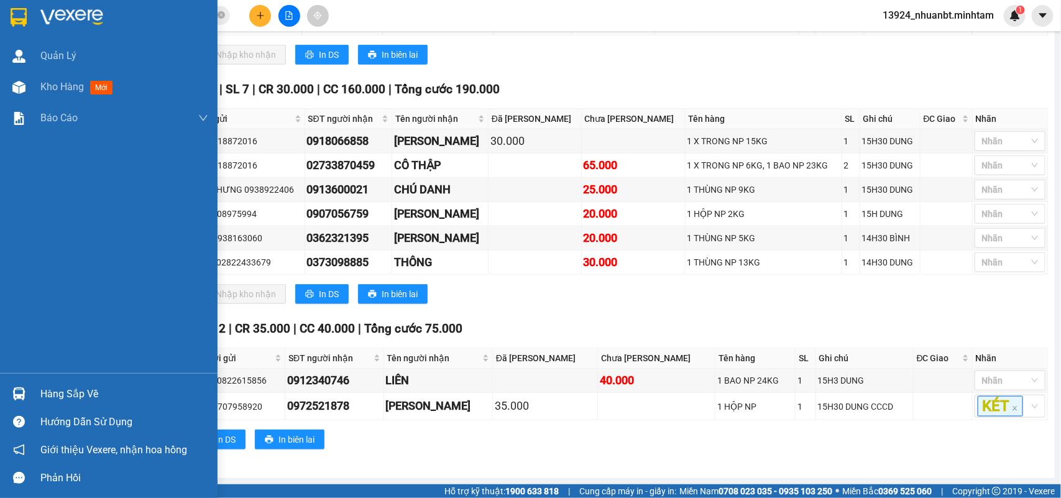
click at [17, 398] on img at bounding box center [18, 393] width 13 height 13
